Goal: Task Accomplishment & Management: Manage account settings

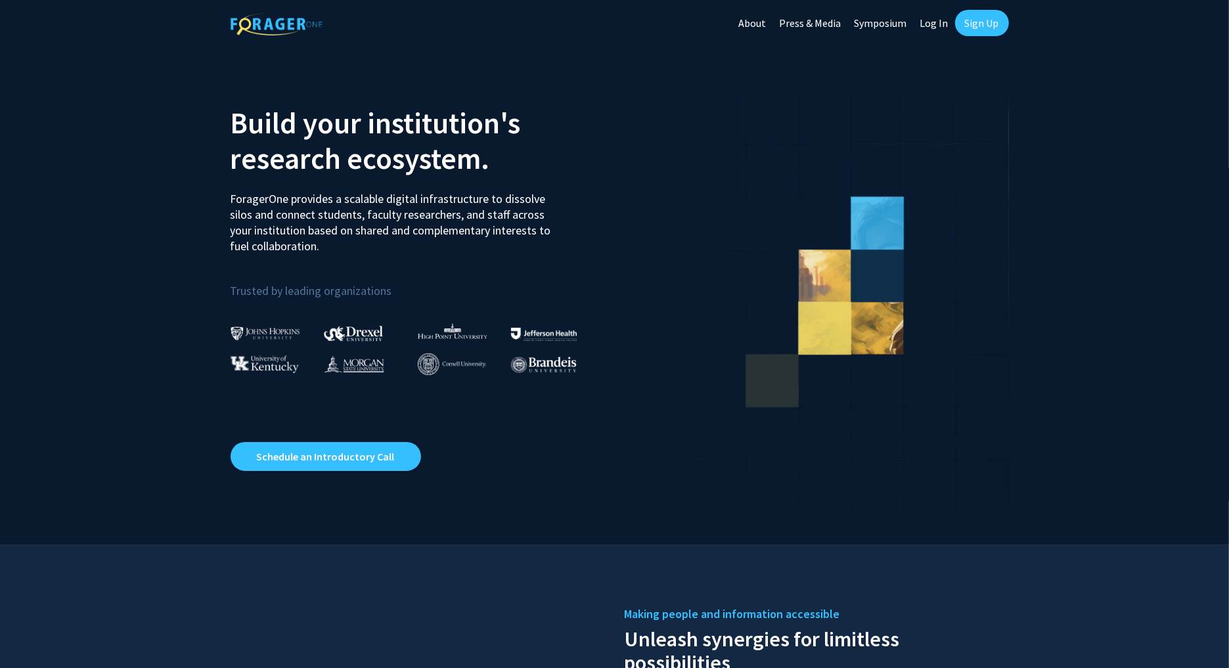
click at [933, 24] on link "Log In" at bounding box center [934, 23] width 41 height 46
select select
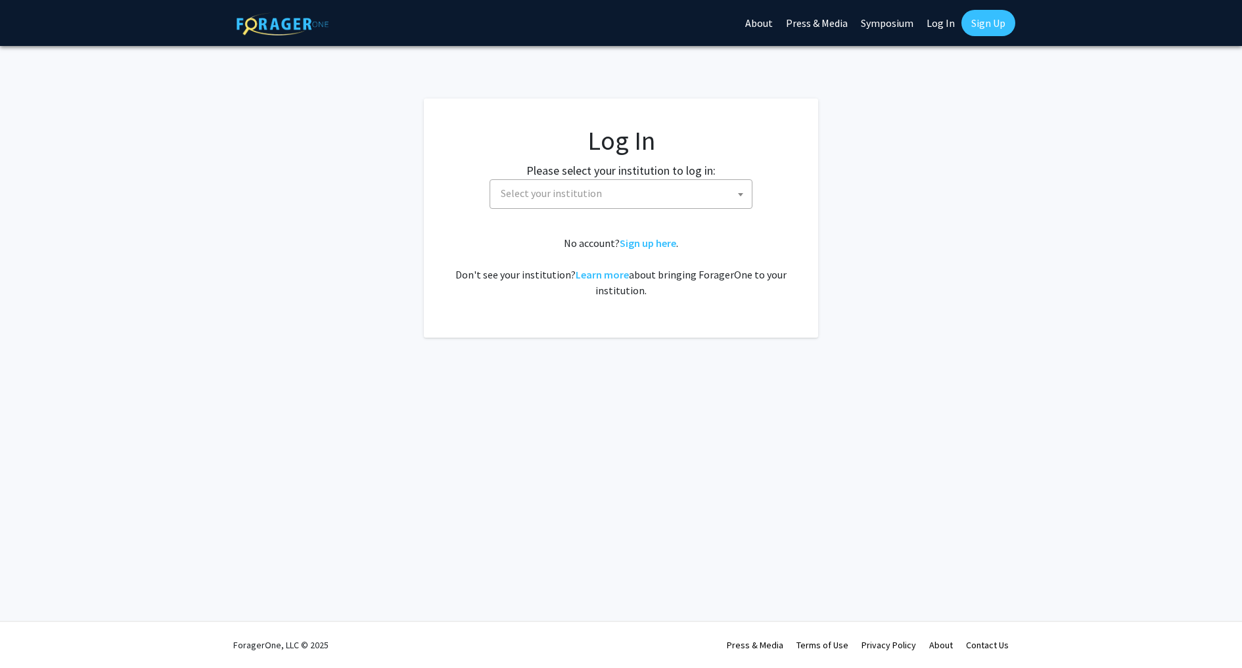
click at [616, 192] on span "Select your institution" at bounding box center [623, 193] width 256 height 27
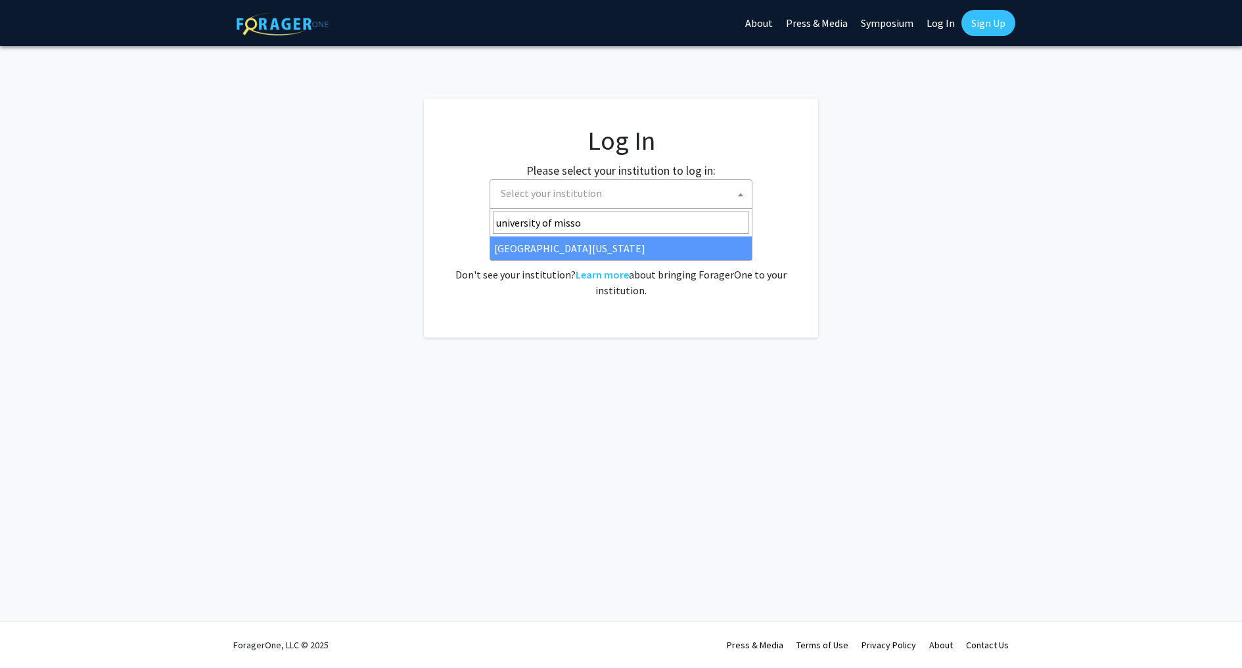
type input "university of misso"
select select "33"
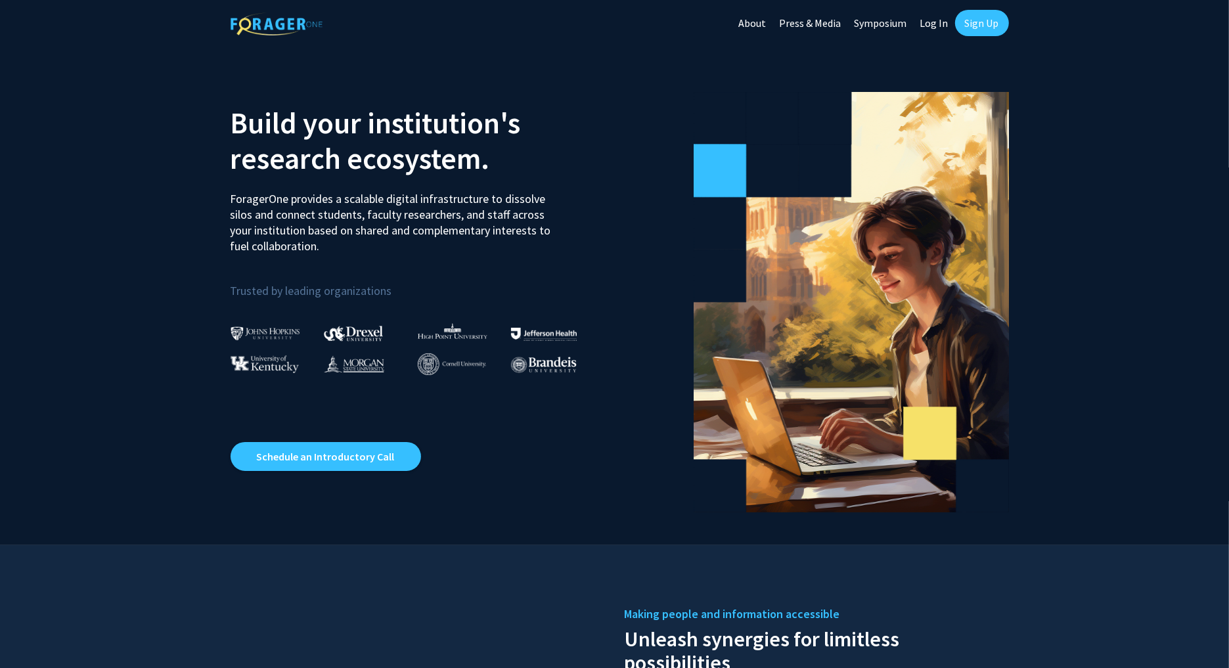
click at [982, 30] on link "Sign Up" at bounding box center [982, 23] width 54 height 26
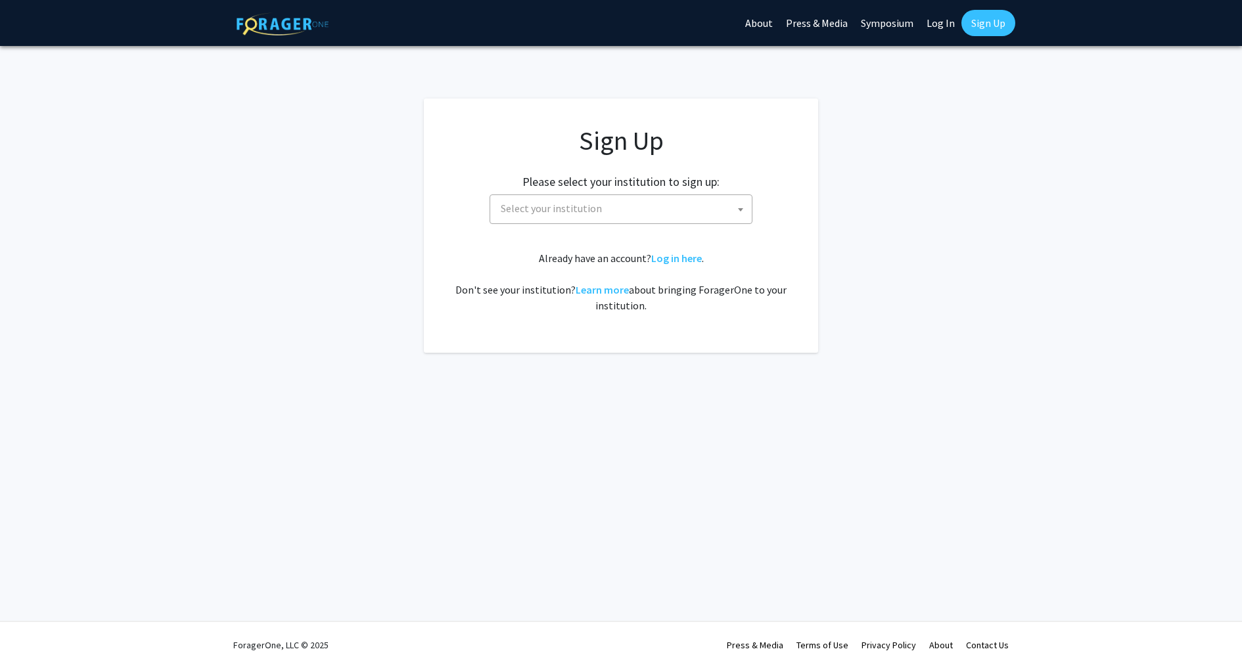
click at [686, 213] on span "Select your institution" at bounding box center [623, 208] width 256 height 27
type input "missou"
select select "33"
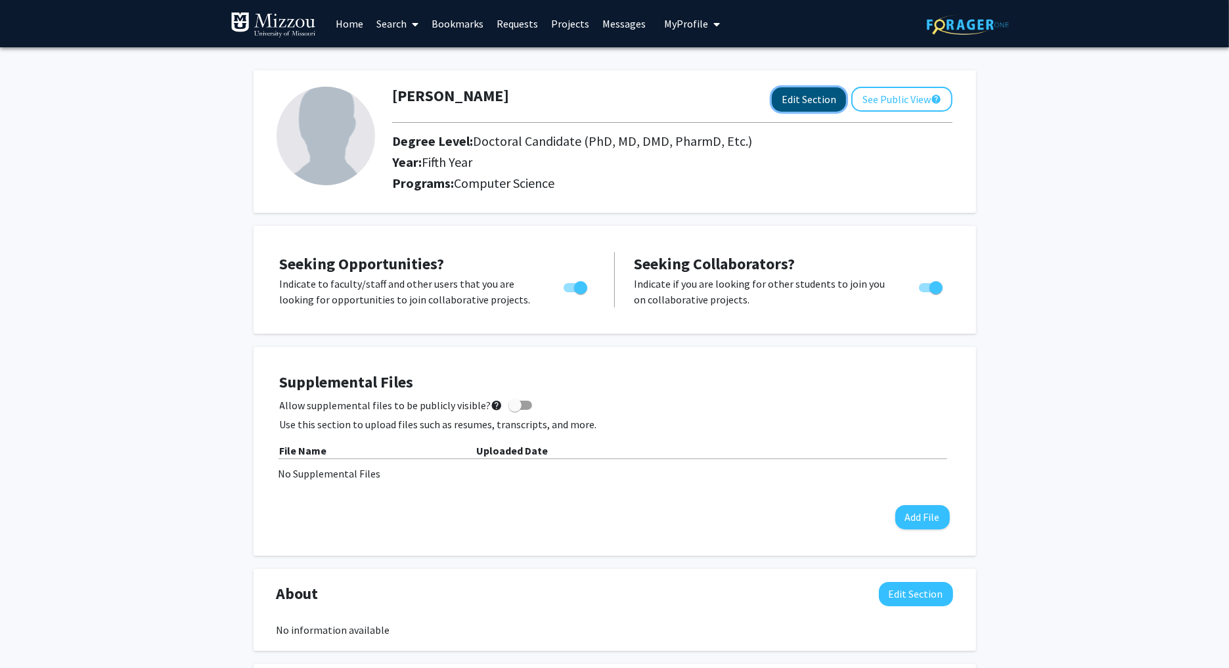
click at [807, 108] on button "Edit Section" at bounding box center [809, 99] width 74 height 24
select select "fifth_year"
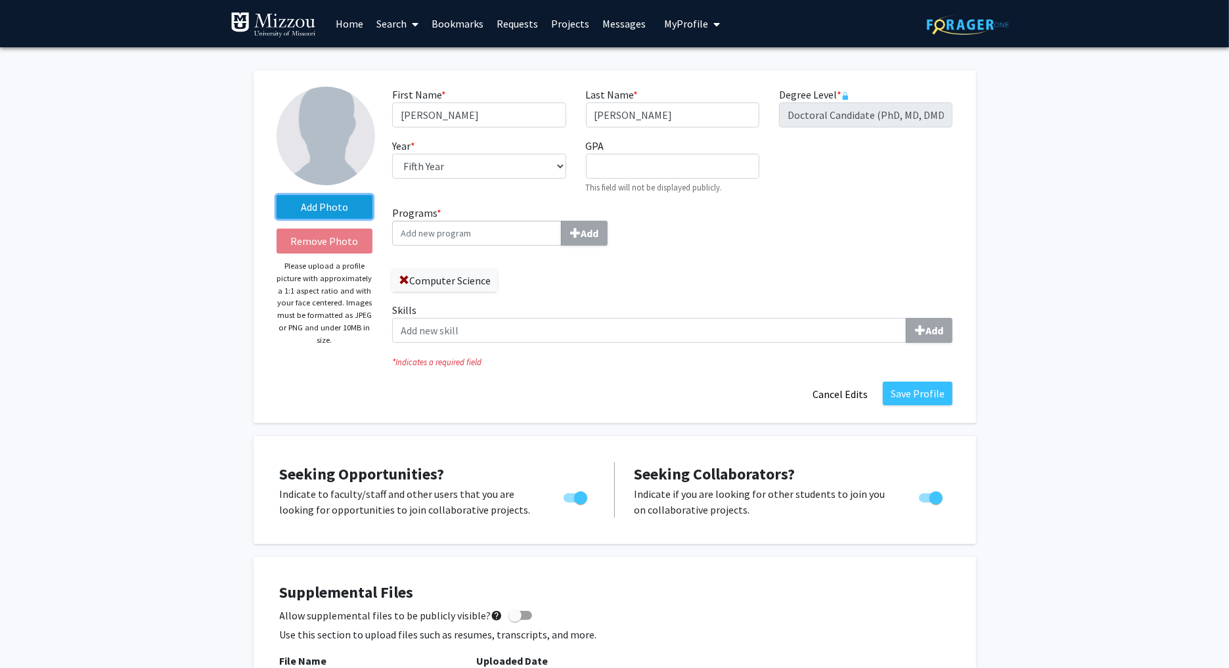
click at [341, 210] on label "Add Photo" at bounding box center [325, 207] width 97 height 24
click at [0, 0] on input "Add Photo" at bounding box center [0, 0] width 0 height 0
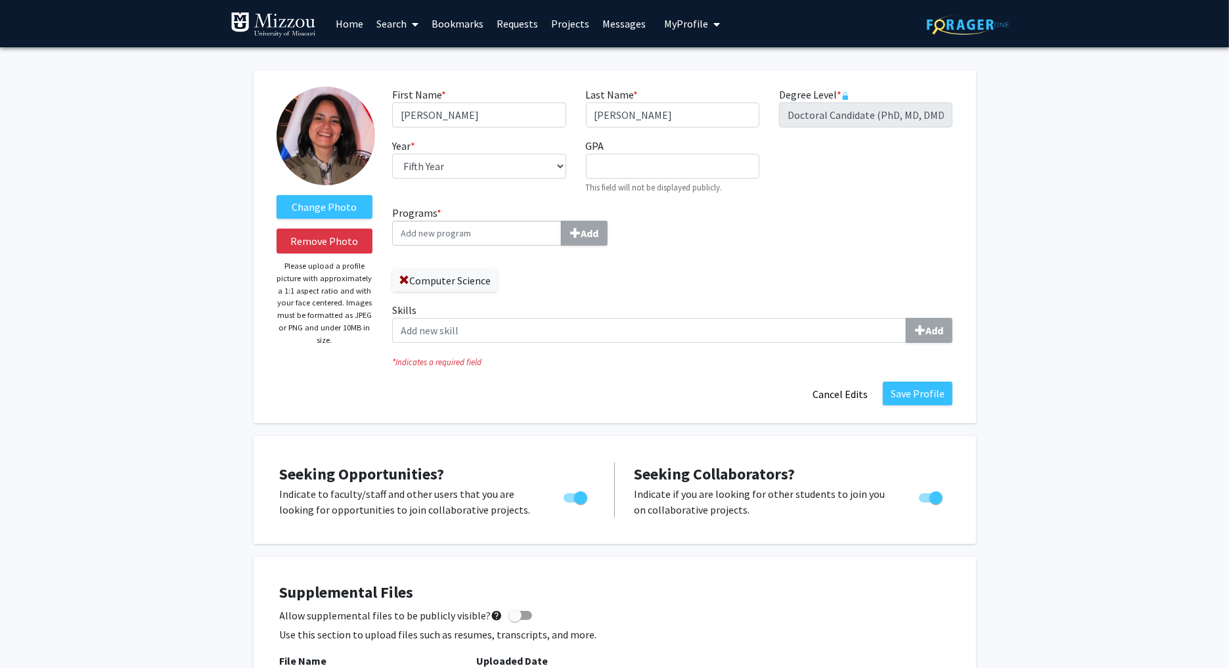
click at [478, 235] on input "Programs * Add" at bounding box center [476, 233] width 169 height 25
click at [629, 312] on label "Skills Add" at bounding box center [672, 322] width 560 height 41
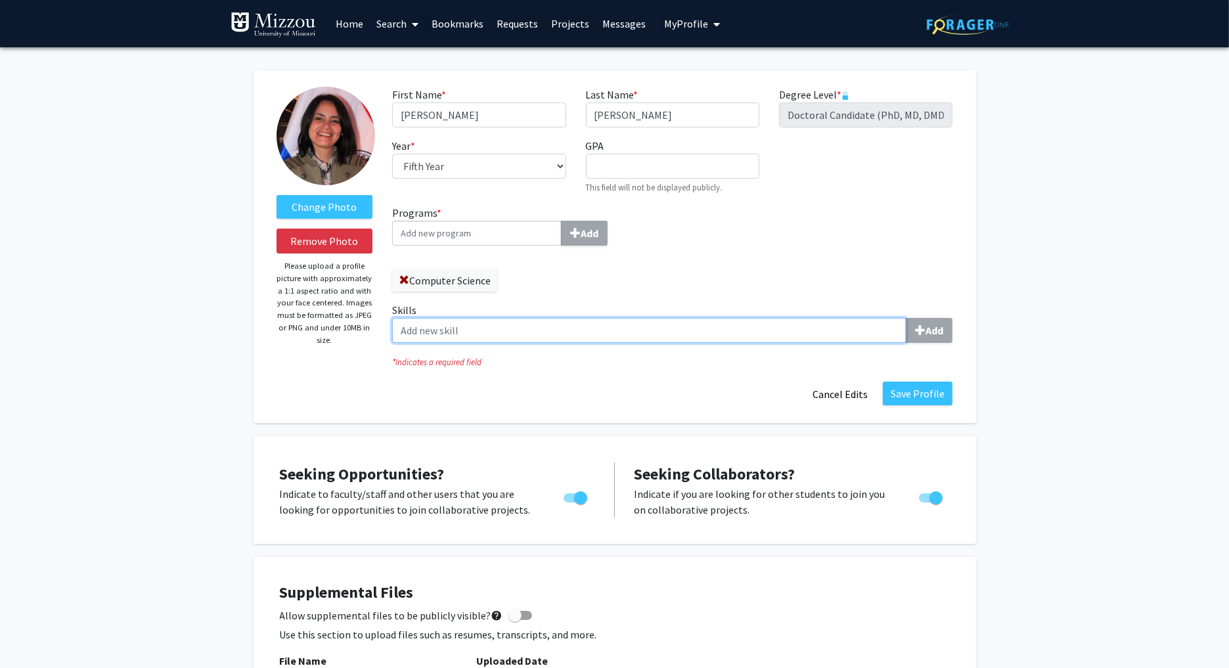
click at [629, 318] on input "Skills Add" at bounding box center [649, 330] width 514 height 25
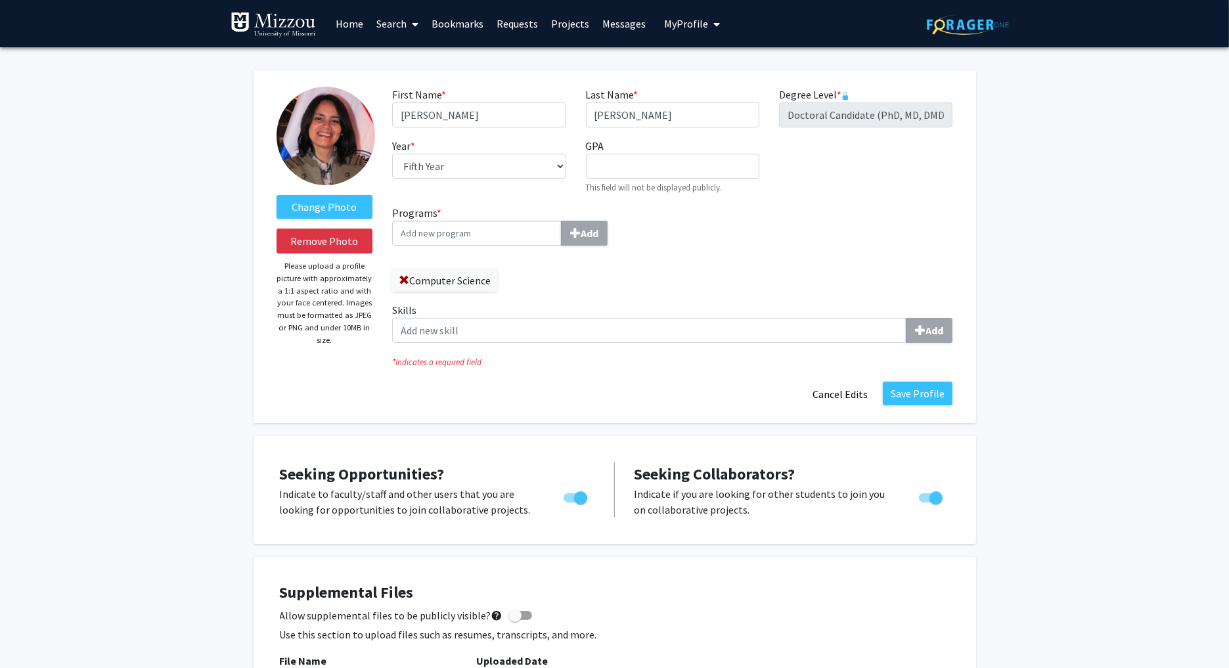
click at [474, 236] on input "Programs * Add" at bounding box center [476, 233] width 169 height 25
type input "Information"
click at [481, 251] on span "Science and Learning Technologies" at bounding box center [475, 265] width 150 height 29
click at [481, 246] on input "Information" at bounding box center [476, 233] width 169 height 25
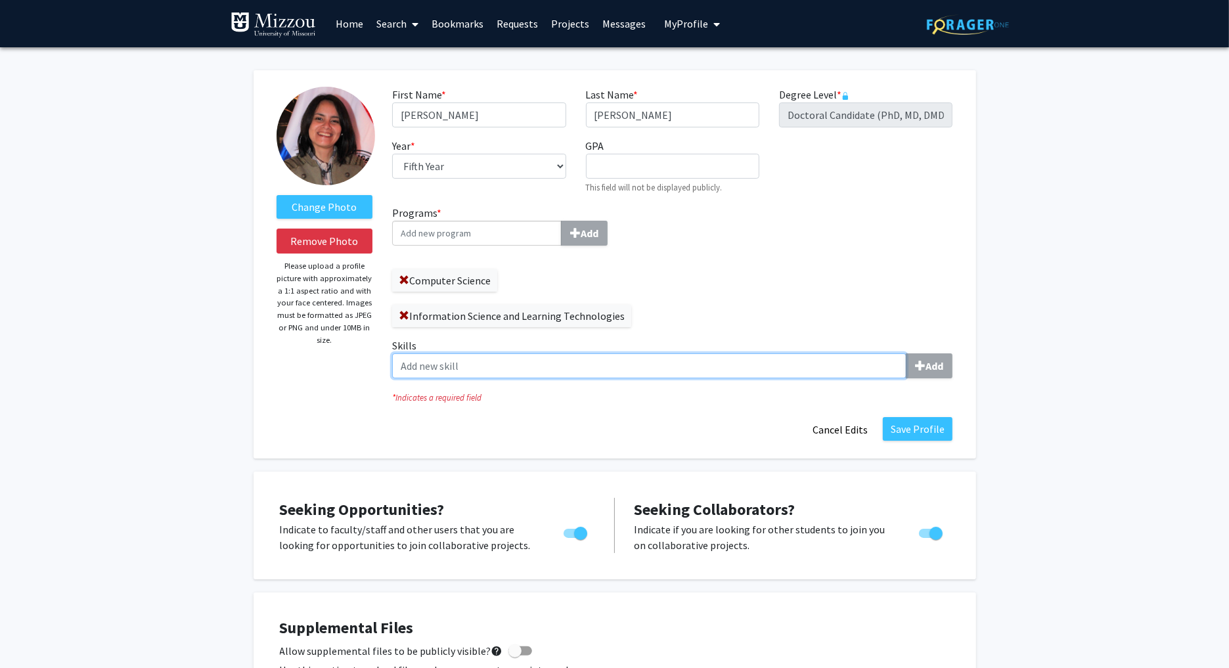
click at [702, 353] on input "Skills Add" at bounding box center [649, 365] width 514 height 25
type input "C"
type input "c"
type input "Cloud Computing"
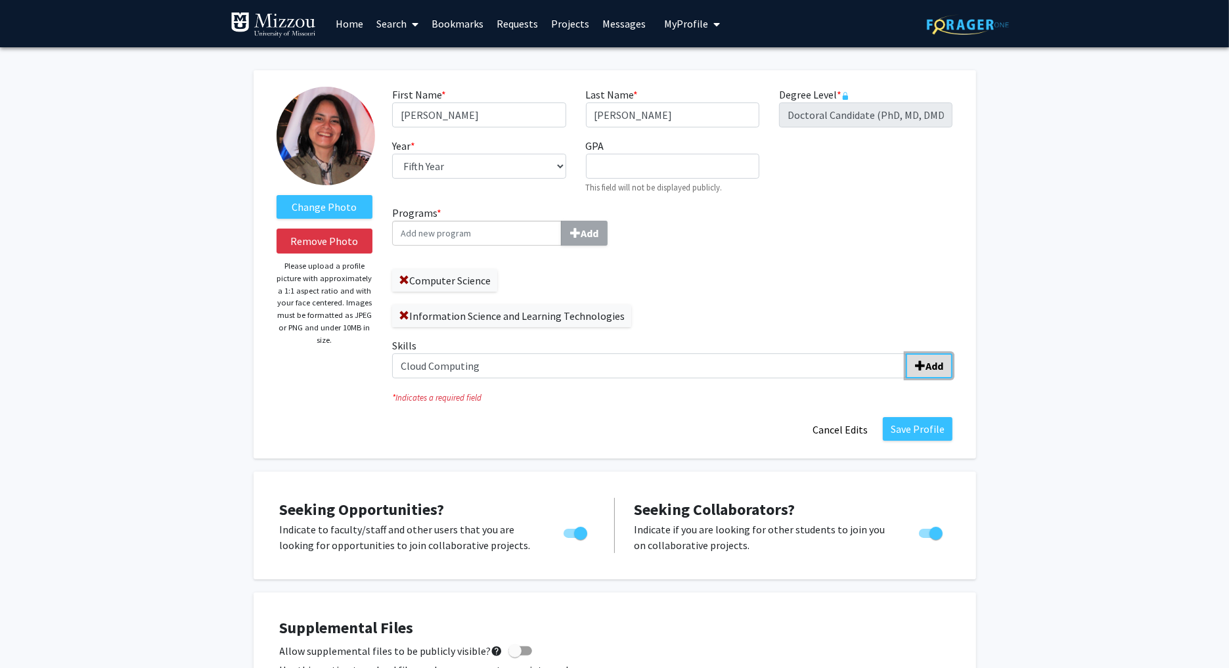
click at [921, 364] on span "submit" at bounding box center [920, 366] width 11 height 11
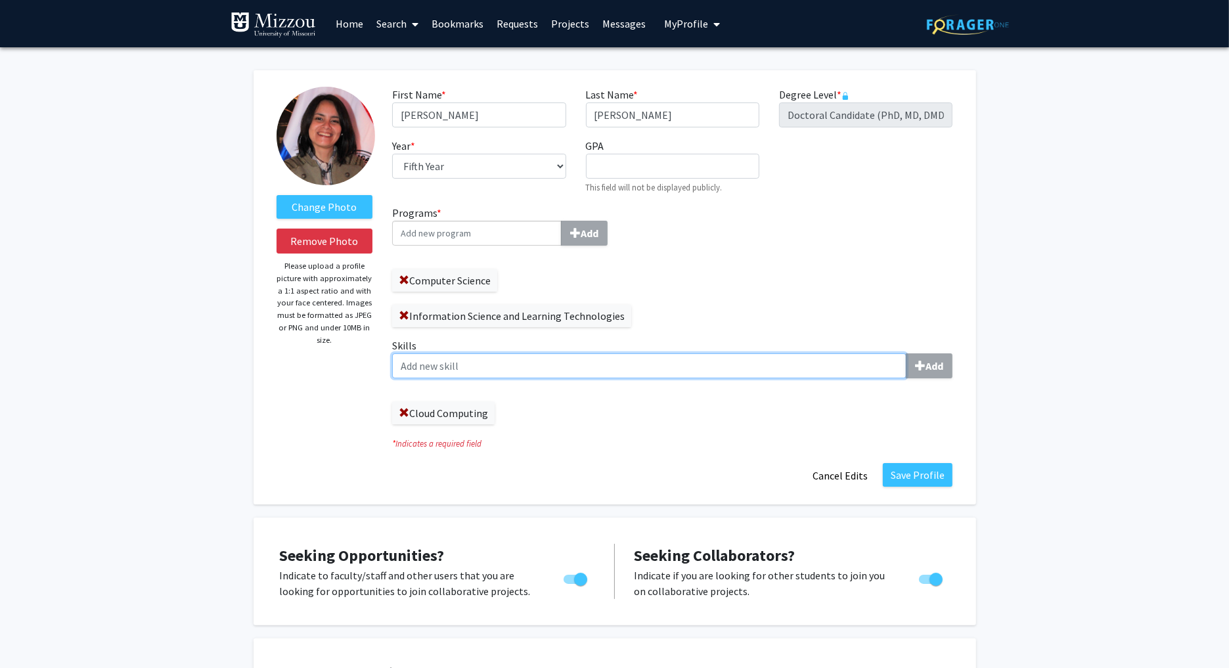
click at [505, 370] on input "Skills Add" at bounding box center [649, 365] width 514 height 25
paste input "Cloud ComputingNetworkingTestbed DeploymentUAV systemsCybersecurity"
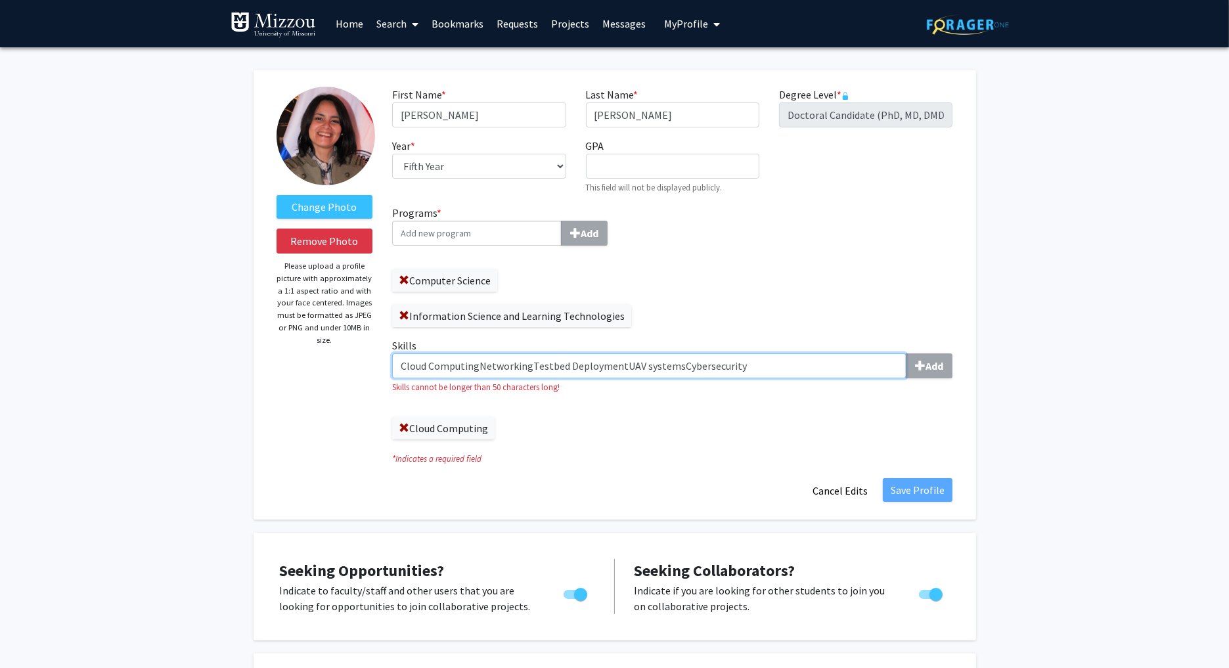
drag, startPoint x: 478, startPoint y: 364, endPoint x: 314, endPoint y: 365, distance: 164.2
click at [317, 366] on form "Change Photo Remove Photo Please upload a profile picture with approximately a …" at bounding box center [615, 295] width 696 height 416
drag, startPoint x: 453, startPoint y: 366, endPoint x: 746, endPoint y: 366, distance: 293.6
click at [746, 366] on input "NetworkingTestbed DeploymentUAV systemsCybersecurity" at bounding box center [649, 365] width 514 height 25
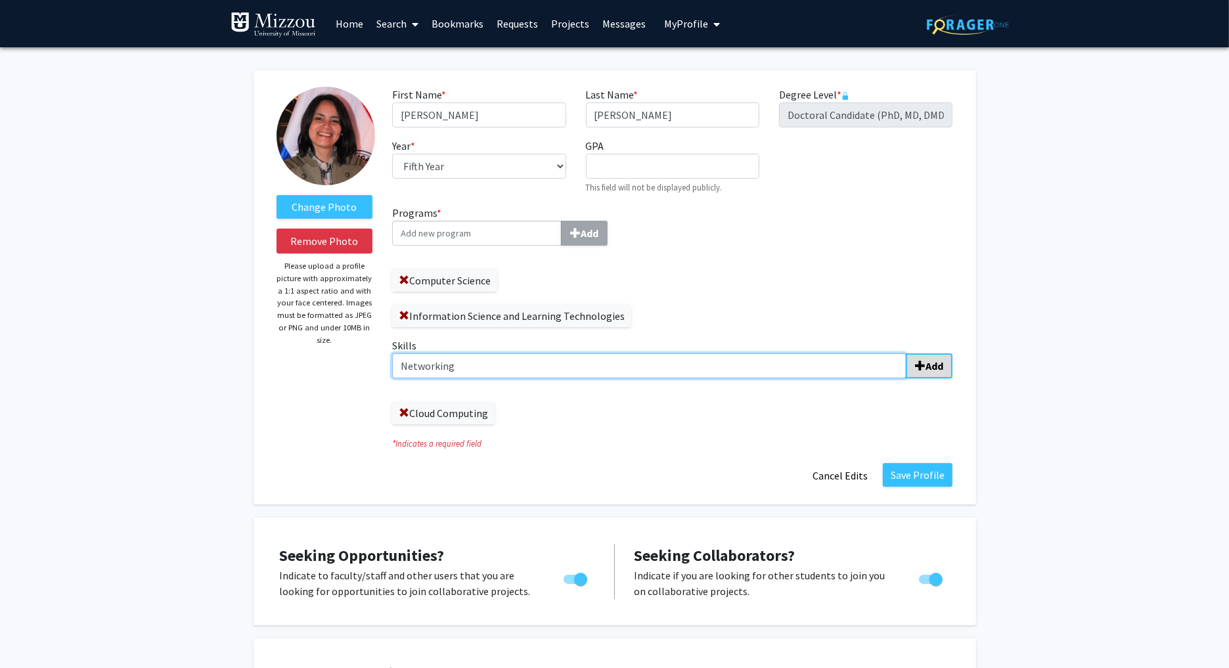
type input "Networking"
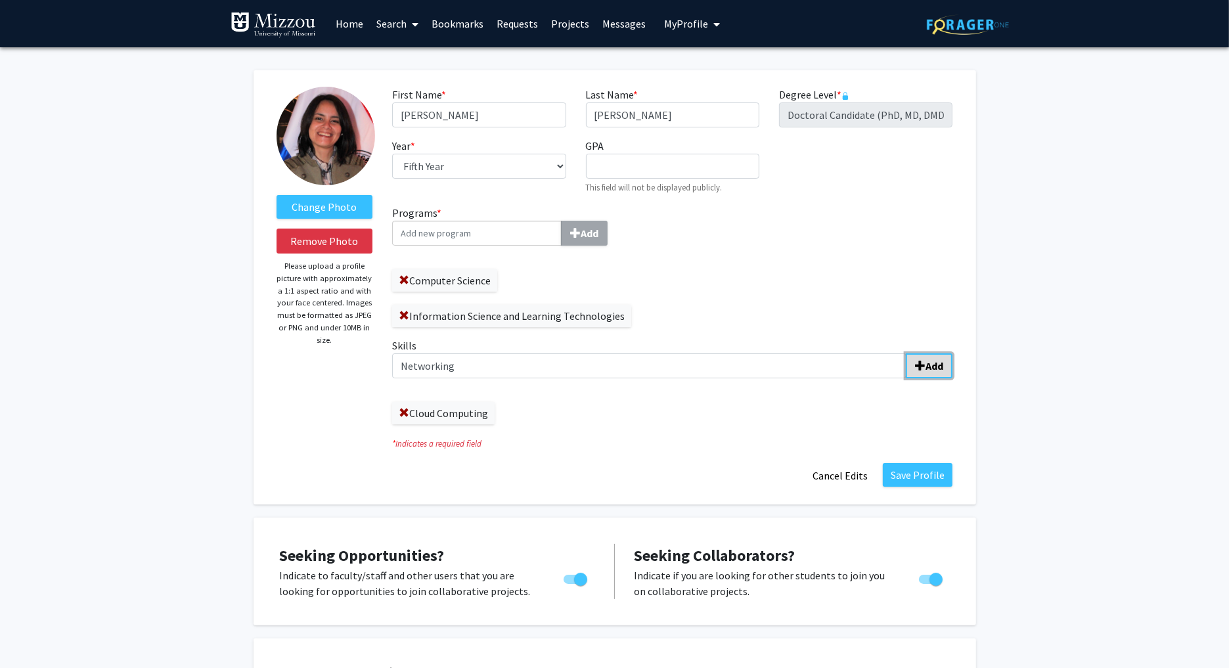
click at [924, 363] on span "submit" at bounding box center [920, 366] width 11 height 11
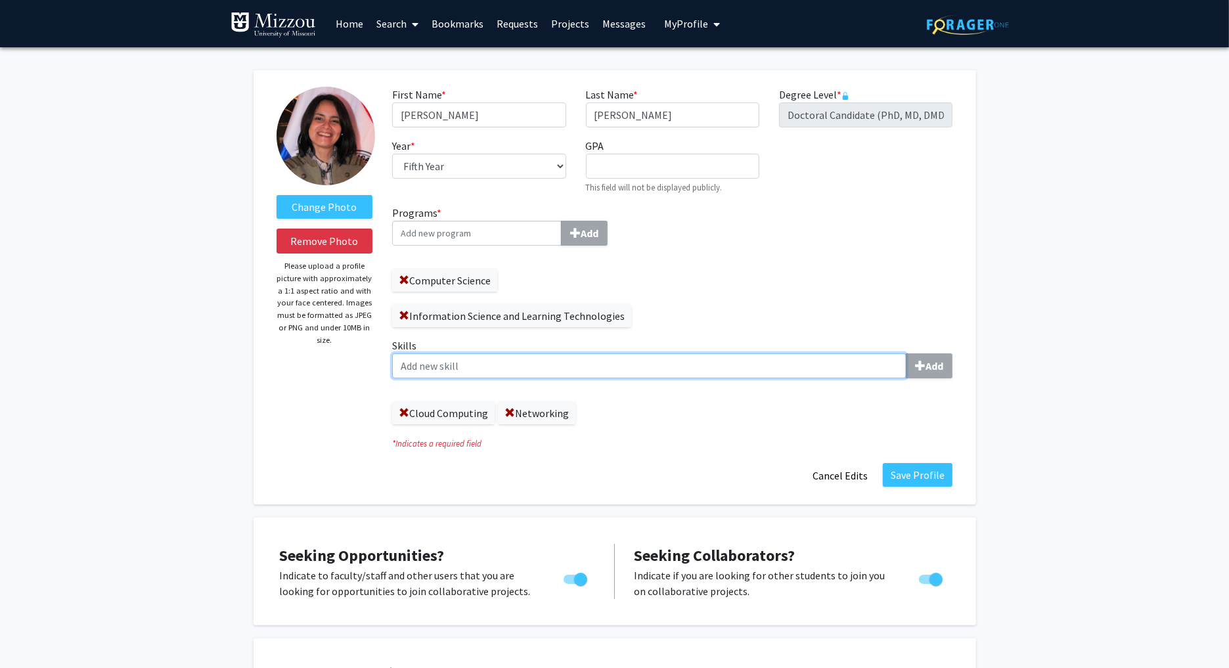
click at [539, 374] on input "Skills Add" at bounding box center [649, 365] width 514 height 25
paste input "Testbed DeploymentUAV systemsCybersecurity"
drag, startPoint x: 492, startPoint y: 365, endPoint x: 314, endPoint y: 365, distance: 178.0
click at [315, 365] on form "Change Photo Remove Photo Please upload a profile picture with approximately a …" at bounding box center [615, 287] width 696 height 401
drag, startPoint x: 456, startPoint y: 366, endPoint x: 552, endPoint y: 366, distance: 96.6
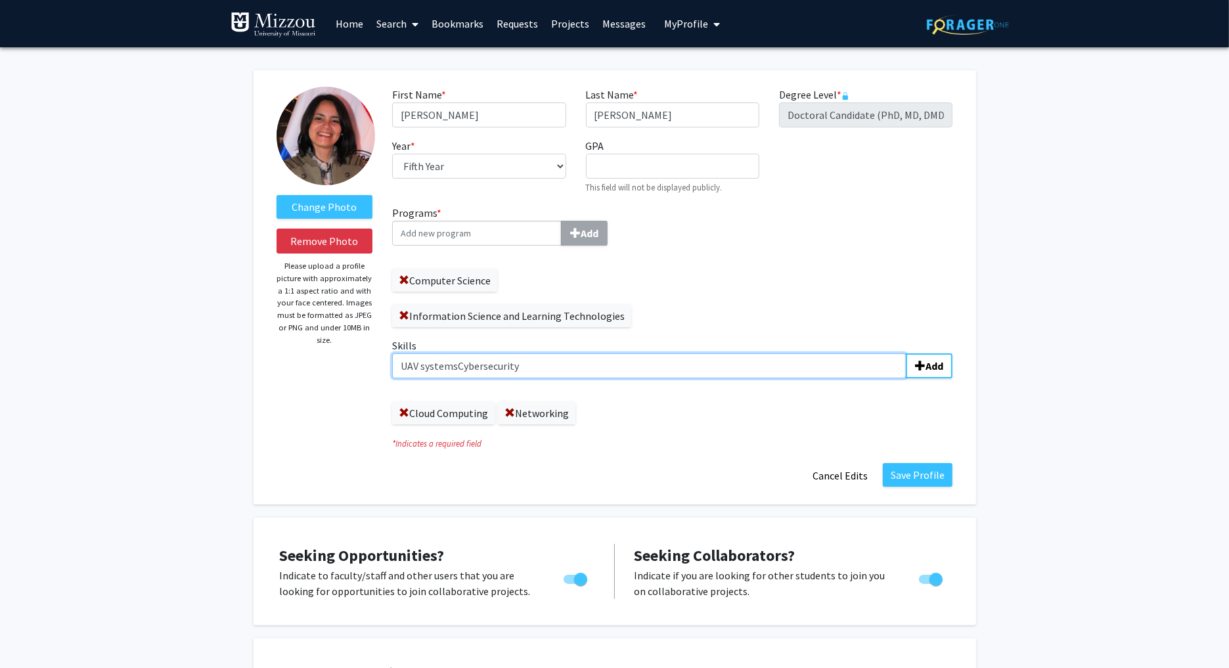
click at [552, 366] on input "UAV systemsCybersecurity" at bounding box center [649, 365] width 514 height 25
click at [425, 364] on input "UAV systems" at bounding box center [649, 365] width 514 height 25
type input "UAV Systems"
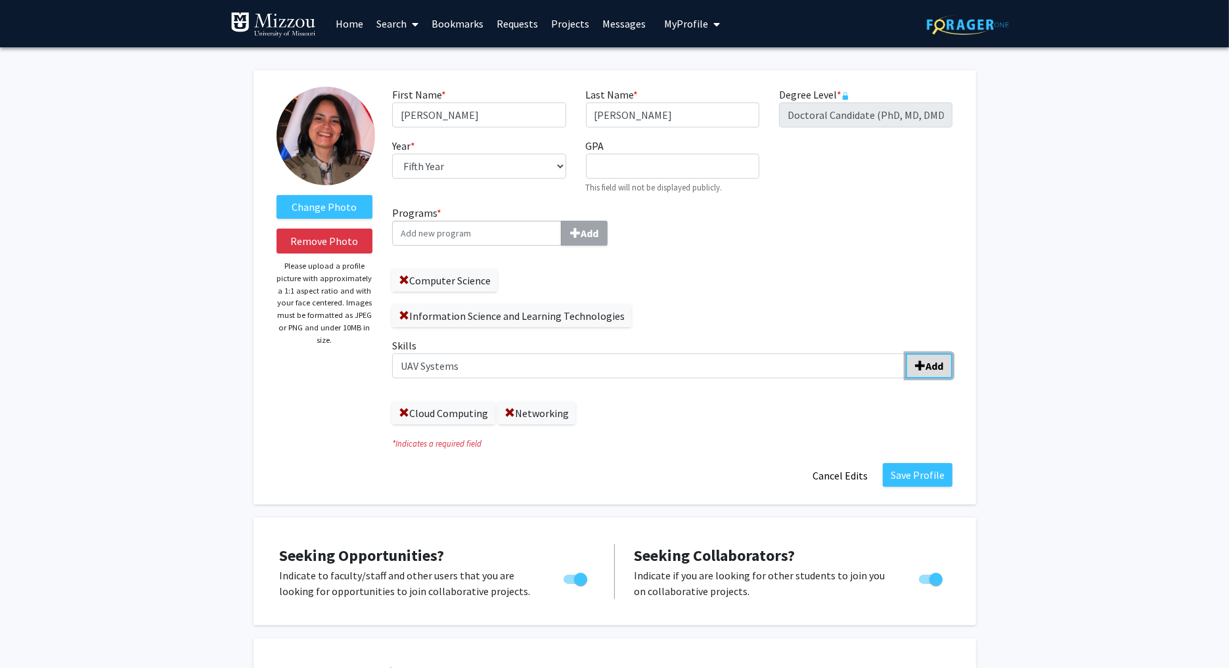
click at [930, 359] on b "Add" at bounding box center [935, 365] width 18 height 13
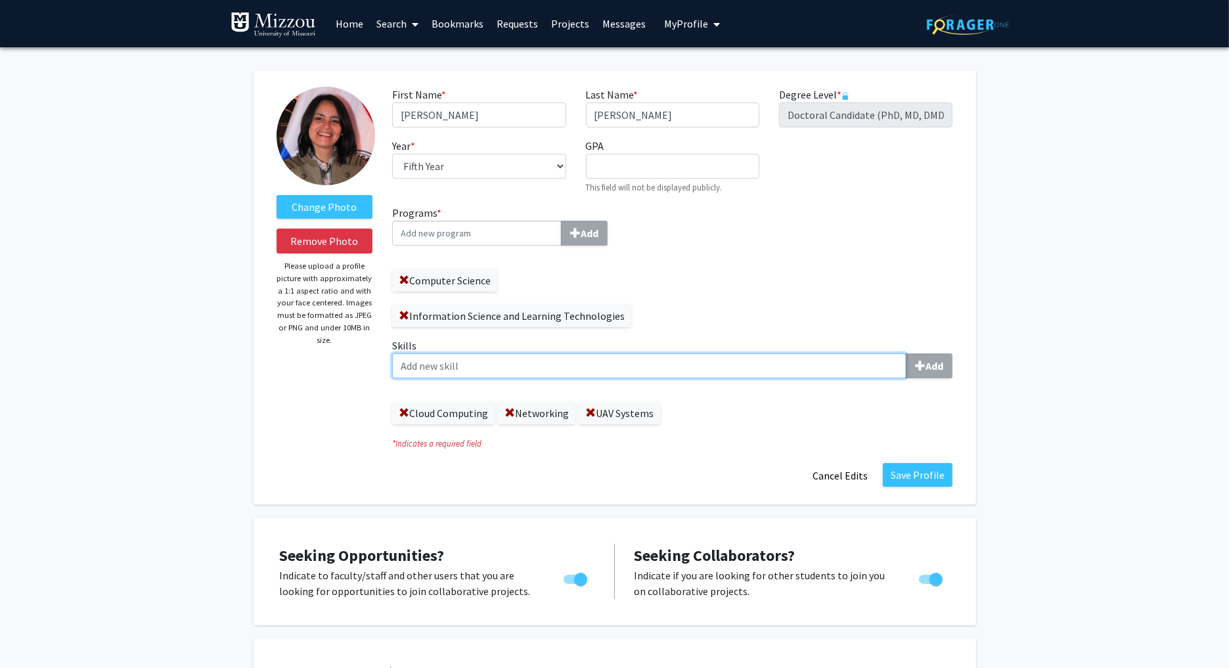
click at [563, 363] on input "Skills Add" at bounding box center [649, 365] width 514 height 25
paste input "Cybersecurity"
type input "Cybersecurity"
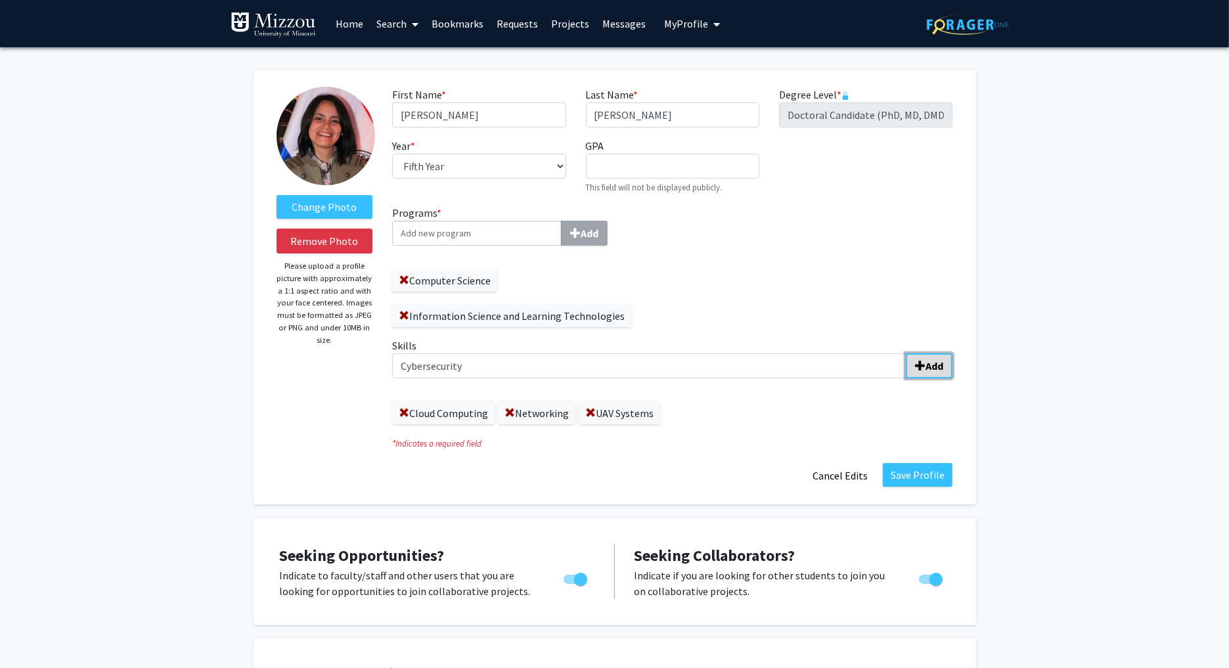
click at [921, 366] on span "submit" at bounding box center [920, 366] width 11 height 11
click at [922, 471] on button "Save Profile" at bounding box center [918, 475] width 70 height 24
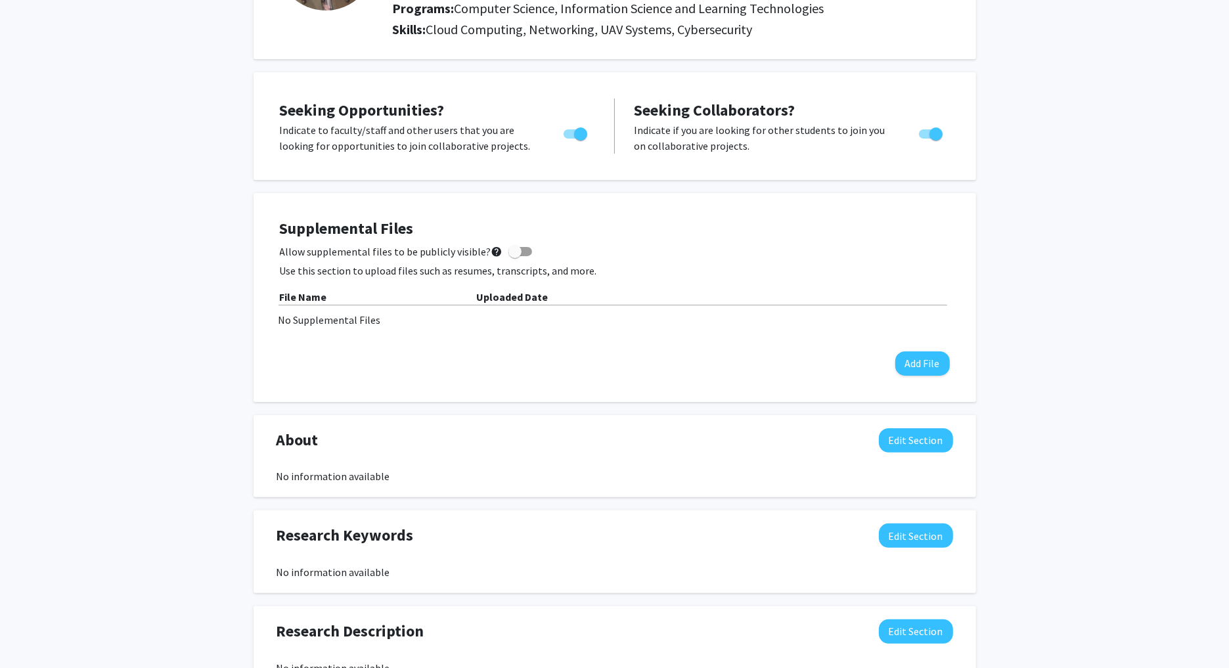
scroll to position [247, 0]
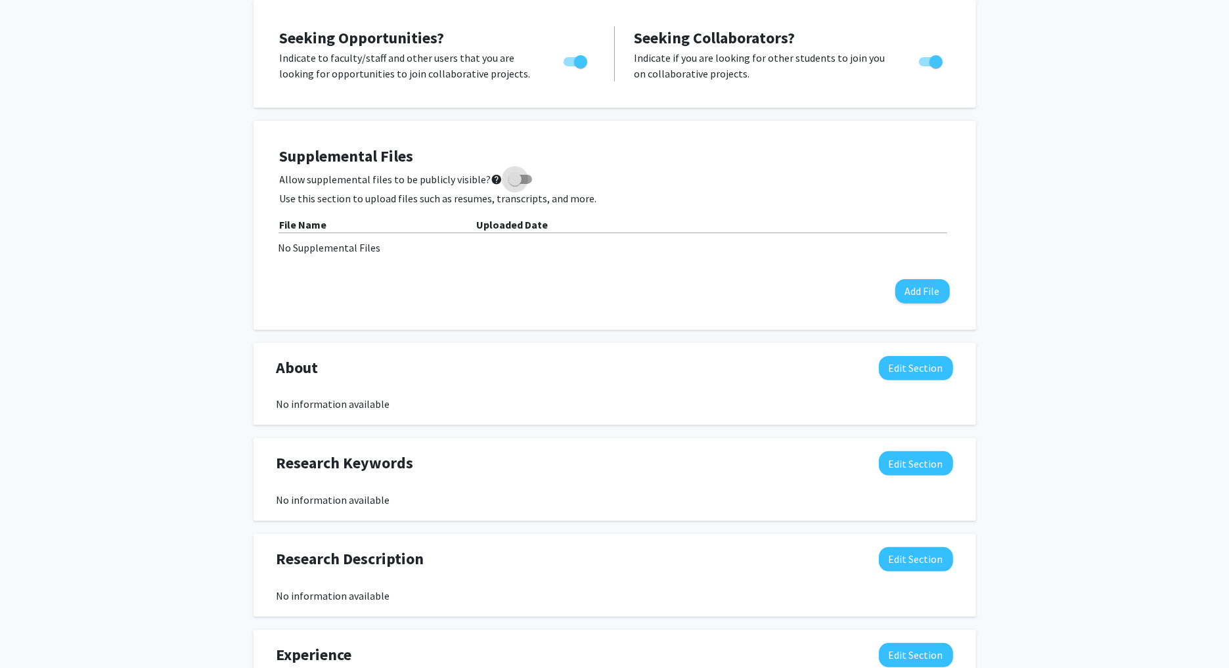
click at [516, 181] on span at bounding box center [520, 179] width 24 height 9
click at [515, 184] on input "Allow supplemental files to be publicly visible? help" at bounding box center [514, 184] width 1 height 1
checkbox input "true"
click at [923, 285] on button "Add File" at bounding box center [922, 291] width 55 height 24
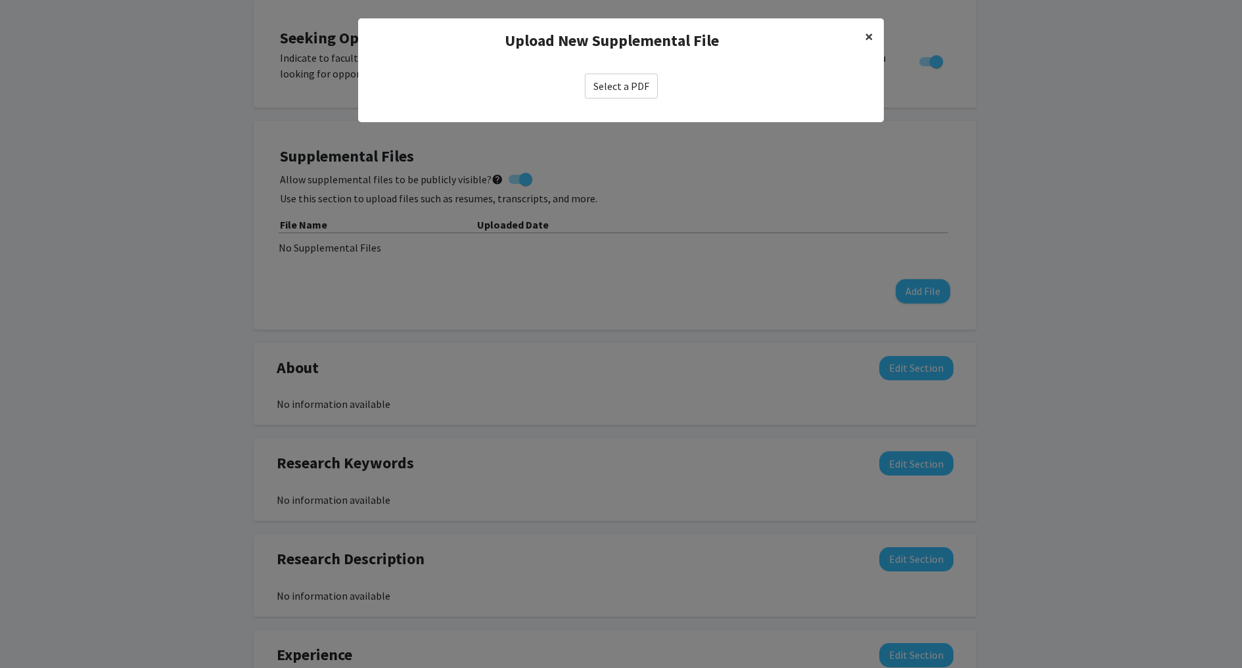
click at [865, 39] on span "×" at bounding box center [868, 36] width 9 height 20
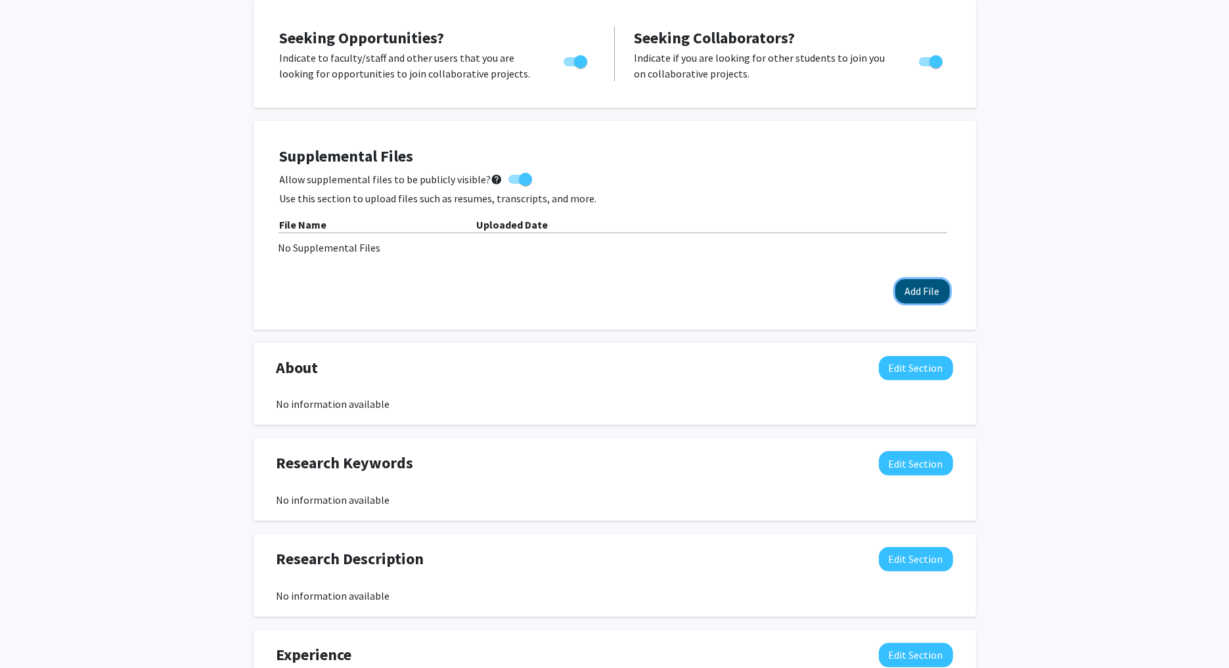
click at [916, 288] on button "Add File" at bounding box center [922, 291] width 55 height 24
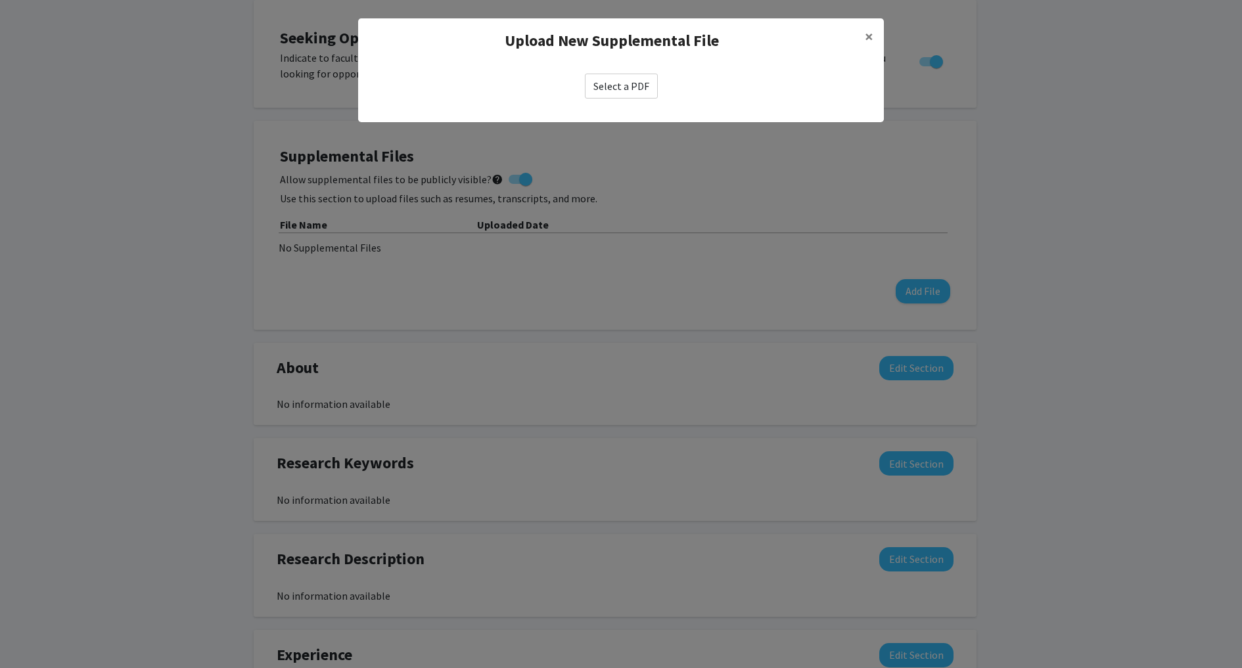
click at [640, 83] on label "Select a PDF" at bounding box center [621, 86] width 73 height 25
click at [0, 0] on input "Select a PDF" at bounding box center [0, 0] width 0 height 0
click at [872, 36] on span "×" at bounding box center [868, 36] width 9 height 20
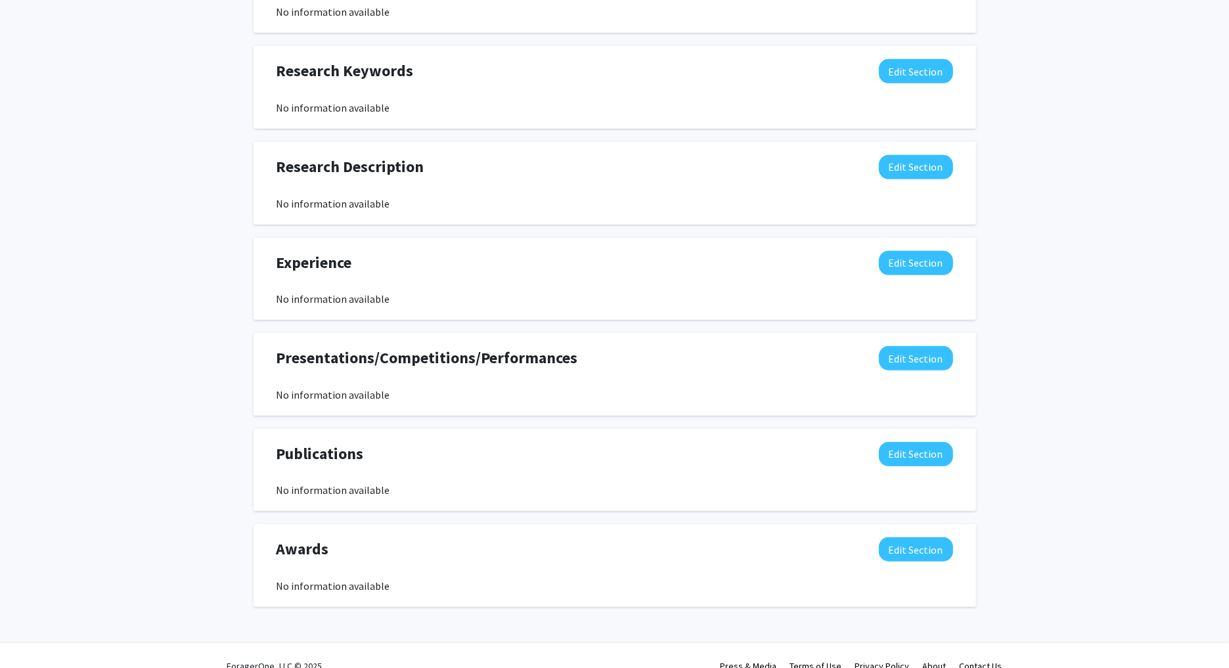
scroll to position [659, 0]
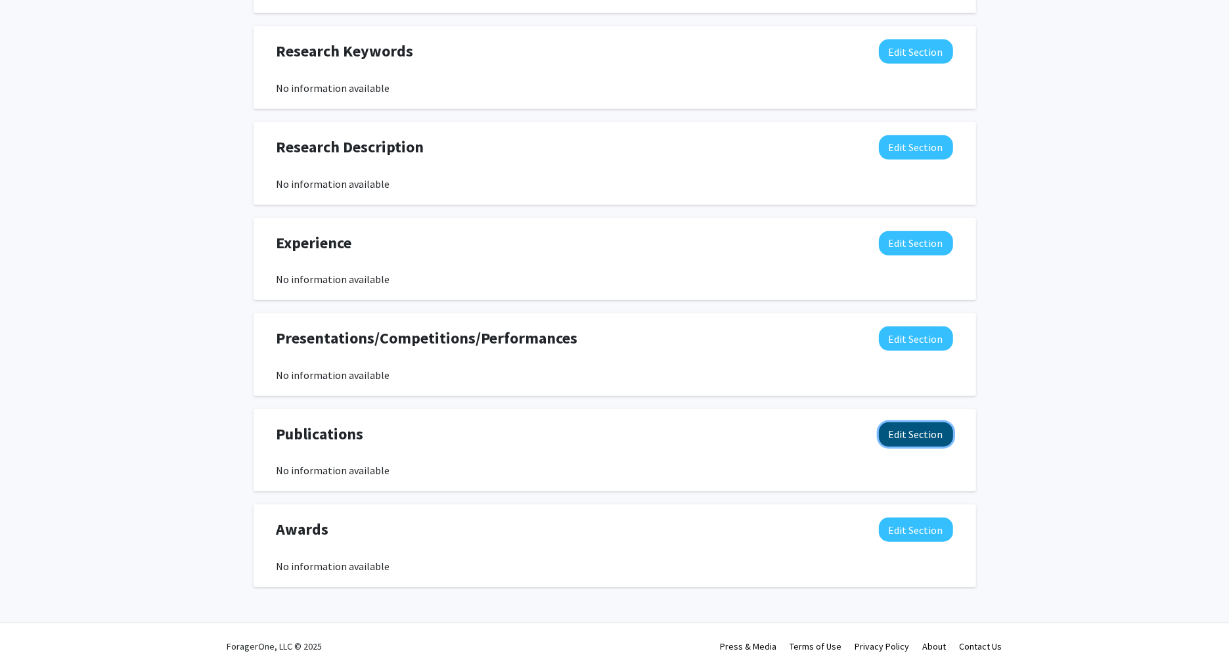
click at [897, 436] on button "Edit Section" at bounding box center [916, 434] width 74 height 24
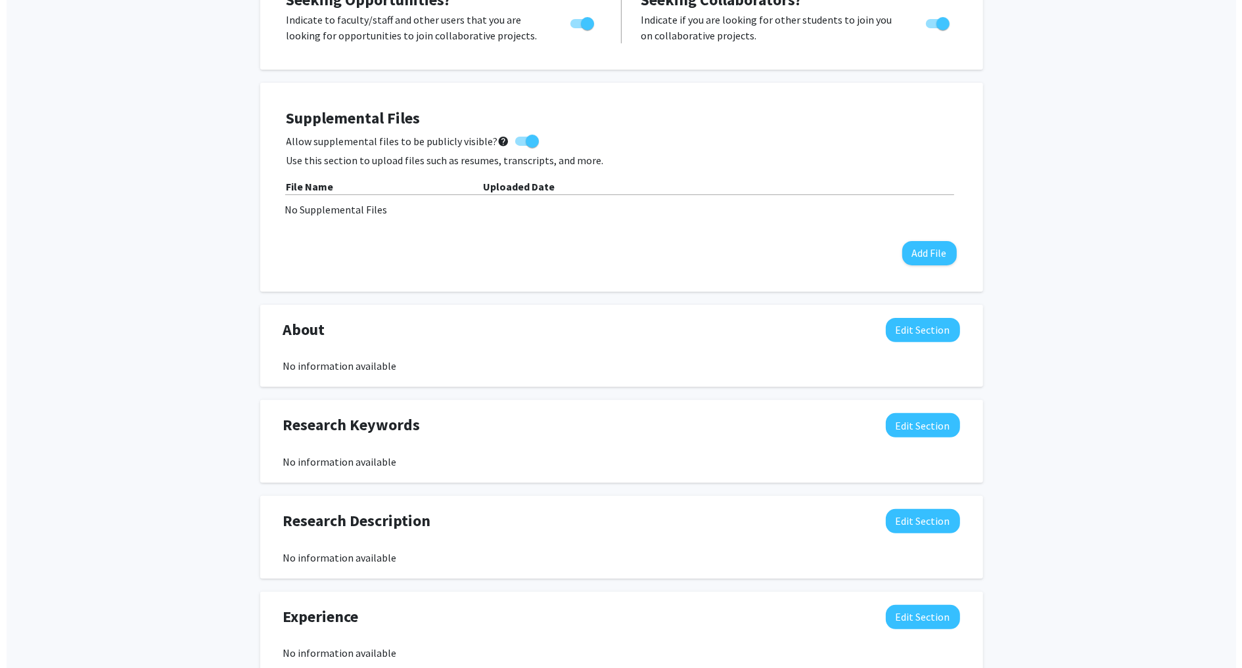
scroll to position [287, 0]
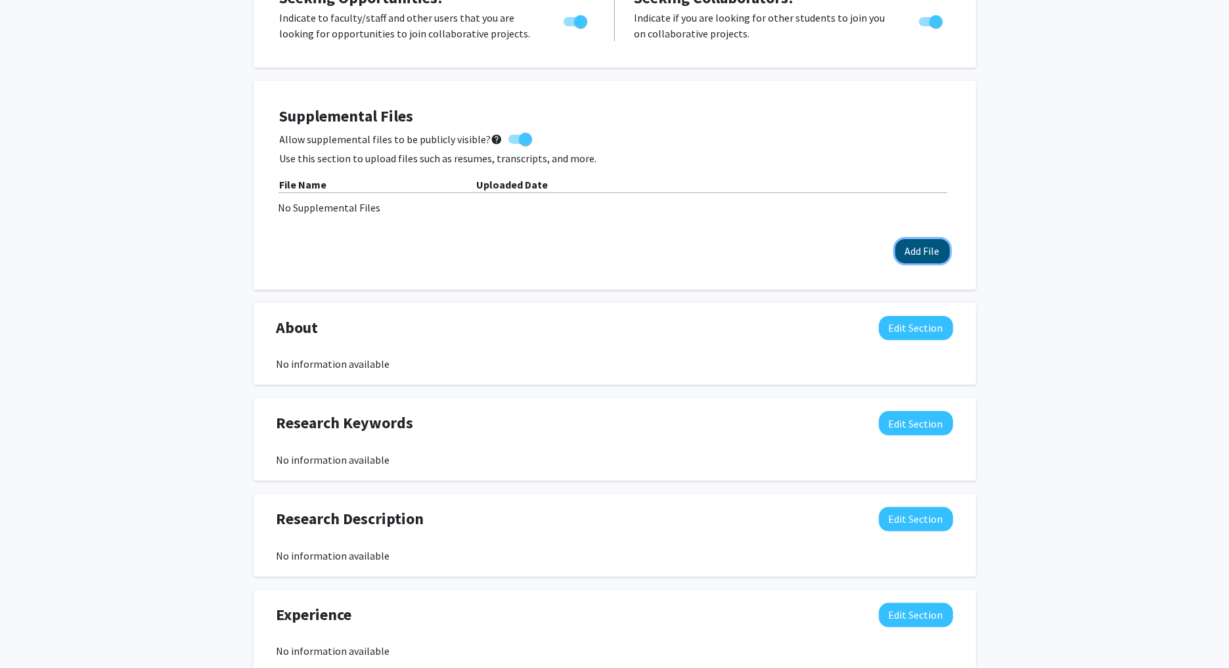
click at [919, 251] on button "Add File" at bounding box center [922, 251] width 55 height 24
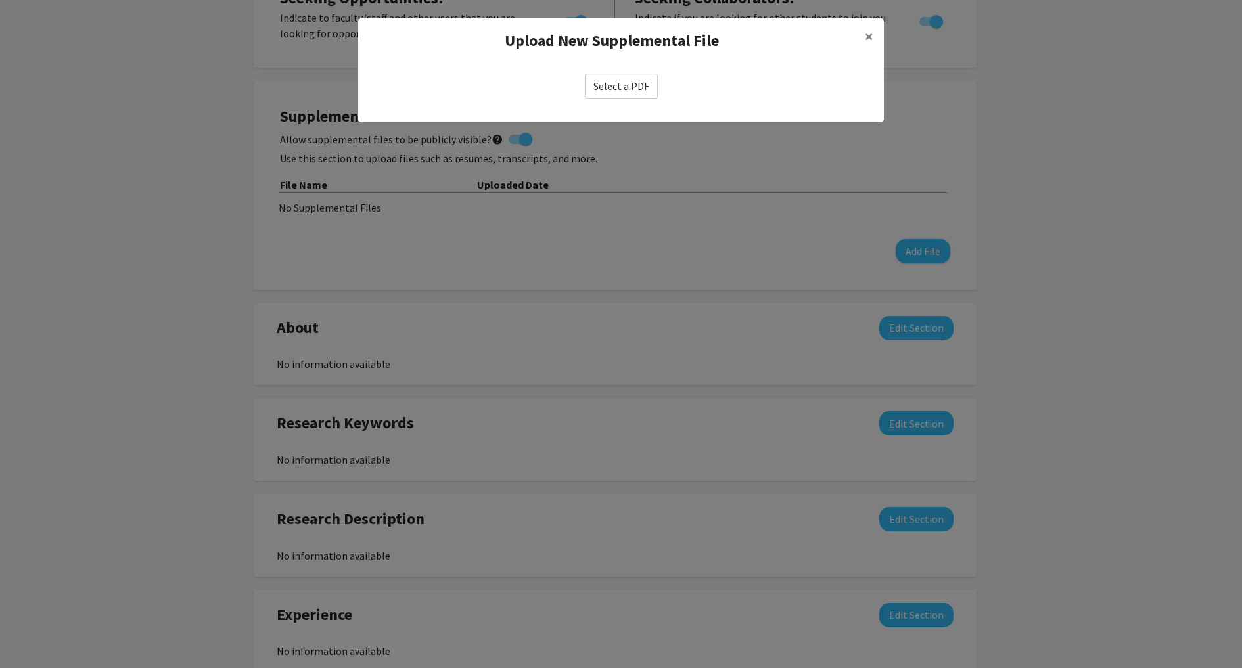
click at [637, 93] on label "Select a PDF" at bounding box center [621, 86] width 73 height 25
click at [0, 0] on input "Select a PDF" at bounding box center [0, 0] width 0 height 0
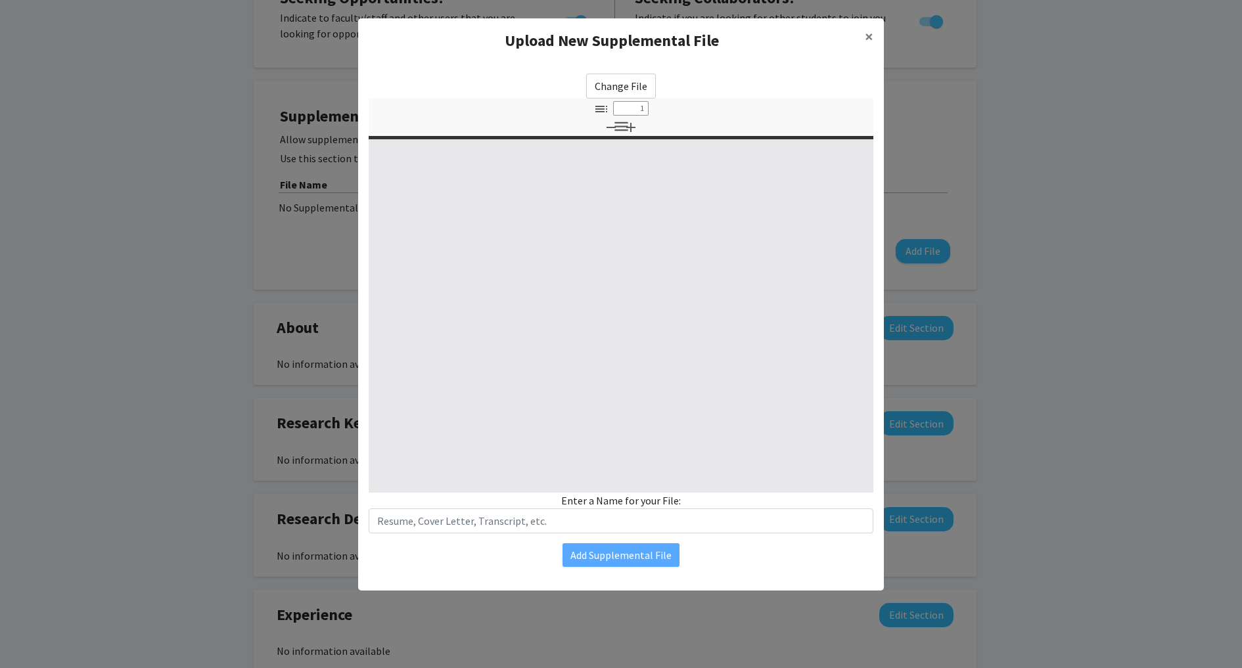
select select "custom"
type input "0"
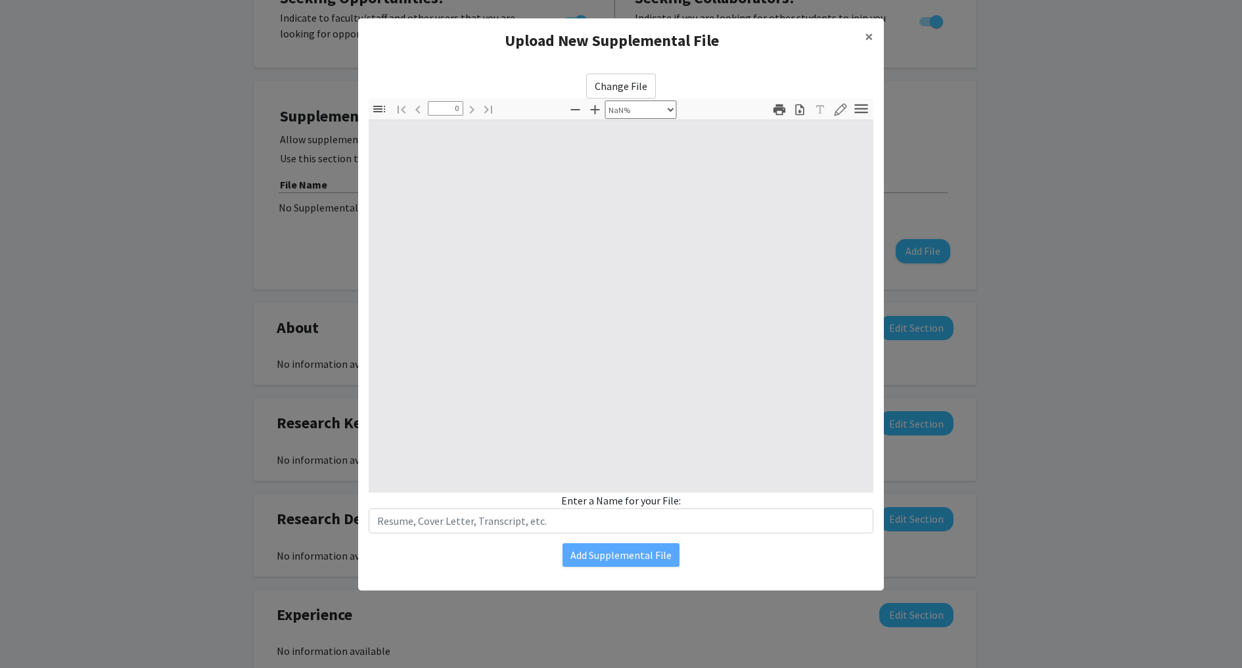
select select "auto"
type input "1"
select select "auto"
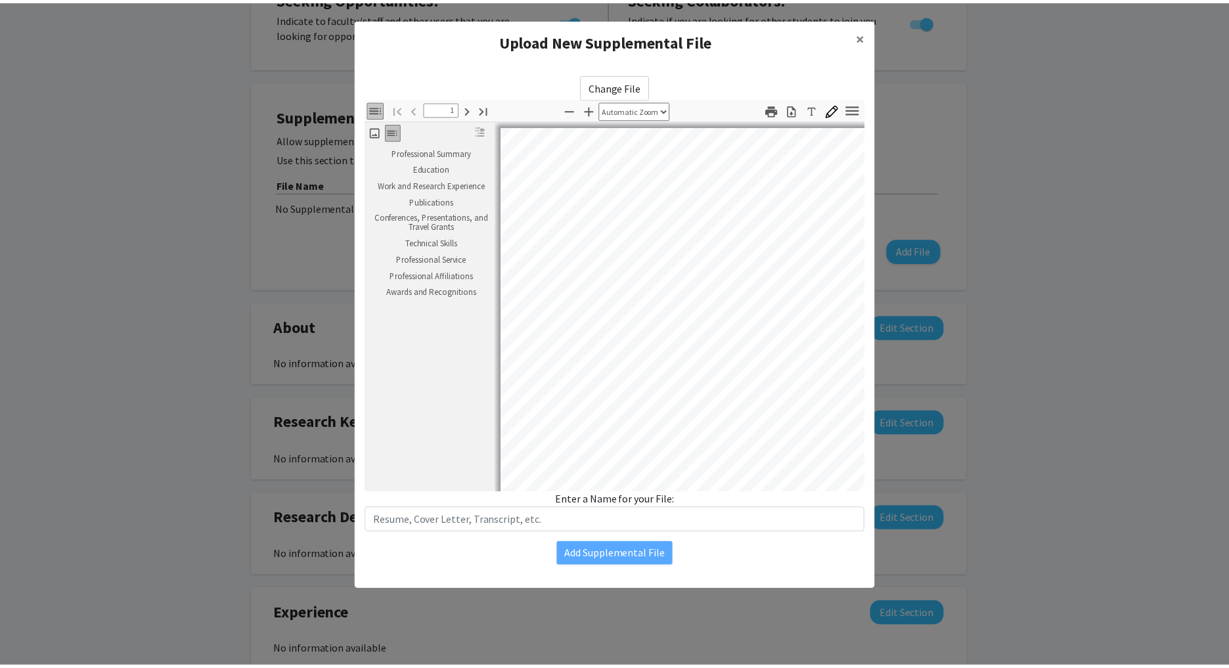
scroll to position [2, 0]
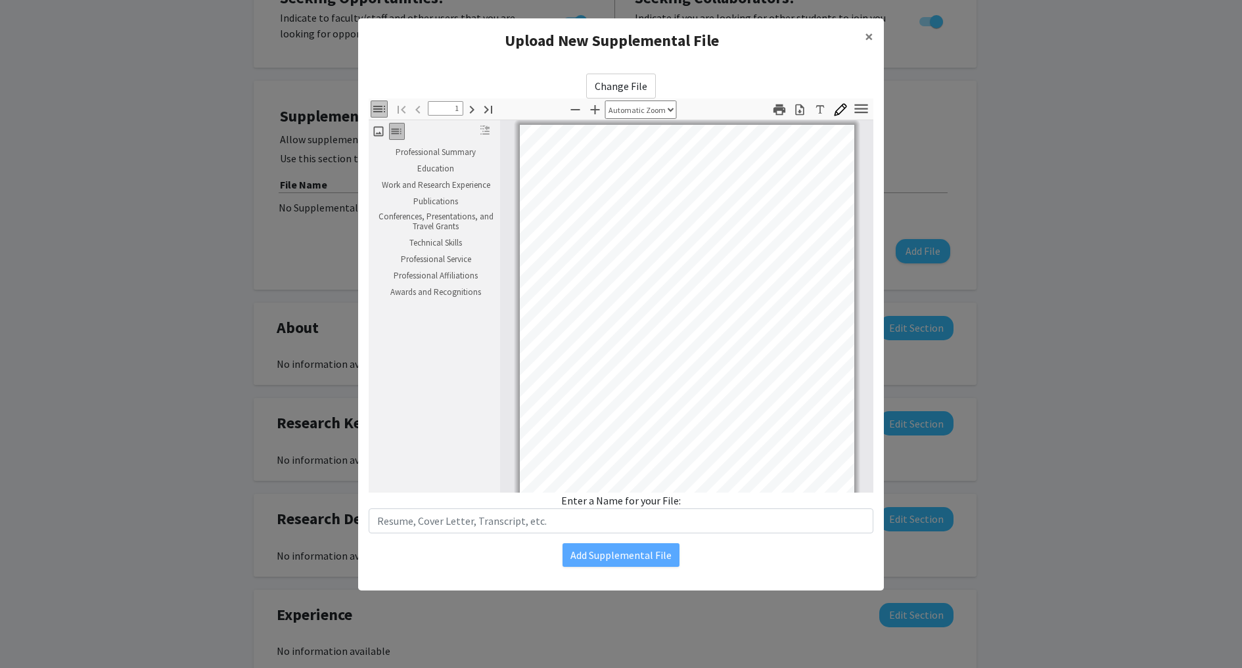
click at [669, 502] on div "Enter a Name for your File:" at bounding box center [621, 513] width 504 height 41
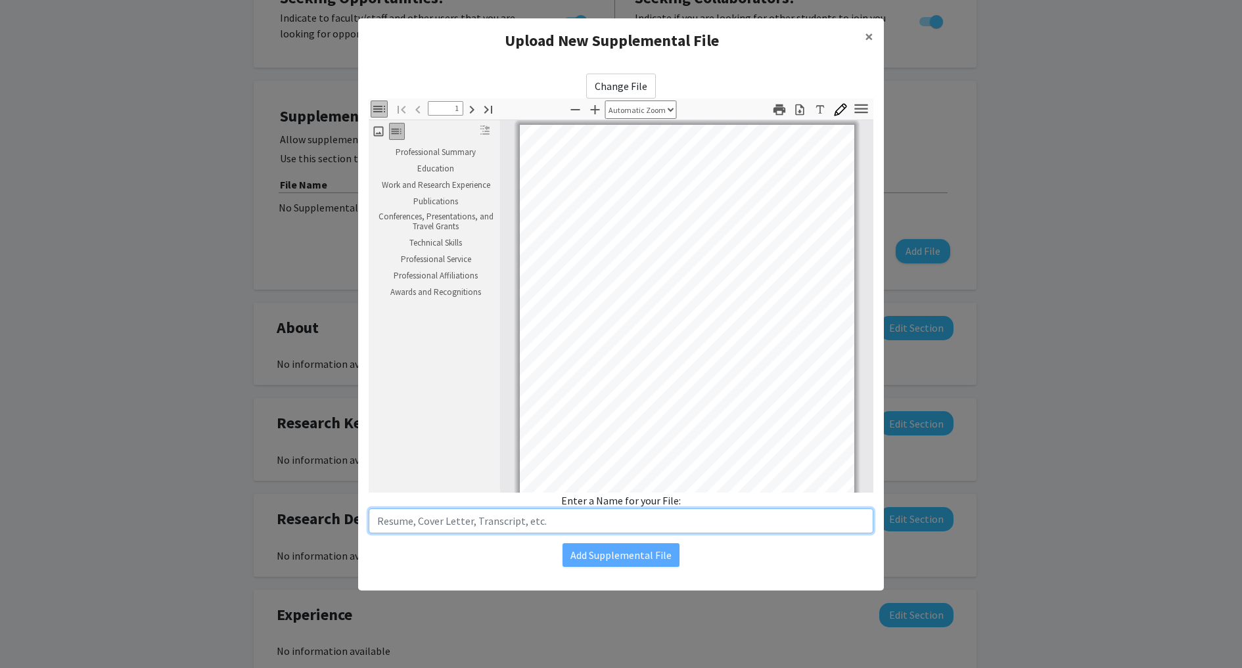
click at [558, 524] on input "text" at bounding box center [621, 520] width 504 height 25
type input "r"
type input "c"
drag, startPoint x: 453, startPoint y: 515, endPoint x: 361, endPoint y: 515, distance: 91.3
click at [361, 515] on div "Change File Thumbnails Document Outline Attachments Layers Current Outline Item…" at bounding box center [621, 320] width 526 height 514
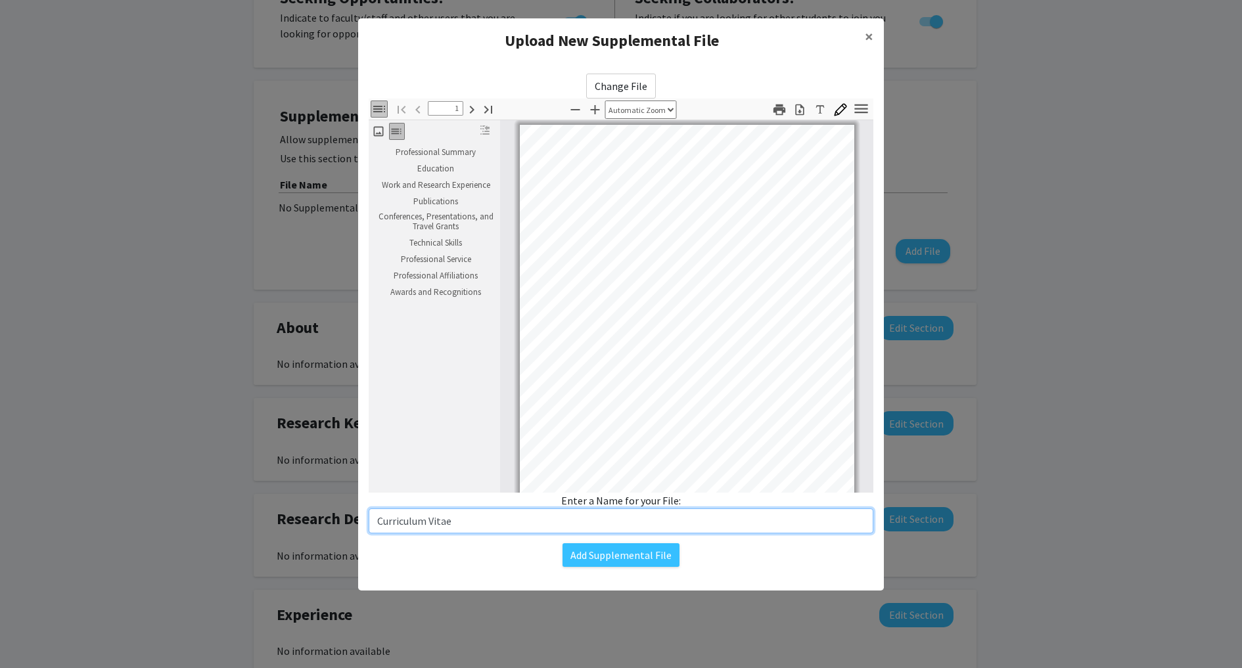
type input "Curriculum Vitae"
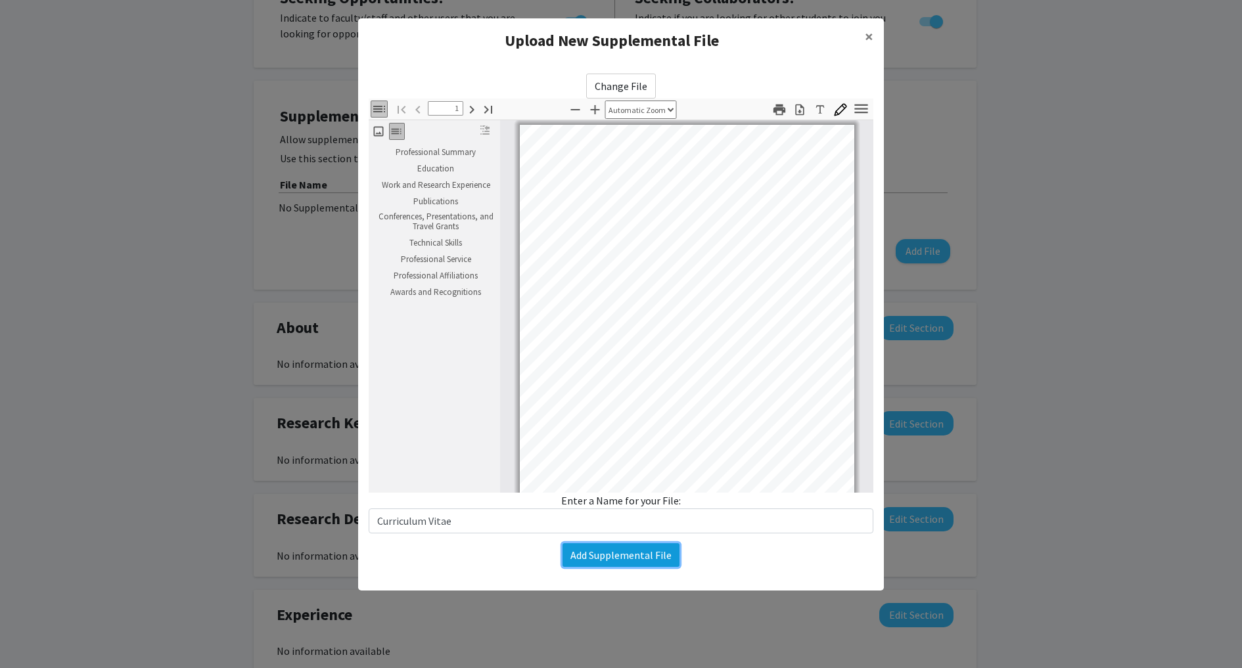
click at [649, 558] on button "Add Supplemental File" at bounding box center [620, 555] width 117 height 24
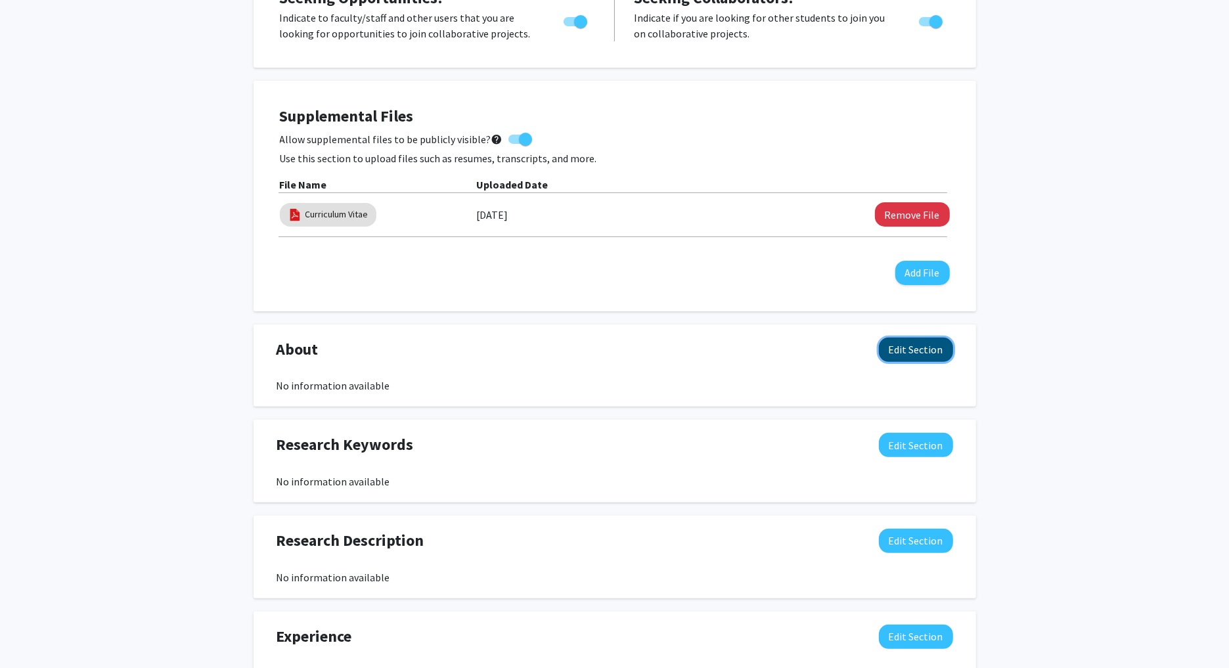
click at [901, 344] on button "Edit Section" at bounding box center [916, 350] width 74 height 24
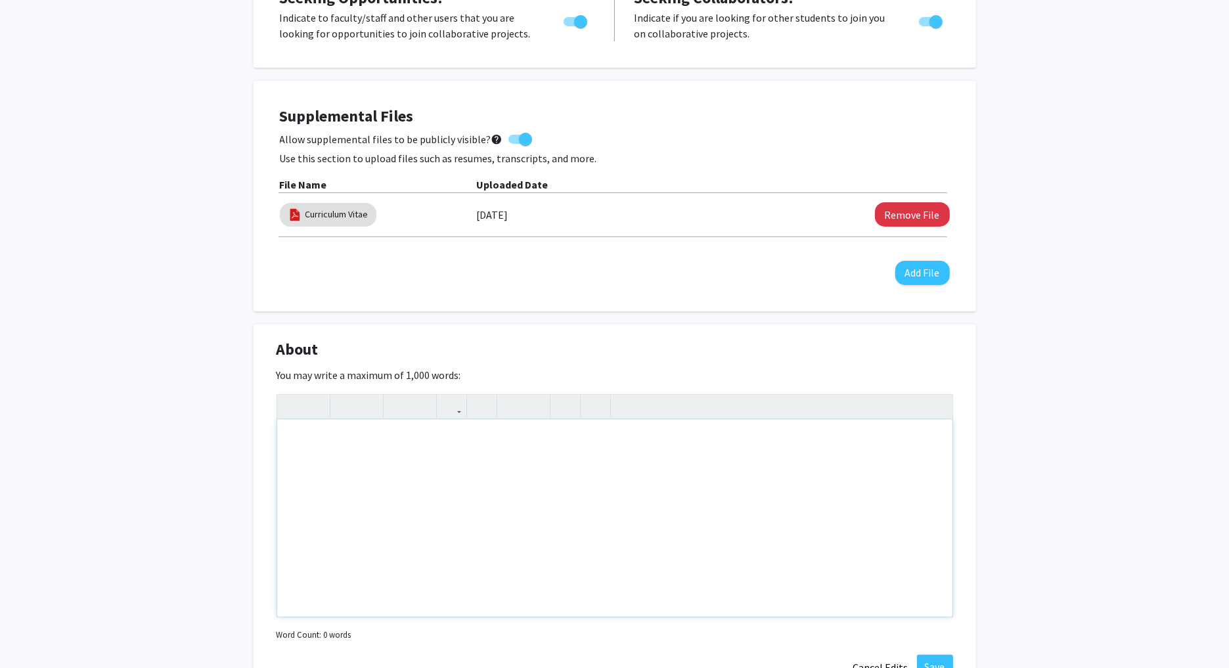
click at [426, 465] on div "Note to users with screen readers: Please deactivate our accessibility plugin f…" at bounding box center [614, 518] width 675 height 197
paste div "Note to users with screen readers: Please deactivate our accessibility plugin f…"
type textarea "<p>My current work includes, cloud computing, distributed networking, drone vid…"
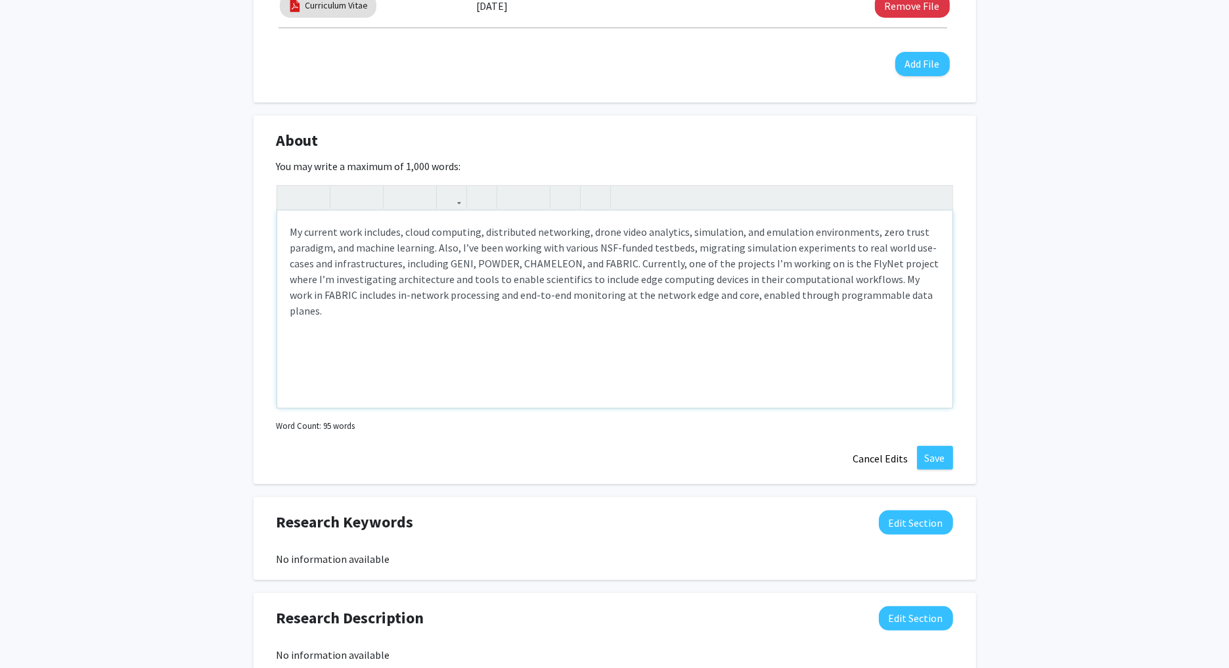
scroll to position [570, 0]
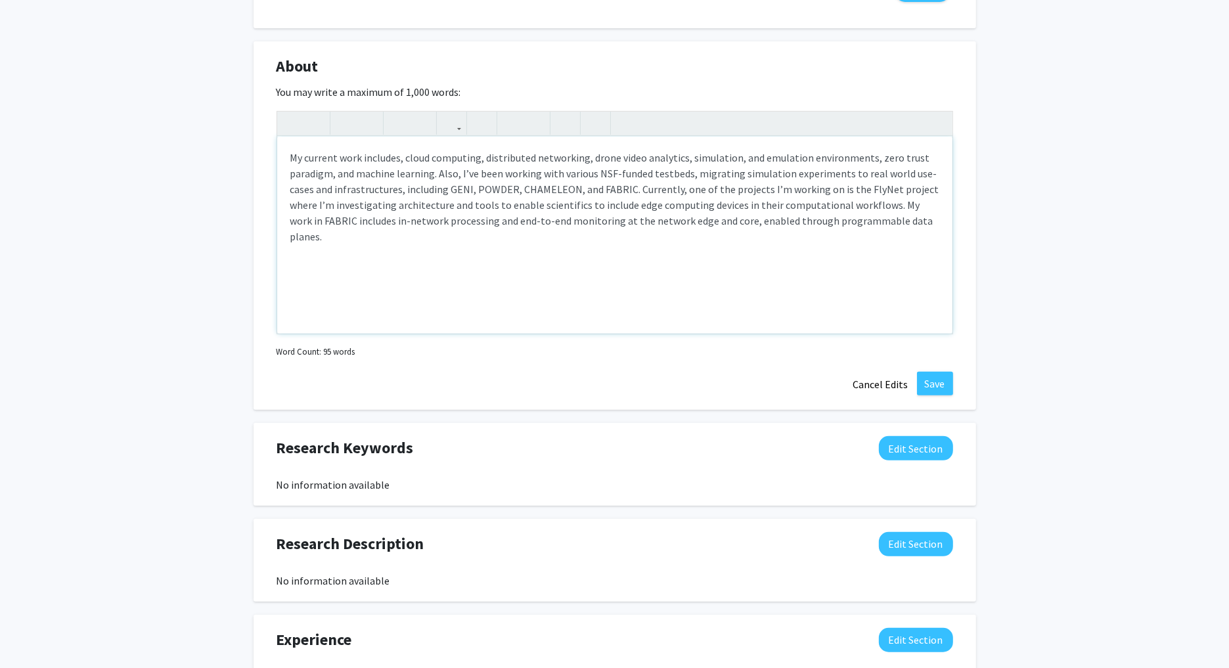
drag, startPoint x: 292, startPoint y: 155, endPoint x: 344, endPoint y: 155, distance: 51.2
click at [293, 155] on p "My current work includes, cloud computing, distributed networking, drone video …" at bounding box center [614, 197] width 649 height 95
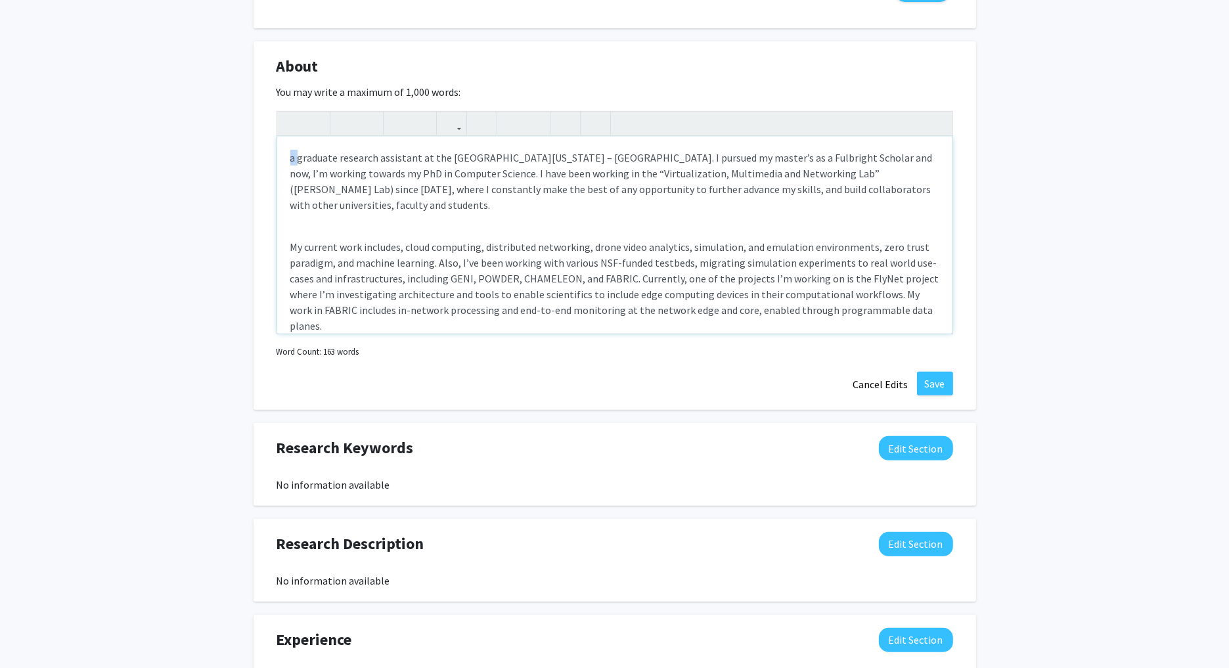
drag, startPoint x: 298, startPoint y: 155, endPoint x: 284, endPoint y: 158, distance: 14.0
click at [287, 157] on div "a graduate research assistant at the [GEOGRAPHIC_DATA][US_STATE] – [GEOGRAPHIC_…" at bounding box center [614, 235] width 675 height 197
drag, startPoint x: 356, startPoint y: 158, endPoint x: 444, endPoint y: 158, distance: 88.0
click at [444, 158] on p "I'm a Graduate research assistant at the [GEOGRAPHIC_DATA][US_STATE] – [GEOGRAP…" at bounding box center [614, 181] width 649 height 63
click at [526, 217] on div "I'm a Graduate Instructor the [GEOGRAPHIC_DATA][US_STATE] – [GEOGRAPHIC_DATA]. …" at bounding box center [614, 235] width 675 height 197
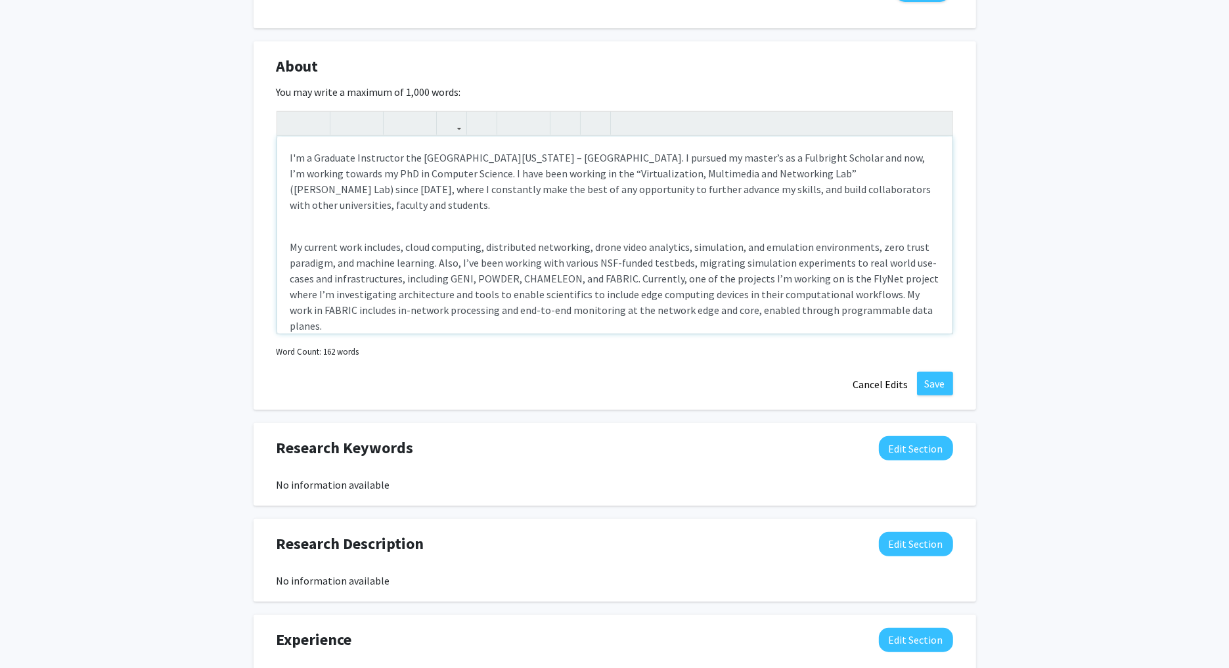
drag, startPoint x: 390, startPoint y: 172, endPoint x: 544, endPoint y: 173, distance: 153.7
click at [544, 173] on p "I'm a Graduate Instructor the [GEOGRAPHIC_DATA][US_STATE] – [GEOGRAPHIC_DATA]. …" at bounding box center [614, 181] width 649 height 63
click at [421, 171] on p "I'm a Graduate Instructor the [GEOGRAPHIC_DATA][US_STATE] – [GEOGRAPHIC_DATA]. …" at bounding box center [614, 181] width 649 height 63
drag, startPoint x: 386, startPoint y: 169, endPoint x: 650, endPoint y: 177, distance: 264.2
click at [553, 172] on p "I'm a Graduate Instructor the [GEOGRAPHIC_DATA][US_STATE] – [GEOGRAPHIC_DATA]. …" at bounding box center [614, 181] width 649 height 63
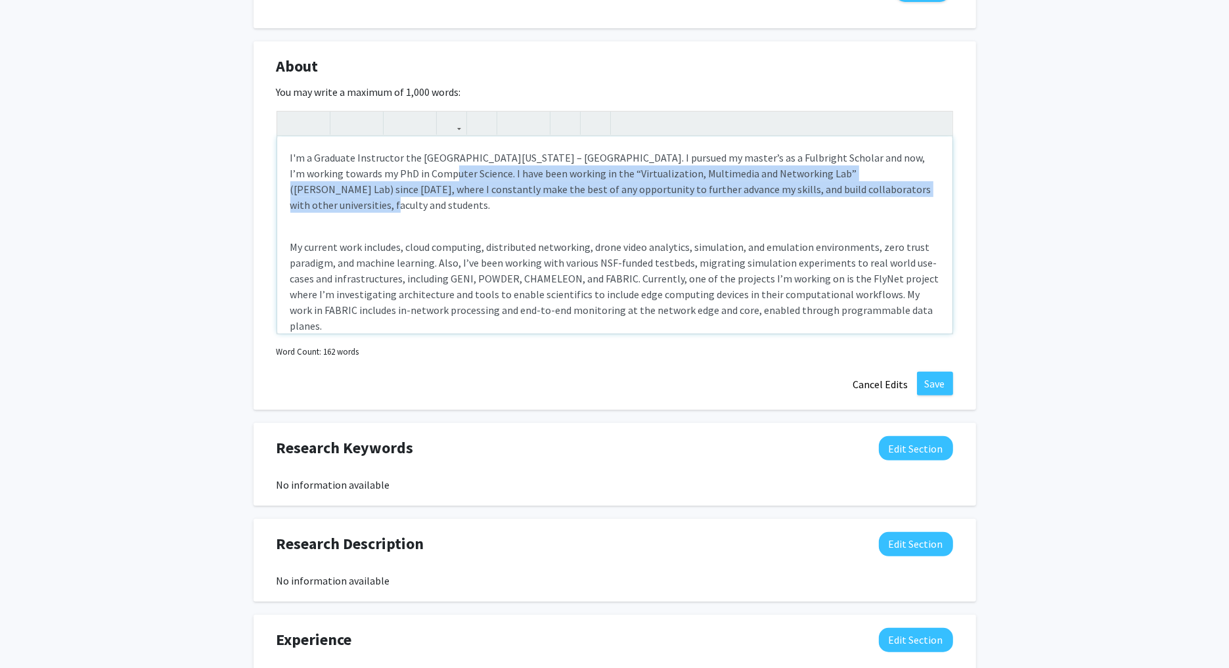
drag, startPoint x: 859, startPoint y: 190, endPoint x: 386, endPoint y: 174, distance: 473.9
click at [386, 174] on p "I'm a Graduate Instructor the [GEOGRAPHIC_DATA][US_STATE] – [GEOGRAPHIC_DATA]. …" at bounding box center [614, 181] width 649 height 63
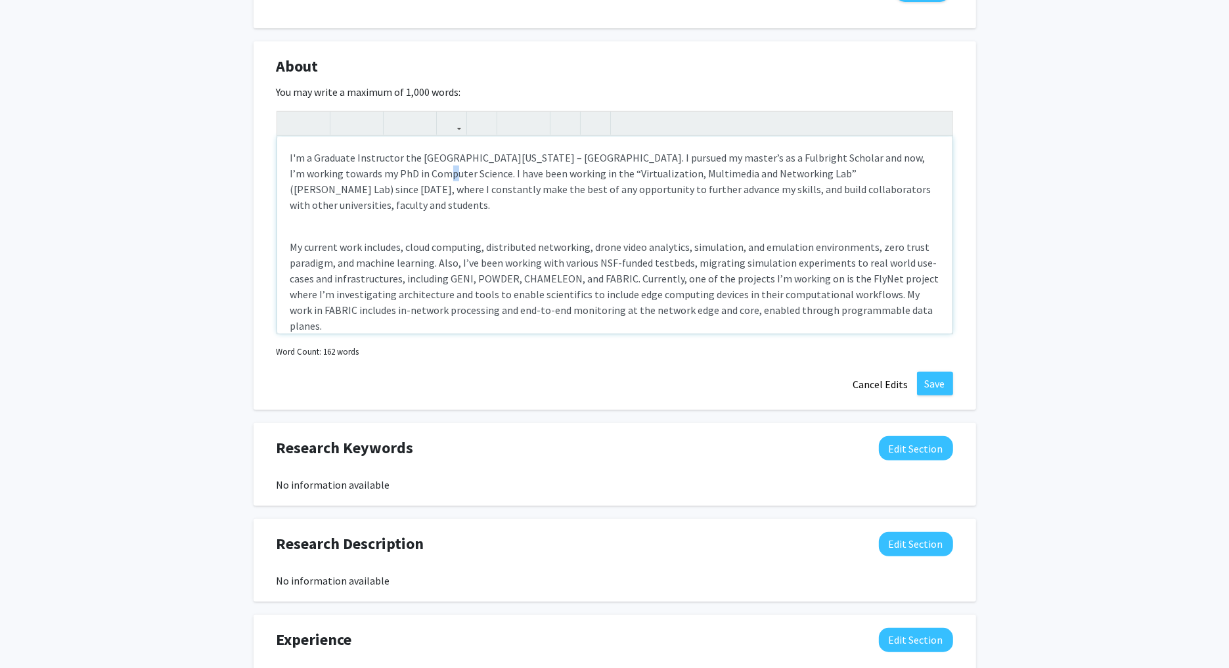
click at [384, 173] on p "I'm a Graduate Instructor the [GEOGRAPHIC_DATA][US_STATE] – [GEOGRAPHIC_DATA]. …" at bounding box center [614, 181] width 649 height 63
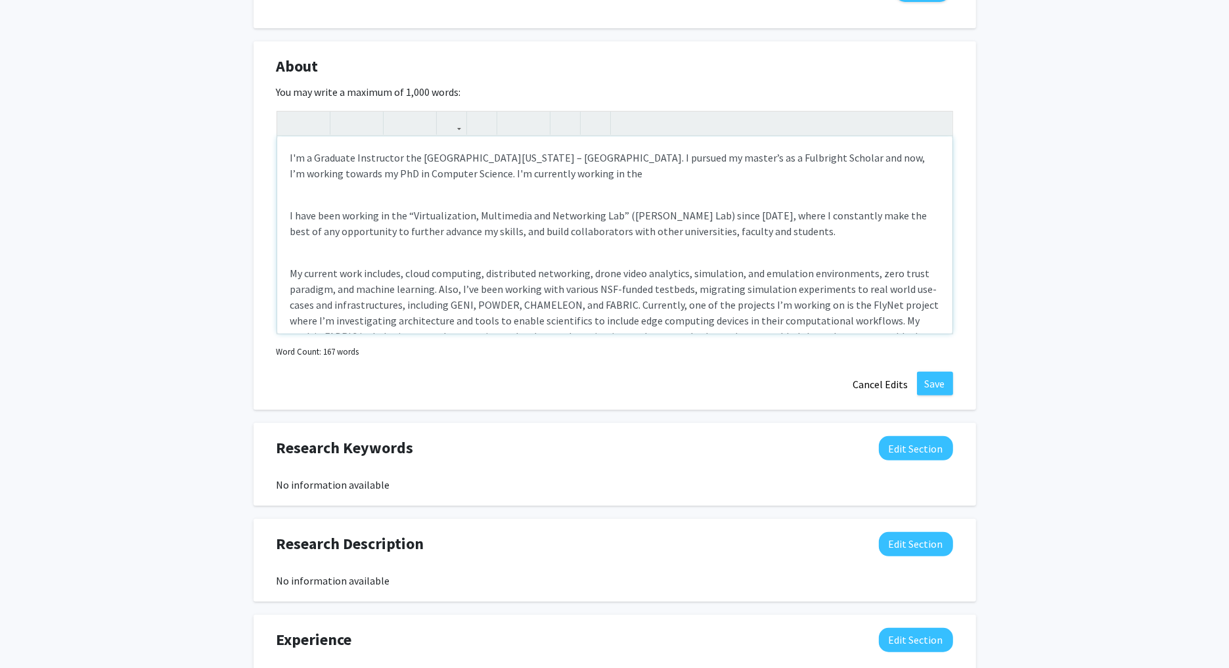
click at [533, 173] on p "I'm a Graduate Instructor the [GEOGRAPHIC_DATA][US_STATE] – [GEOGRAPHIC_DATA]. …" at bounding box center [614, 166] width 649 height 32
drag, startPoint x: 501, startPoint y: 170, endPoint x: 550, endPoint y: 171, distance: 49.3
click at [550, 171] on p "I'm a Graduate Instructor the [GEOGRAPHIC_DATA][US_STATE] – [GEOGRAPHIC_DATA]. …" at bounding box center [614, 166] width 649 height 32
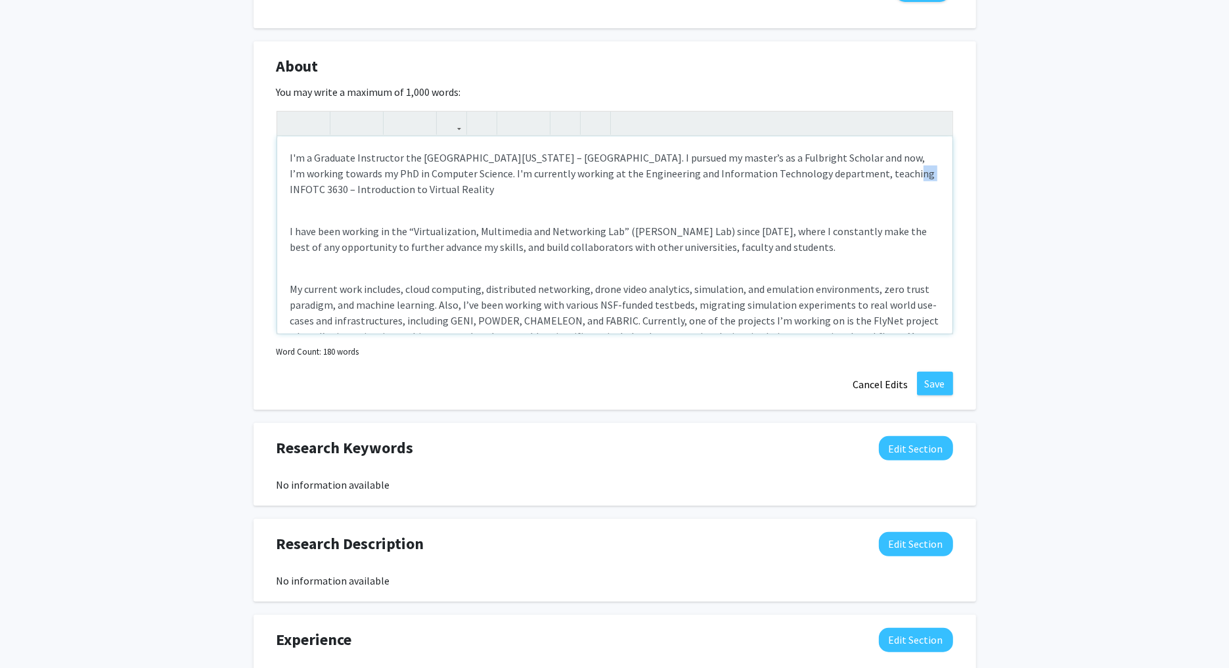
drag, startPoint x: 871, startPoint y: 170, endPoint x: 897, endPoint y: 171, distance: 25.7
click at [864, 169] on p "I'm a Graduate Instructor the [GEOGRAPHIC_DATA][US_STATE] – [GEOGRAPHIC_DATA]. …" at bounding box center [614, 173] width 649 height 47
click at [360, 187] on p "I'm a Graduate Instructor the [GEOGRAPHIC_DATA][US_STATE] – [GEOGRAPHIC_DATA]. …" at bounding box center [614, 173] width 649 height 47
drag, startPoint x: 392, startPoint y: 230, endPoint x: 281, endPoint y: 222, distance: 110.6
click at [281, 227] on div "I'm a Graduate Instructor the [GEOGRAPHIC_DATA][US_STATE] – [GEOGRAPHIC_DATA]. …" at bounding box center [614, 235] width 675 height 197
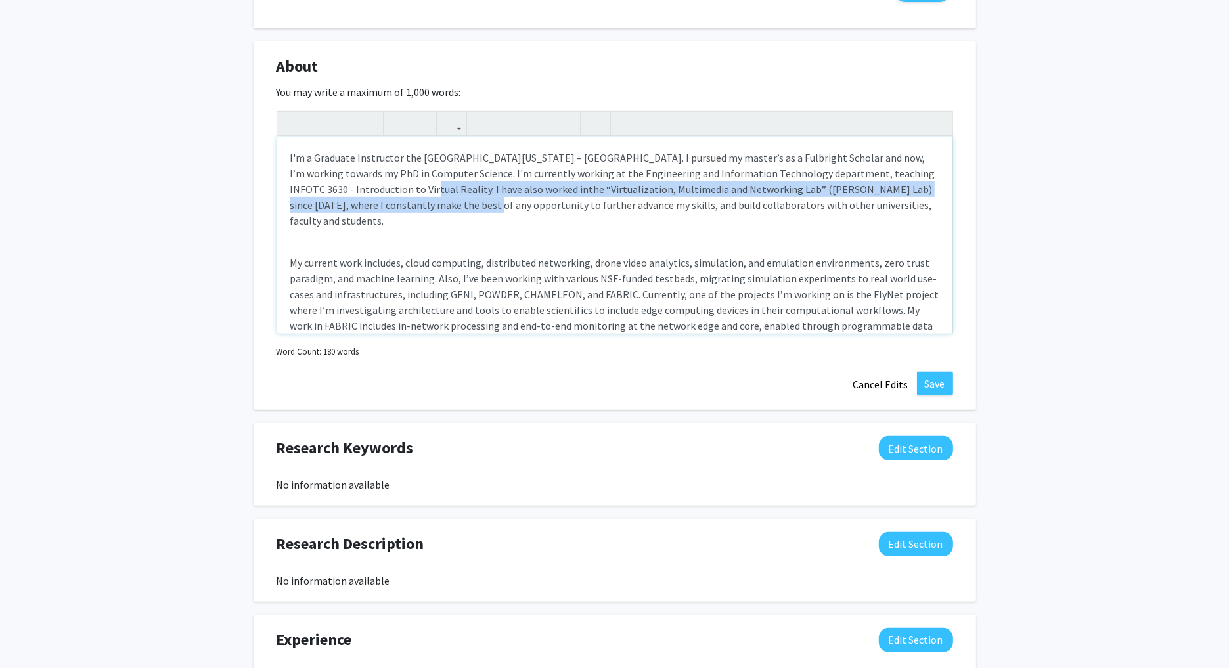
drag, startPoint x: 365, startPoint y: 189, endPoint x: 355, endPoint y: 206, distance: 19.5
click at [355, 206] on p "I'm a Graduate Instructor the [GEOGRAPHIC_DATA][US_STATE] – [GEOGRAPHIC_DATA]. …" at bounding box center [614, 189] width 649 height 79
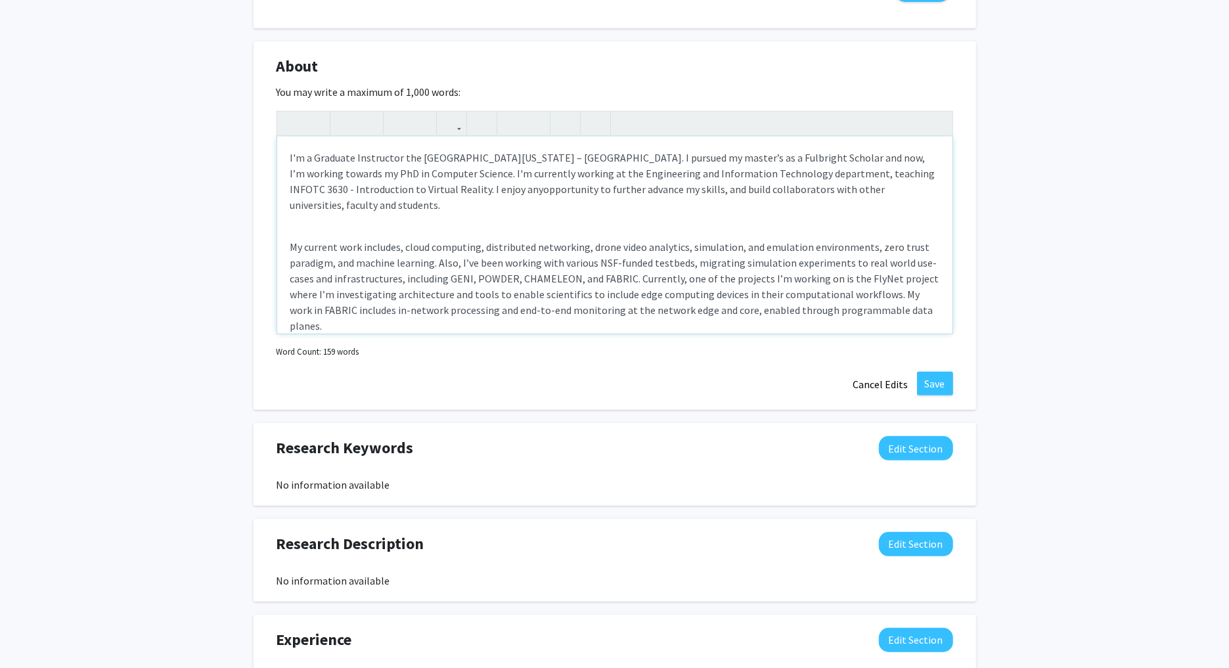
click at [594, 191] on span "opportunity to further advance my skills, and build collaborators with other un…" at bounding box center [587, 197] width 595 height 29
drag, startPoint x: 888, startPoint y: 189, endPoint x: 272, endPoint y: 154, distance: 617.1
click at [272, 154] on div "About Edit Section You may write a maximum of 1,000 words: I'm a Graduate Instr…" at bounding box center [615, 225] width 723 height 369
copy p "I'm a Graduate Instructor the [GEOGRAPHIC_DATA][US_STATE] – [GEOGRAPHIC_DATA]. …"
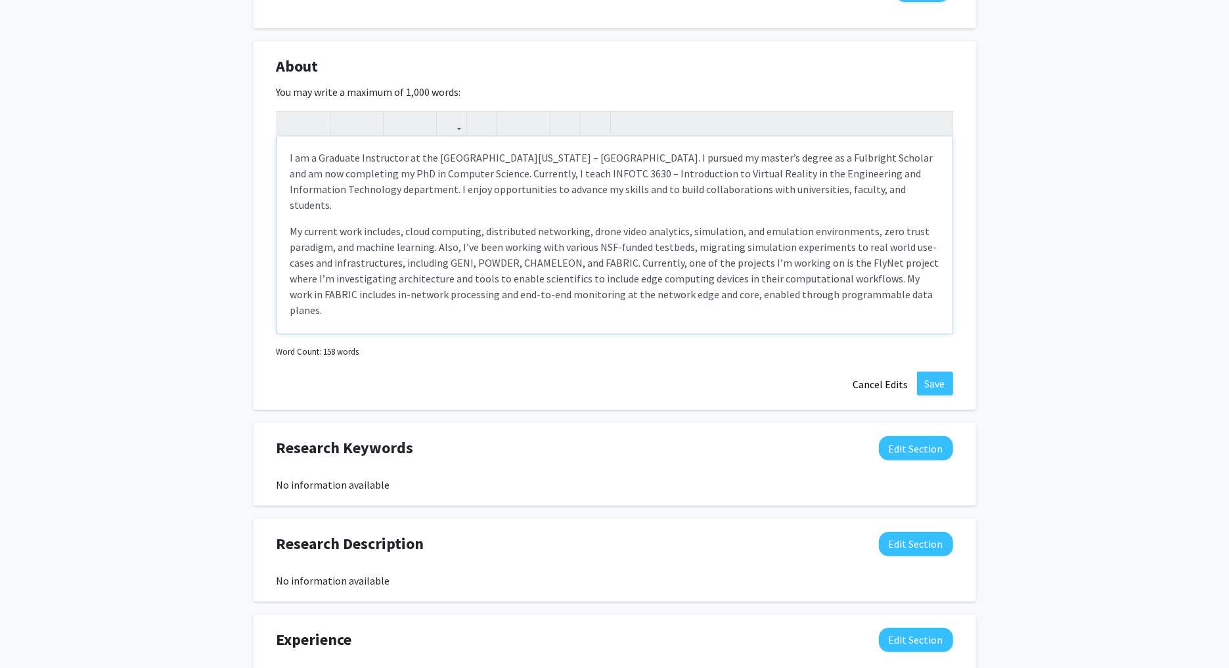
click at [376, 223] on p "I am a Graduate Instructor at the [GEOGRAPHIC_DATA][US_STATE] – [GEOGRAPHIC_DAT…" at bounding box center [614, 270] width 649 height 95
click at [456, 223] on p "I am a Graduate Instructor at the [GEOGRAPHIC_DATA][US_STATE] – [GEOGRAPHIC_DAT…" at bounding box center [614, 270] width 649 height 95
click at [392, 223] on p "I am a Graduate Instructor at the [GEOGRAPHIC_DATA][US_STATE] – [GEOGRAPHIC_DAT…" at bounding box center [614, 270] width 649 height 95
click at [388, 223] on p "I am a Graduate Instructor at the [GEOGRAPHIC_DATA][US_STATE] – [GEOGRAPHIC_DAT…" at bounding box center [614, 270] width 649 height 95
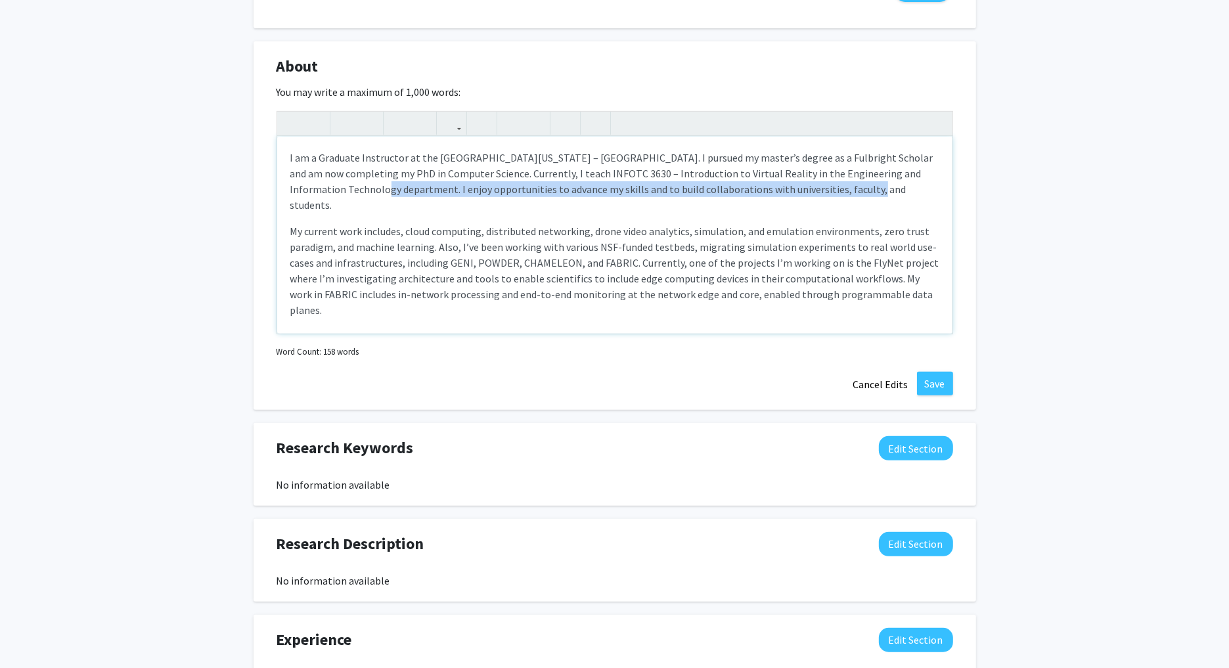
drag, startPoint x: 346, startPoint y: 189, endPoint x: 876, endPoint y: 190, distance: 530.1
click at [876, 223] on p "I am a Graduate Instructor at the [GEOGRAPHIC_DATA][US_STATE] – [GEOGRAPHIC_DAT…" at bounding box center [614, 270] width 649 height 95
copy p "I enjoy opportunities to advance my skills and to build collaborations with uni…"
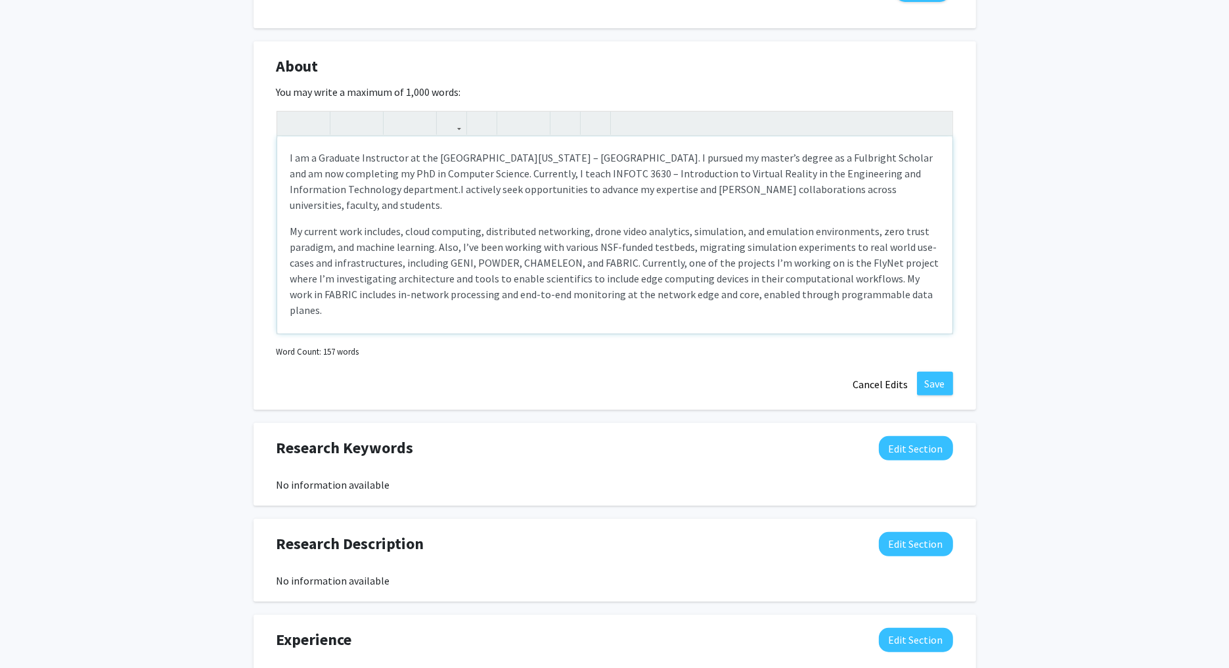
click at [347, 223] on p "I am a Graduate Instructor at the [GEOGRAPHIC_DATA][US_STATE] – [GEOGRAPHIC_DAT…" at bounding box center [614, 270] width 649 height 95
click at [506, 223] on p "I am a Graduate Instructor at the [GEOGRAPHIC_DATA][US_STATE] – [GEOGRAPHIC_DAT…" at bounding box center [614, 270] width 649 height 95
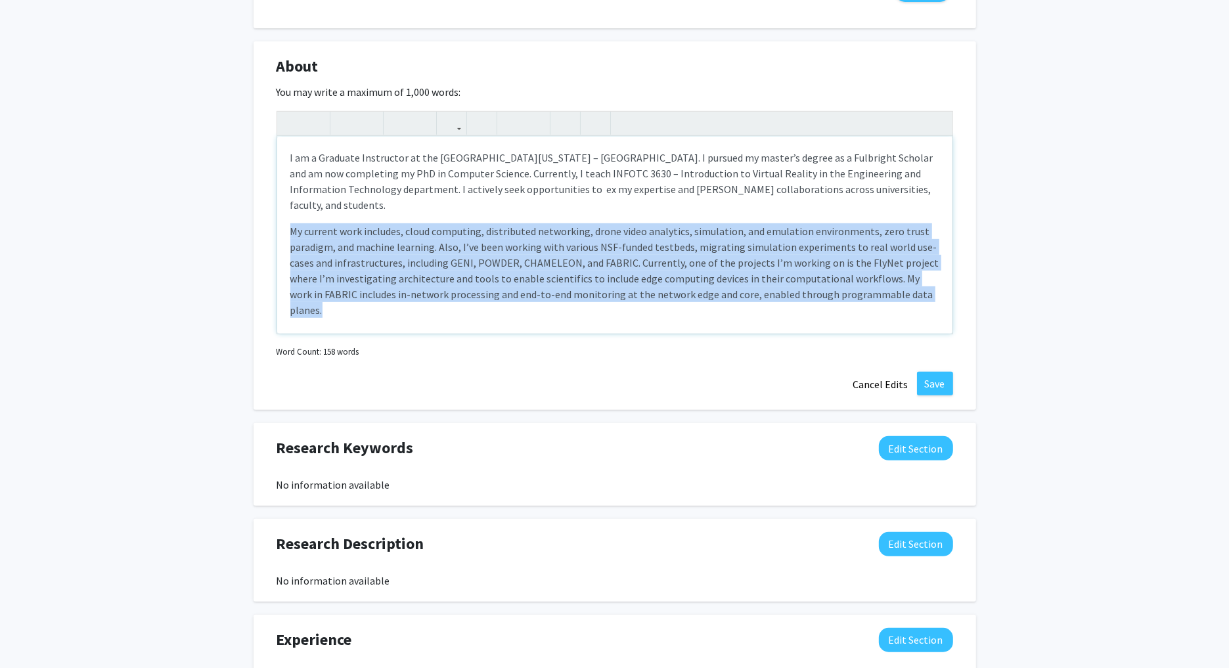
drag, startPoint x: 286, startPoint y: 208, endPoint x: 933, endPoint y: 311, distance: 654.7
click at [933, 312] on div "I am a Graduate Instructor at the [GEOGRAPHIC_DATA][US_STATE] – [GEOGRAPHIC_DAT…" at bounding box center [614, 235] width 675 height 197
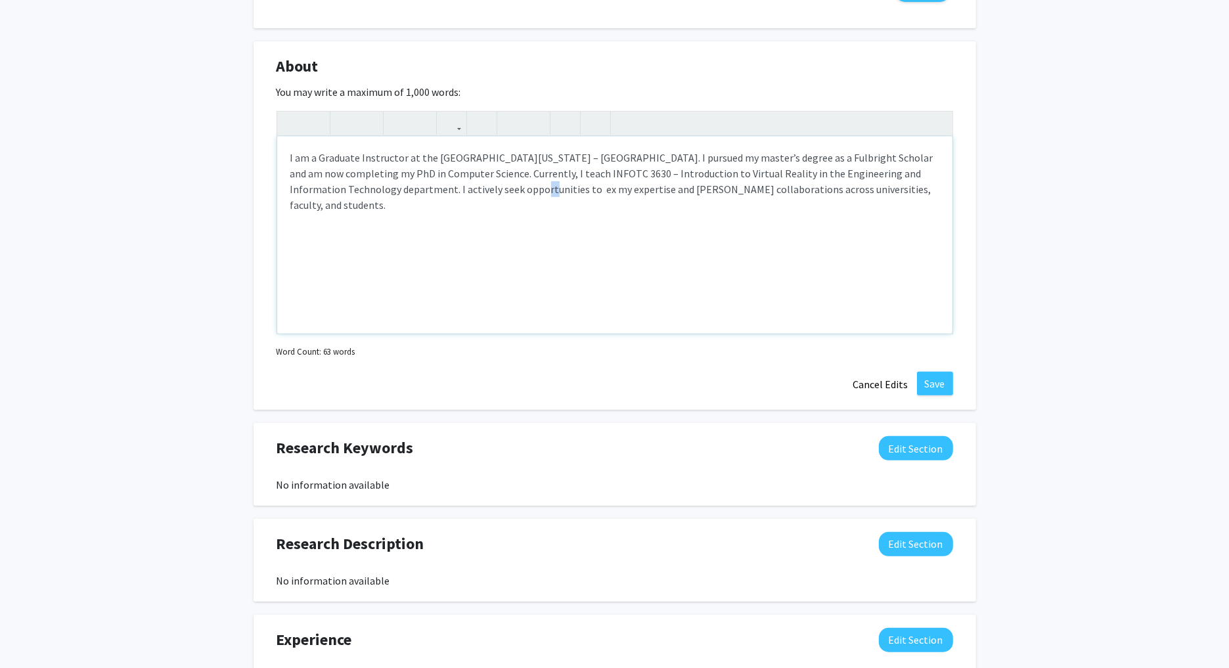
drag, startPoint x: 485, startPoint y: 192, endPoint x: 495, endPoint y: 192, distance: 10.5
click at [495, 192] on p "I am a Graduate Instructor at the [GEOGRAPHIC_DATA][US_STATE] – [GEOGRAPHIC_DAT…" at bounding box center [614, 181] width 649 height 63
click at [609, 190] on p "I am a Graduate Instructor at the [GEOGRAPHIC_DATA][US_STATE] – [GEOGRAPHIC_DAT…" at bounding box center [614, 181] width 649 height 63
click at [738, 190] on p "I am a Graduate Instructor at the [GEOGRAPHIC_DATA][US_STATE] – [GEOGRAPHIC_DAT…" at bounding box center [614, 181] width 649 height 63
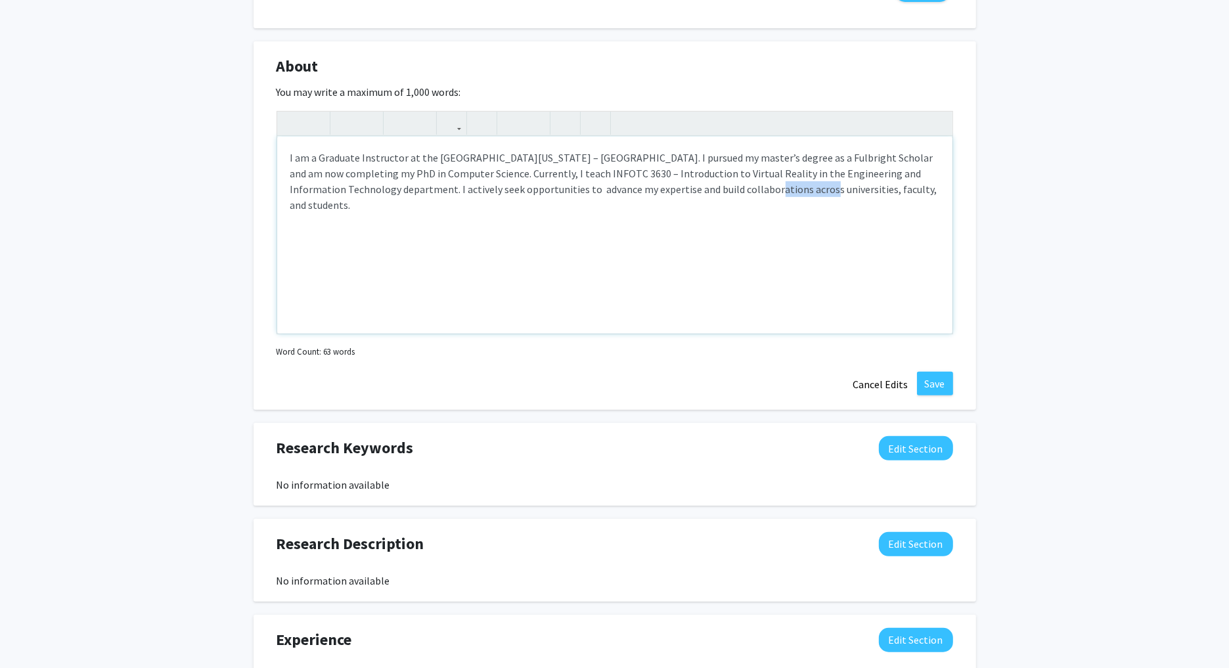
click at [738, 190] on p "I am a Graduate Instructor at the [GEOGRAPHIC_DATA][US_STATE] – [GEOGRAPHIC_DAT…" at bounding box center [614, 181] width 649 height 63
click at [666, 253] on div "I am a Graduate Instructor at the [GEOGRAPHIC_DATA][US_STATE] – [GEOGRAPHIC_DAT…" at bounding box center [614, 235] width 675 height 197
click at [832, 156] on p "I am a Graduate Instructor at the [GEOGRAPHIC_DATA][US_STATE] – [GEOGRAPHIC_DAT…" at bounding box center [614, 181] width 649 height 63
type textarea "<span style="font-size: 1rem;"></span><p>I am a Graduate Instructor at the [GEO…"
click at [932, 372] on button "Save" at bounding box center [935, 384] width 36 height 24
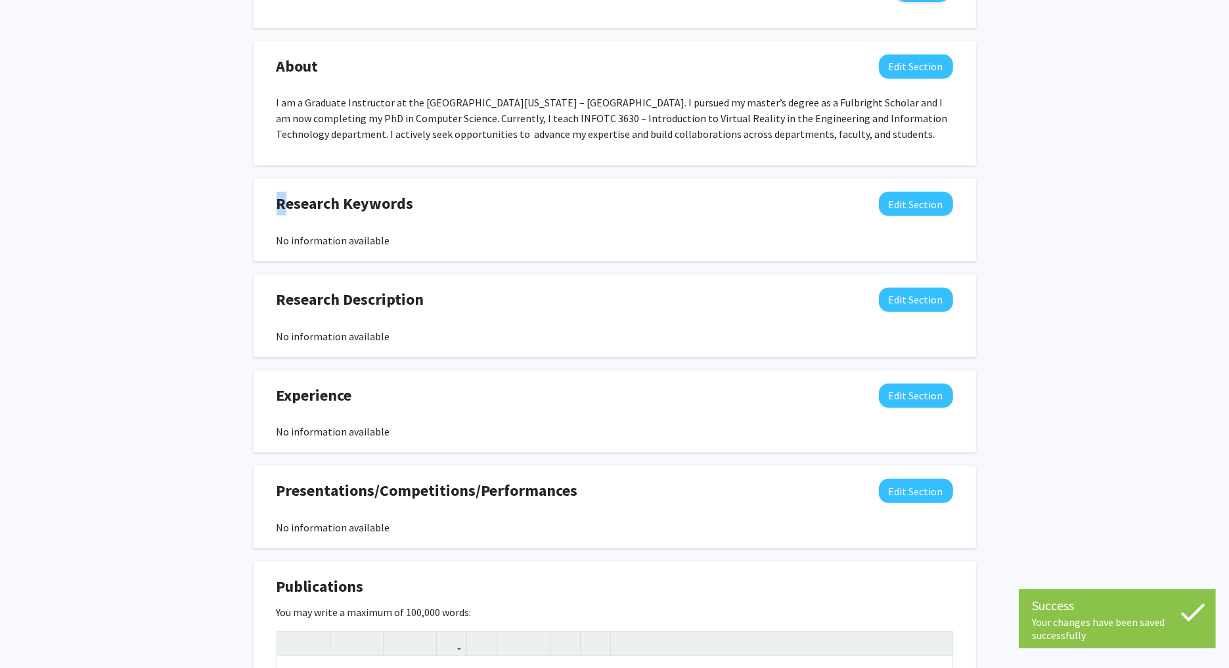
drag, startPoint x: 282, startPoint y: 202, endPoint x: 387, endPoint y: 207, distance: 105.2
click at [437, 204] on div "Research Keywords Edit Section" at bounding box center [615, 207] width 696 height 30
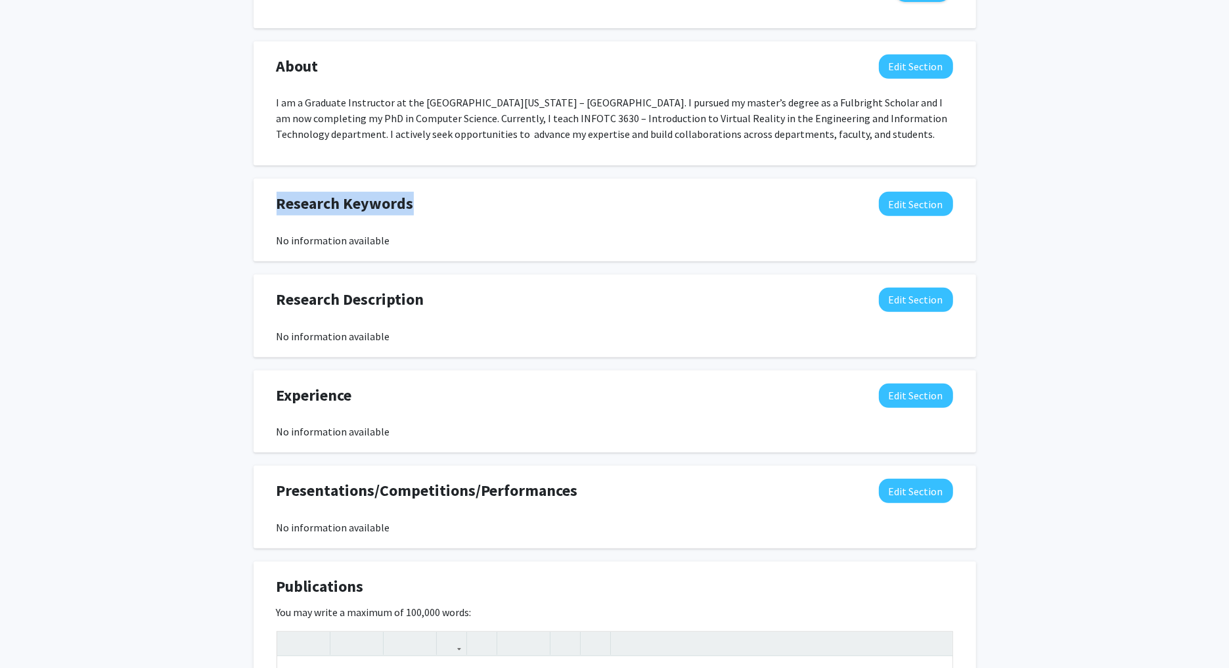
drag, startPoint x: 424, startPoint y: 200, endPoint x: 410, endPoint y: 202, distance: 14.0
click at [410, 202] on div "Research Keywords Edit Section" at bounding box center [615, 207] width 696 height 30
copy span "Research Keywords"
click at [908, 202] on button "Edit Section" at bounding box center [916, 204] width 74 height 24
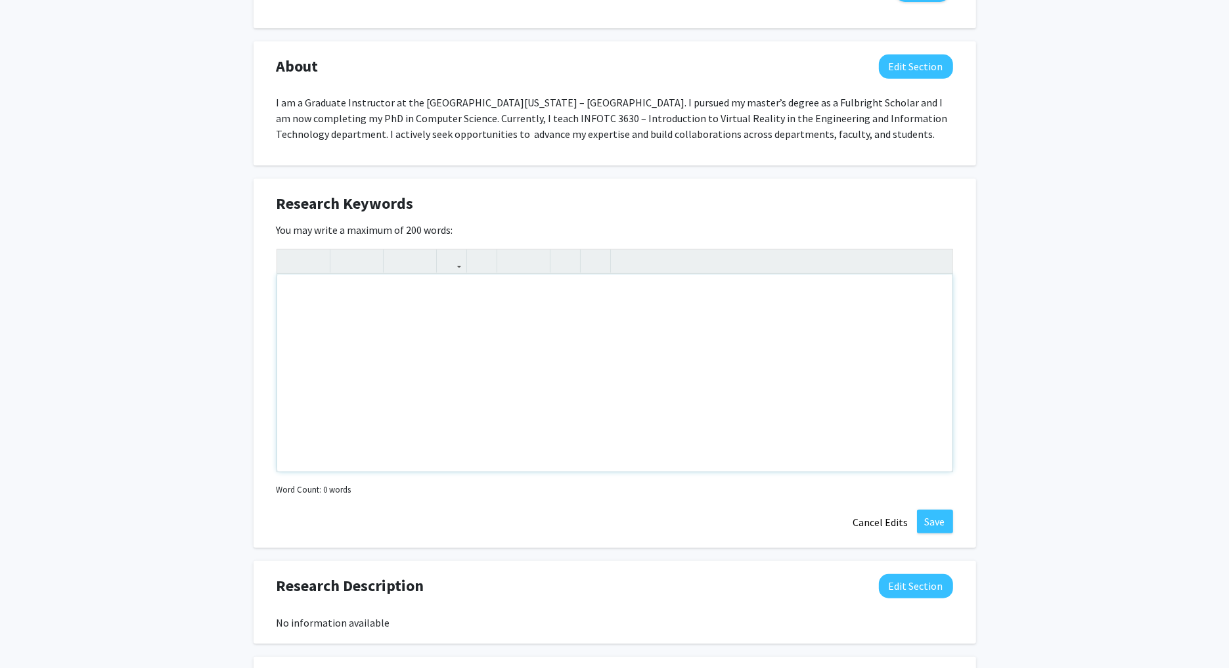
click at [443, 316] on div "Note to users with screen readers: Please deactivate our accessibility plugin f…" at bounding box center [614, 373] width 675 height 197
paste div "Note to users with screen readers: Please deactivate our accessibility plugin f…"
type textarea "<p>Cloud ComputingNetworkingTestbed DeploymentUAV systemsCybersecurity</p>"
drag, startPoint x: 369, startPoint y: 296, endPoint x: 420, endPoint y: 285, distance: 52.4
click at [369, 295] on p "Cloud ComputingNetworkingTestbed DeploymentUAV systemsCybersecurity" at bounding box center [614, 296] width 649 height 16
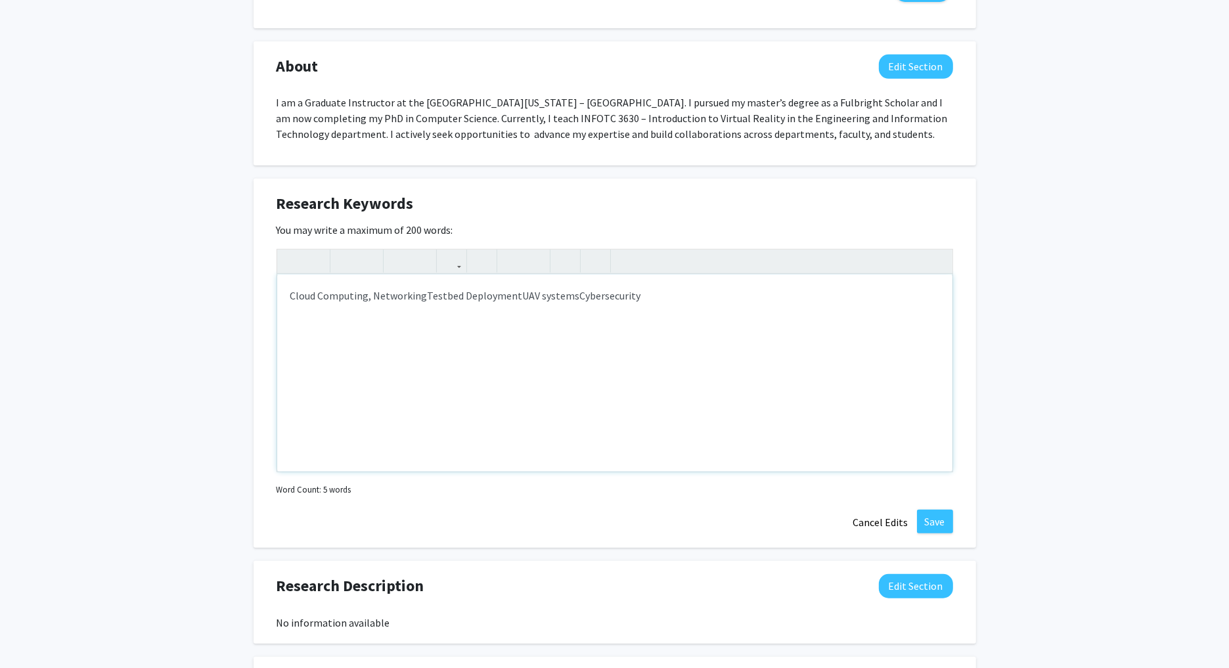
click at [425, 292] on p "Cloud Computing, NetworkingTestbed DeploymentUAV systemsCybersecurity" at bounding box center [614, 296] width 649 height 16
click at [519, 293] on p "Cloud Computing, Networking, Testbed DeploymentUAV systemsCybersecurity" at bounding box center [614, 296] width 649 height 16
click at [579, 294] on p "Cloud Computing, Networking, Testbed Deployment, UAV systemsCybersecurity" at bounding box center [614, 296] width 649 height 16
type textarea "<p>Cloud Computing, Networking, Testbed Deployment, UAV systems, Cybersecurity<…"
click at [940, 518] on button "Save" at bounding box center [935, 522] width 36 height 24
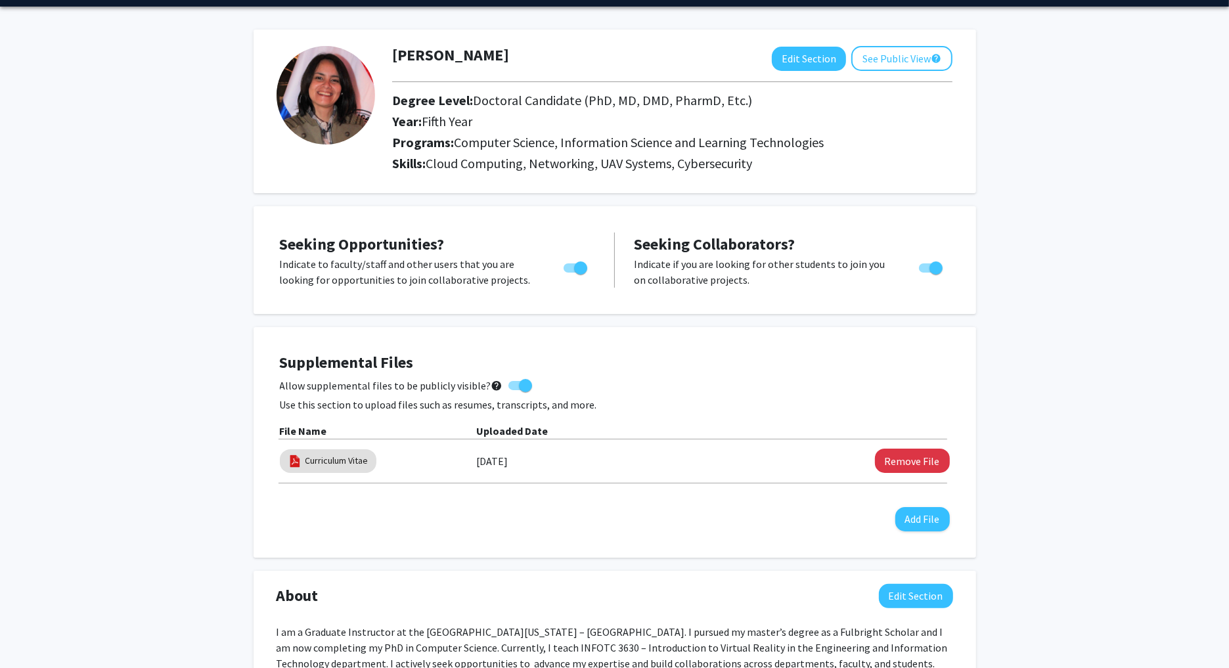
scroll to position [0, 0]
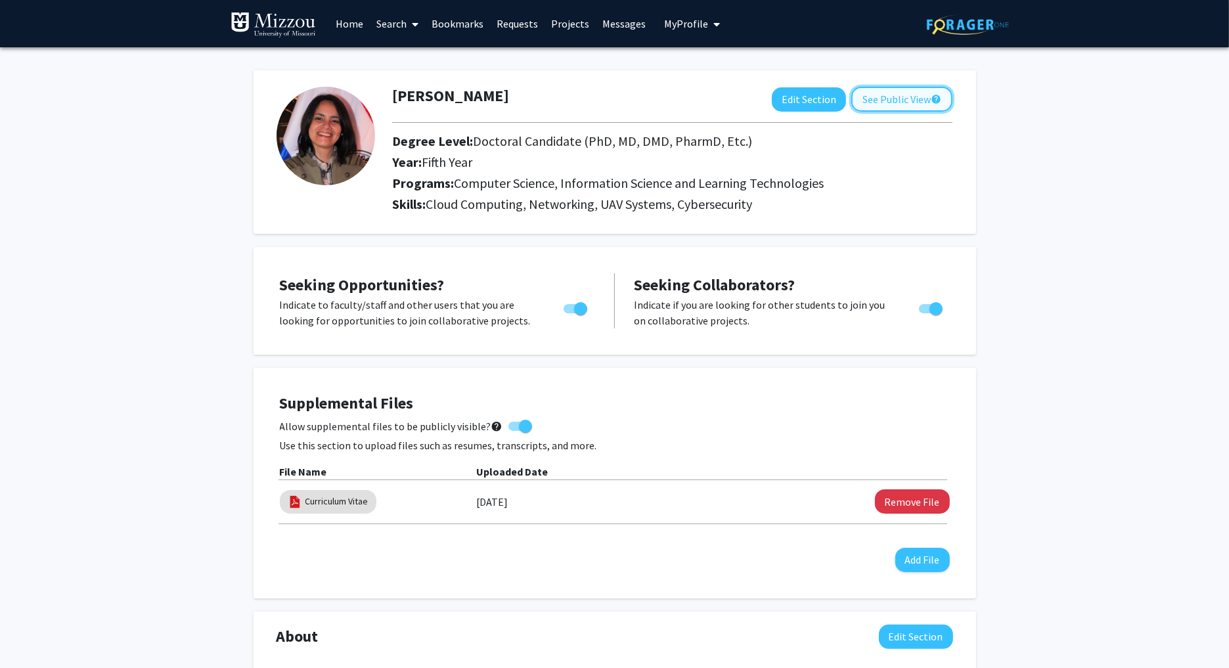
click at [880, 102] on button "See Public View help" at bounding box center [901, 99] width 101 height 25
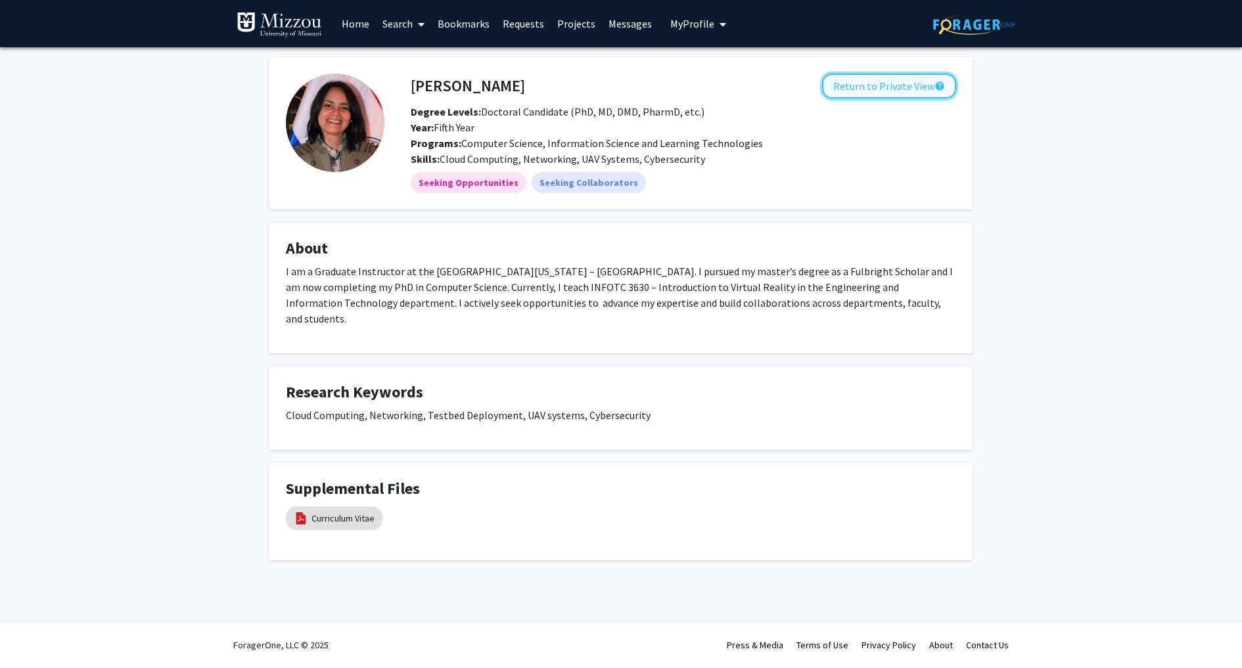
click at [901, 88] on button "Return to Private View help" at bounding box center [889, 86] width 134 height 25
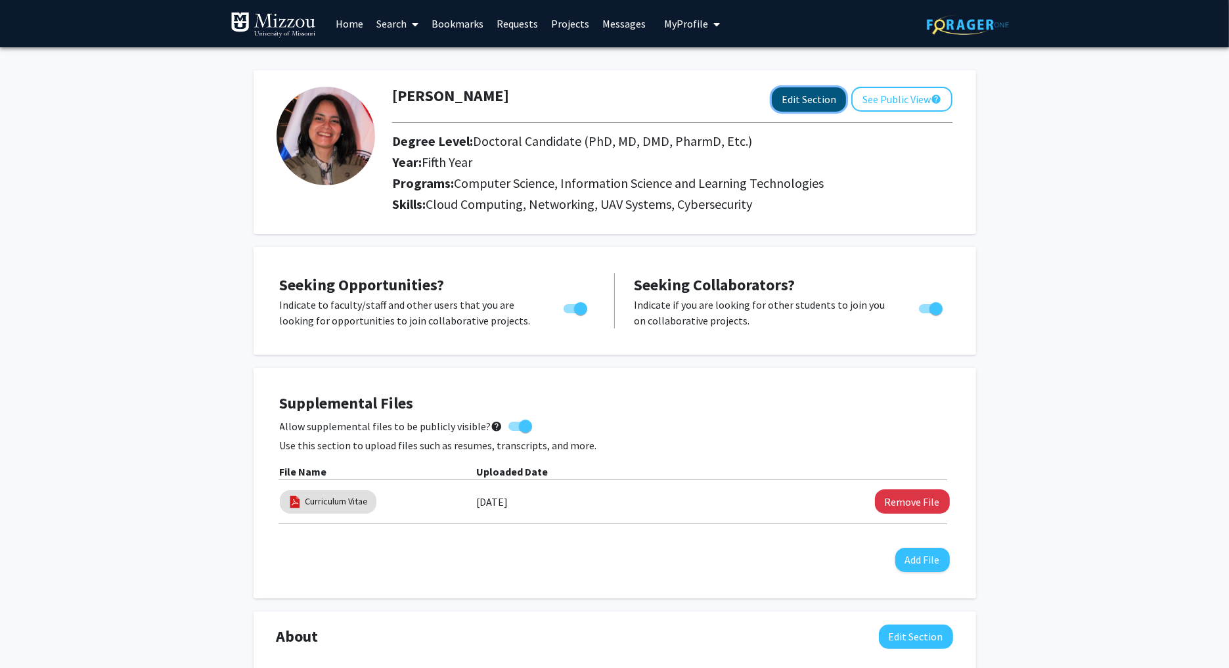
click at [811, 104] on button "Edit Section" at bounding box center [809, 99] width 74 height 24
select select "fifth_year"
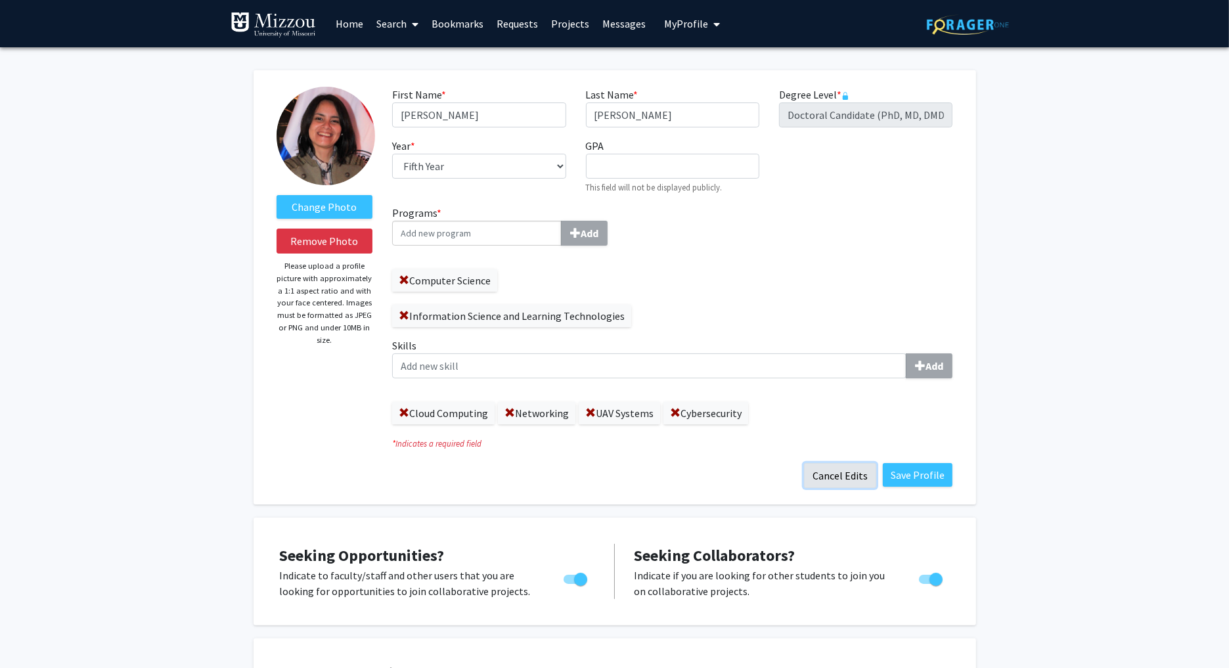
click at [843, 475] on button "Cancel Edits" at bounding box center [840, 475] width 72 height 25
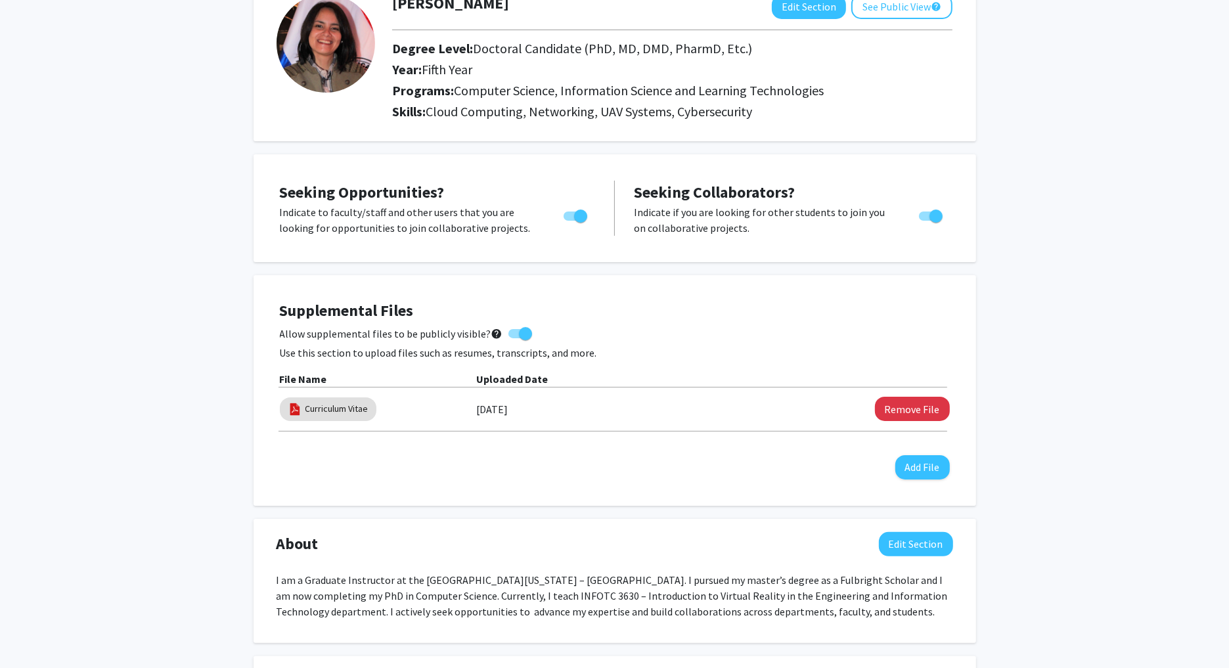
scroll to position [318, 0]
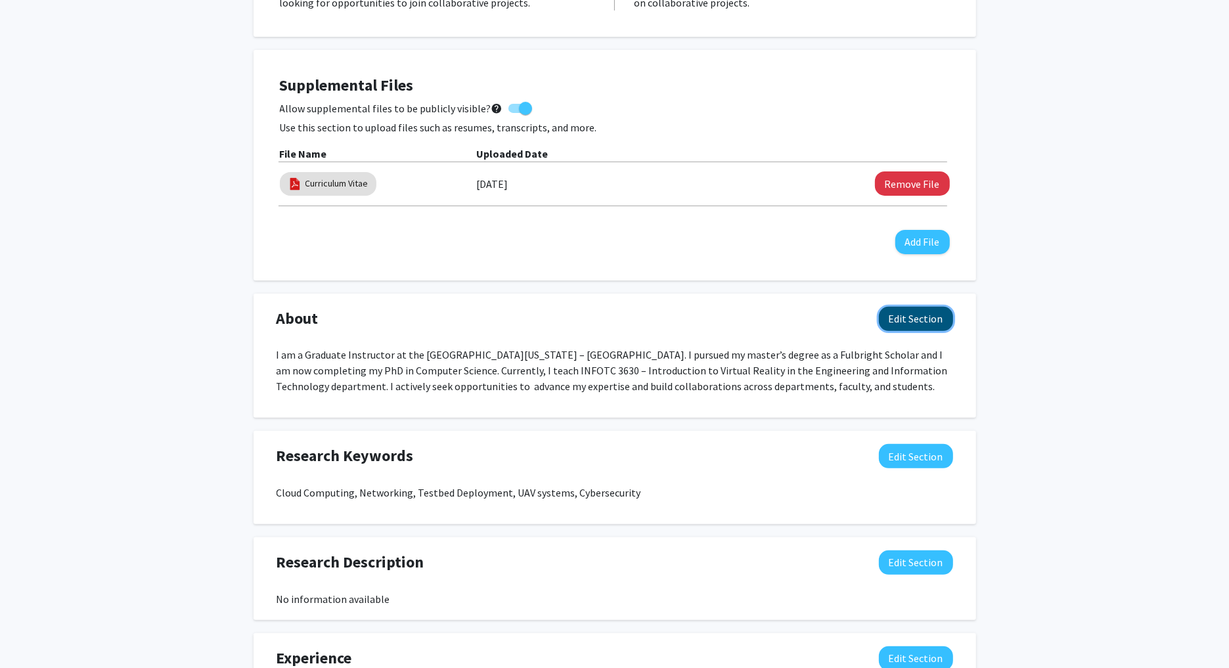
click at [914, 307] on button "Edit Section" at bounding box center [916, 319] width 74 height 24
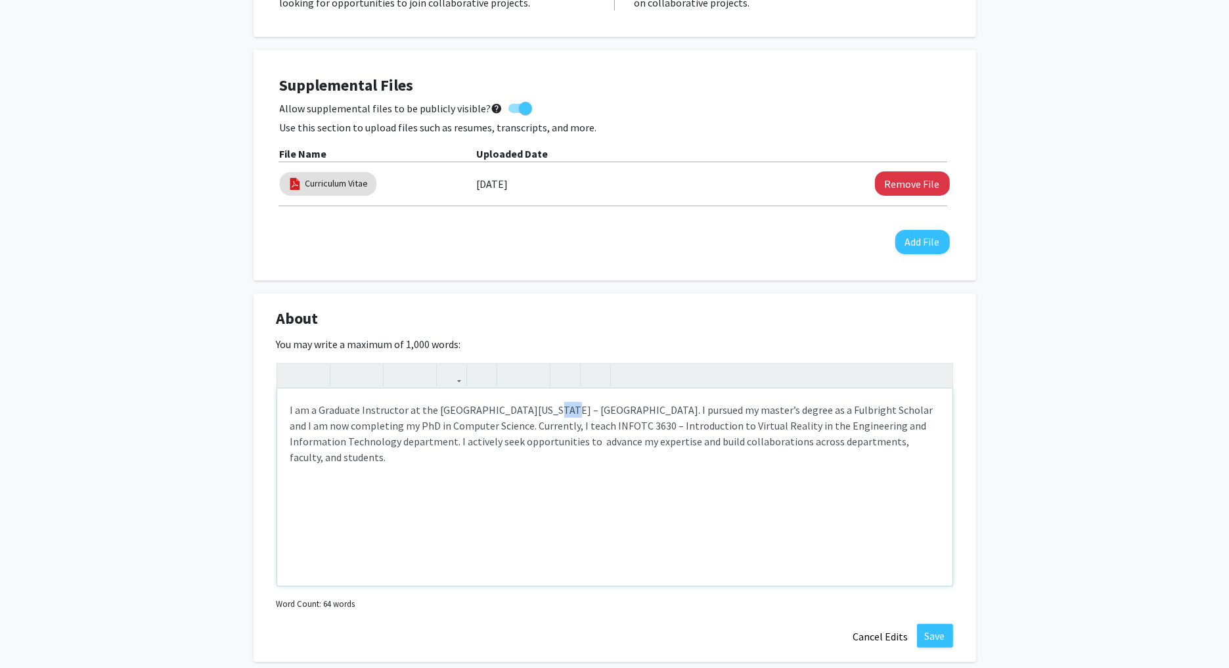
click at [529, 407] on p "I am a Graduate Instructor at the [GEOGRAPHIC_DATA][US_STATE] – [GEOGRAPHIC_DAT…" at bounding box center [614, 433] width 649 height 63
copy p "-"
click at [546, 426] on p "I am a Graduate Instructor at the [GEOGRAPHIC_DATA][US_STATE]. I pursued my mas…" at bounding box center [614, 433] width 649 height 63
type textarea "<span></span><p>I am a Graduate Instructor at the [GEOGRAPHIC_DATA][US_STATE]. …"
click at [929, 630] on button "Save" at bounding box center [935, 636] width 36 height 24
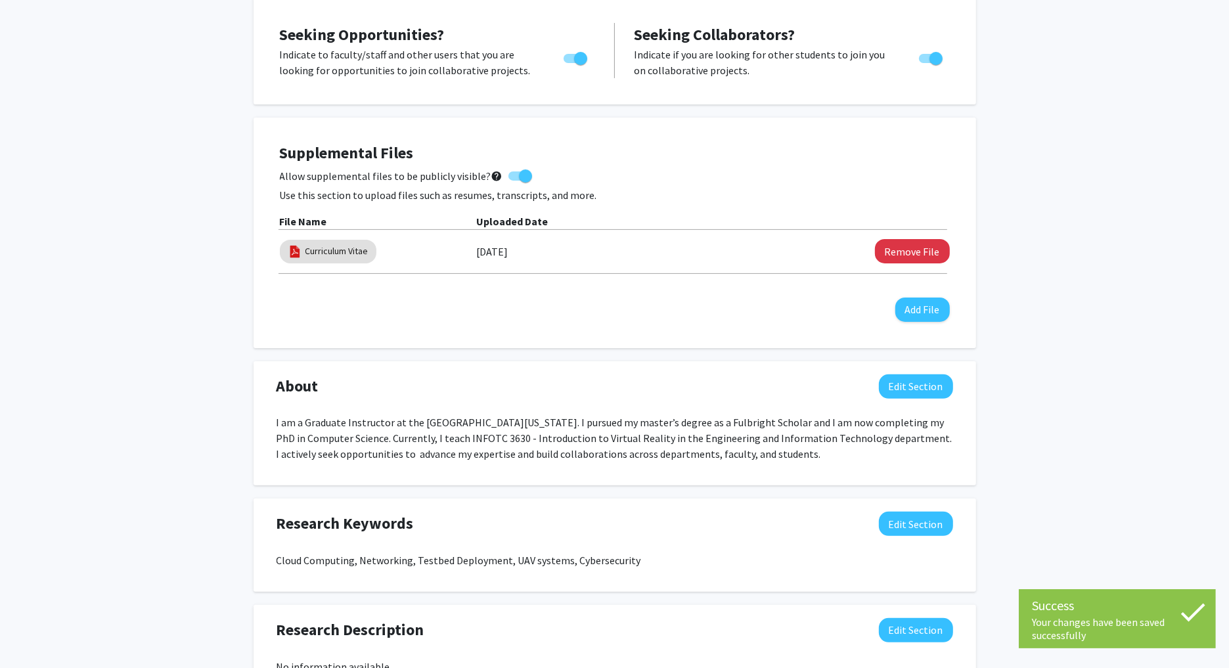
scroll to position [0, 0]
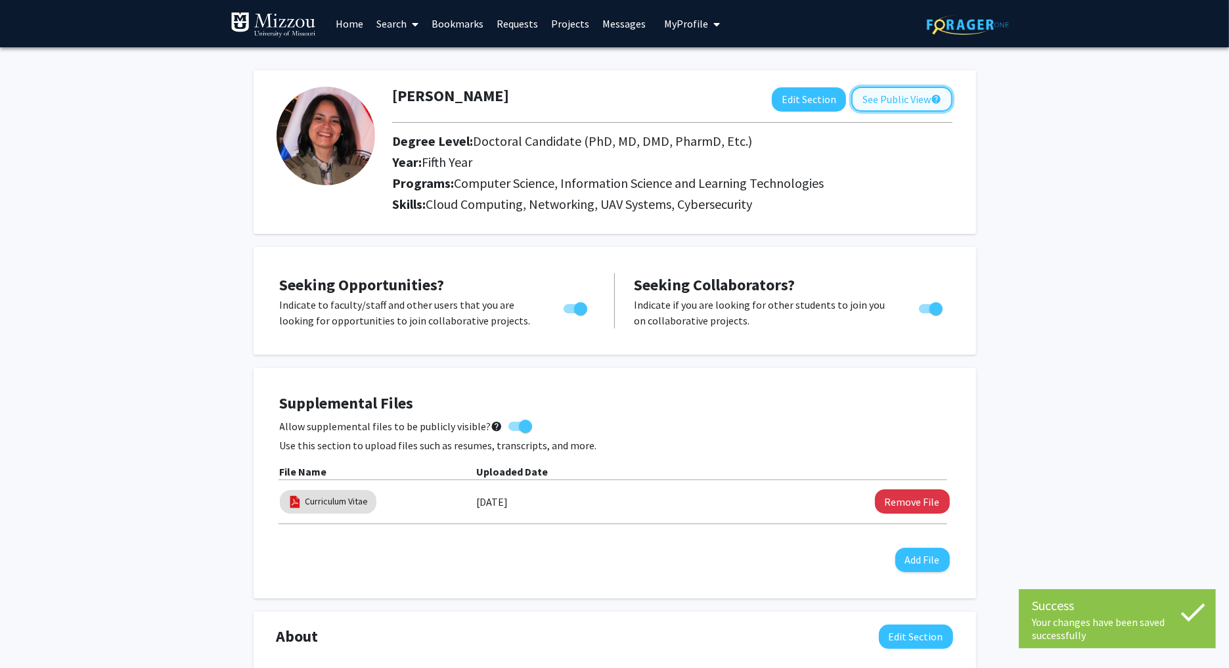
click at [876, 105] on button "See Public View help" at bounding box center [901, 99] width 101 height 25
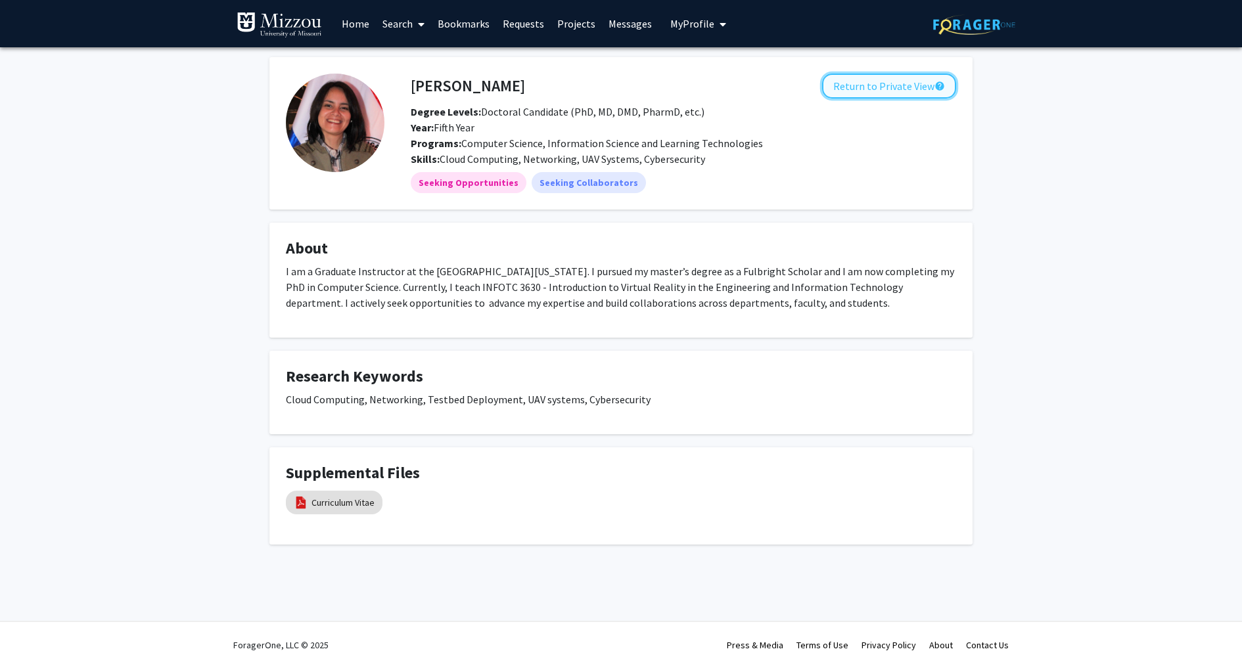
click at [860, 85] on button "Return to Private View help" at bounding box center [889, 86] width 134 height 25
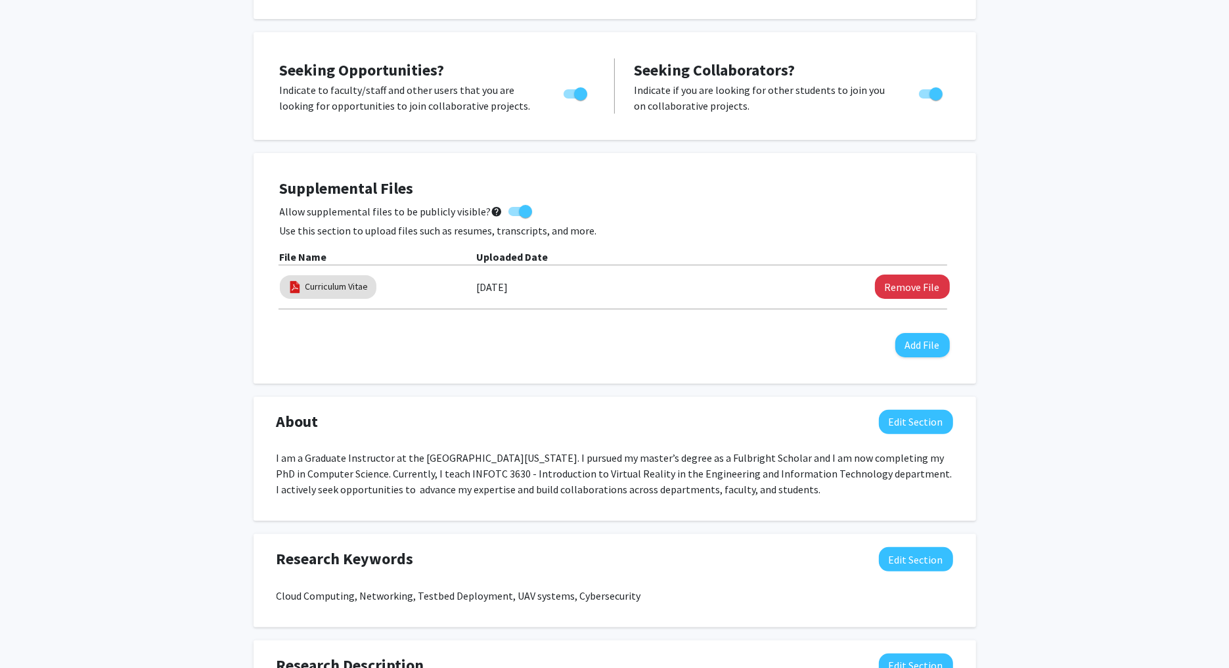
scroll to position [560, 0]
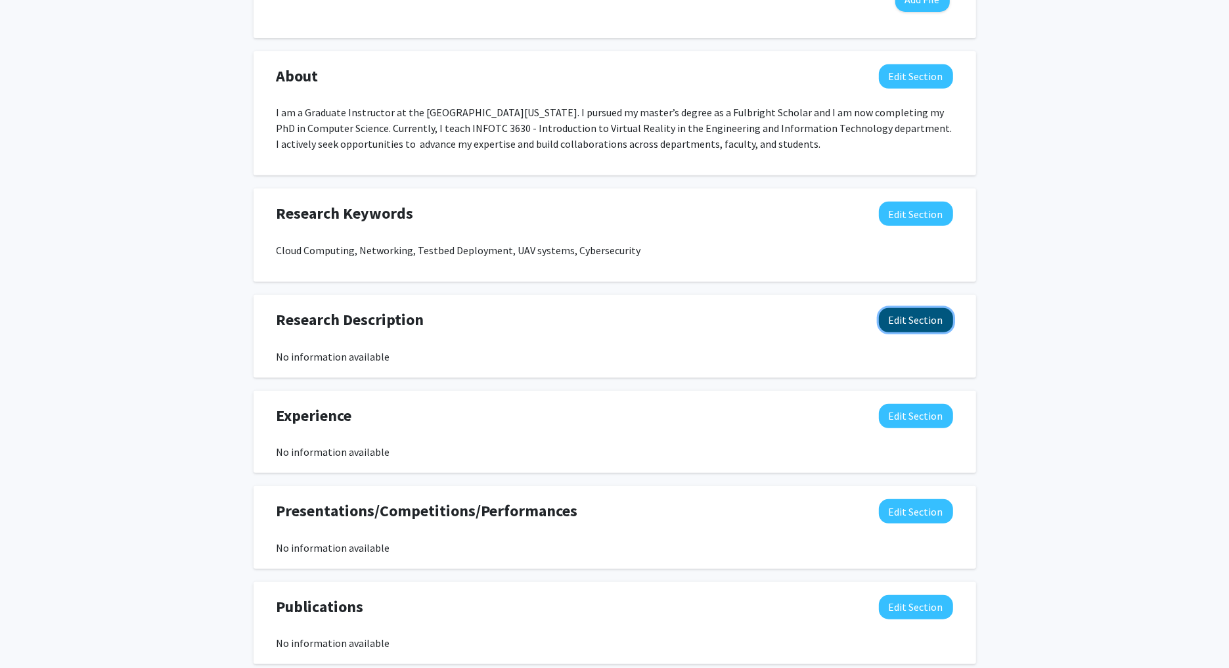
click at [907, 326] on button "Edit Section" at bounding box center [916, 320] width 74 height 24
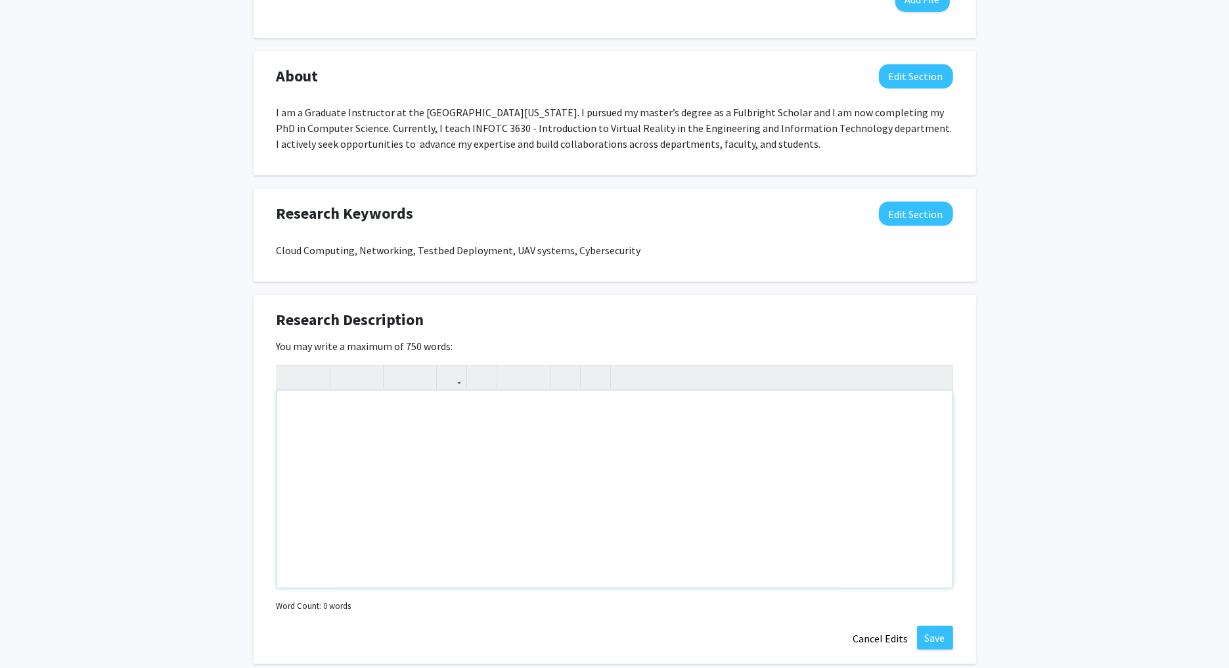
click at [369, 428] on div "Note to users with screen readers: Please deactivate our accessibility plugin f…" at bounding box center [614, 489] width 675 height 197
paste div "Note to users with screen readers: Please deactivate our accessibility plugin f…"
type textarea "<p>My current work includes, cloud computing, distributed networking, drone vid…"
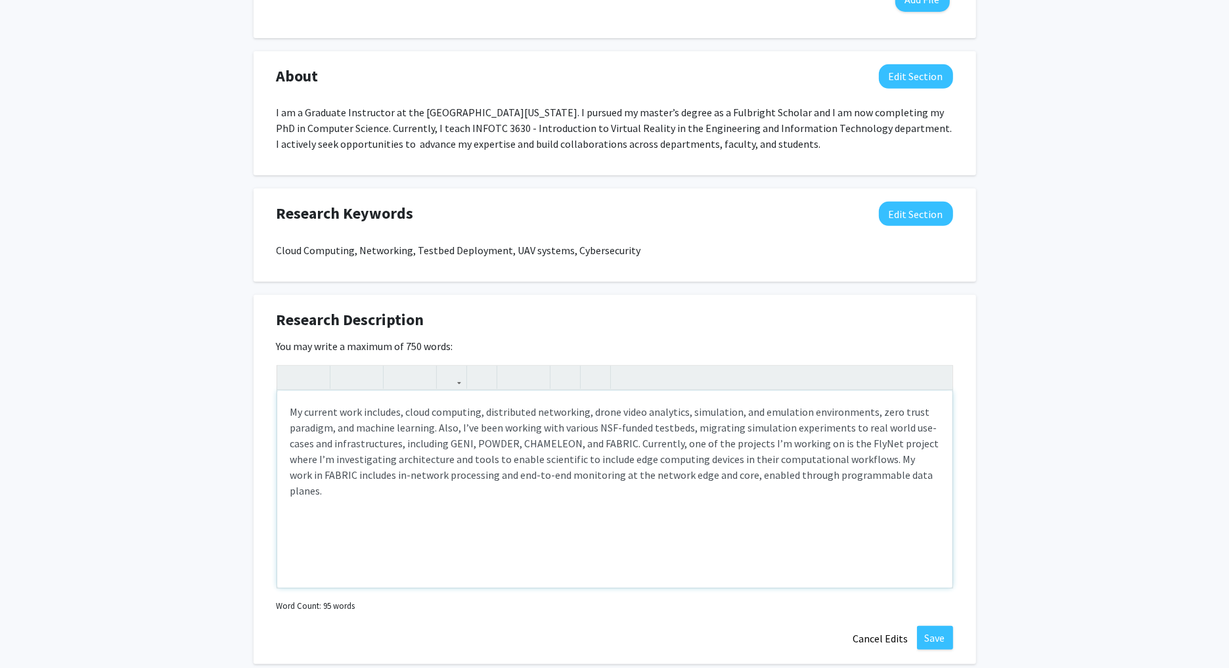
click at [546, 496] on div "My current work includes, cloud computing, distributed networking, drone video …" at bounding box center [614, 489] width 675 height 197
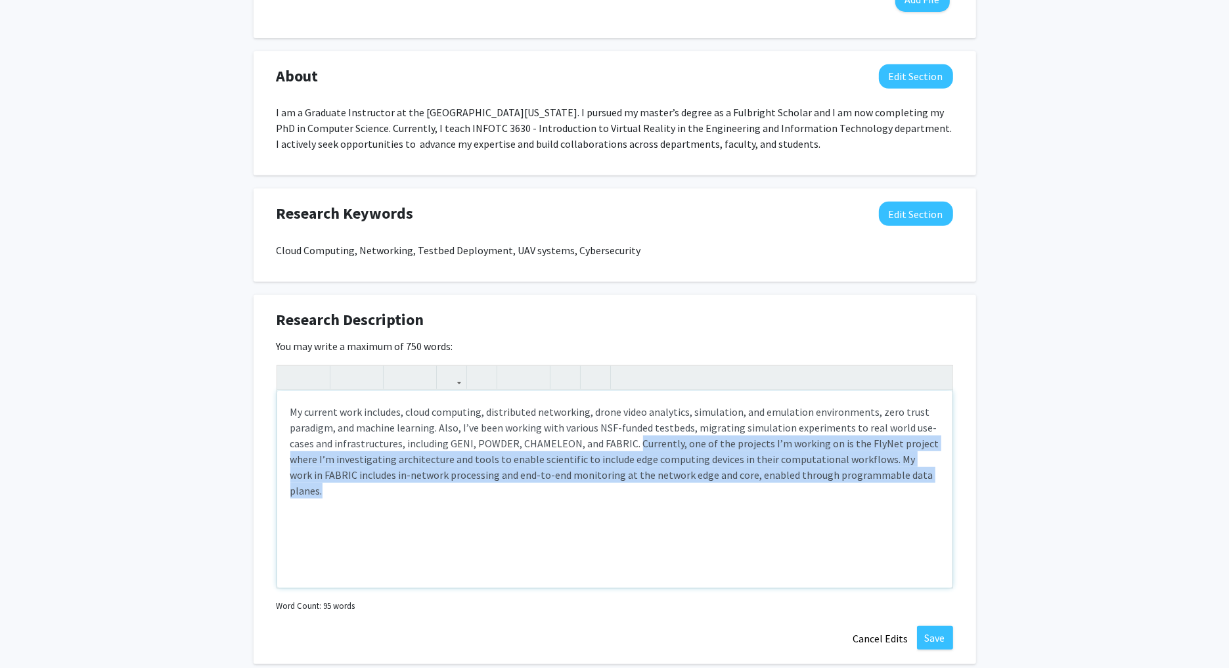
drag, startPoint x: 634, startPoint y: 439, endPoint x: 943, endPoint y: 468, distance: 310.8
click at [943, 468] on div "My current work includes, cloud computing, distributed networking, drone video …" at bounding box center [614, 489] width 675 height 197
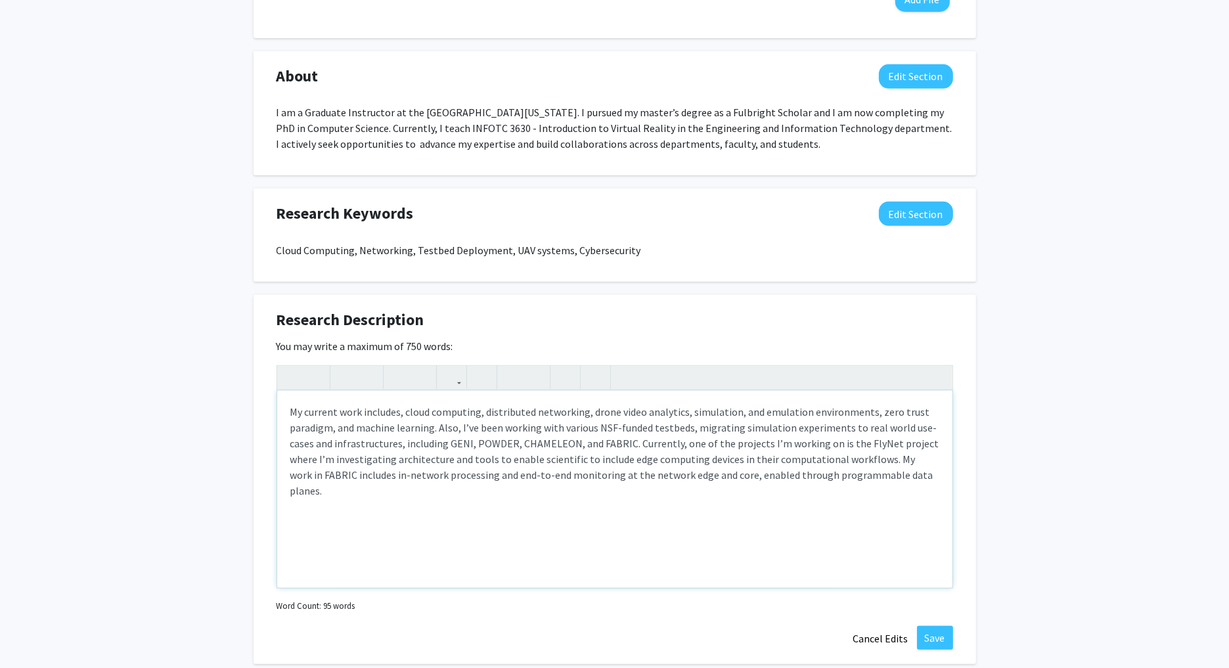
type textarea "<p>My current work includes, cloud computing, distributed networking, drone vid…"
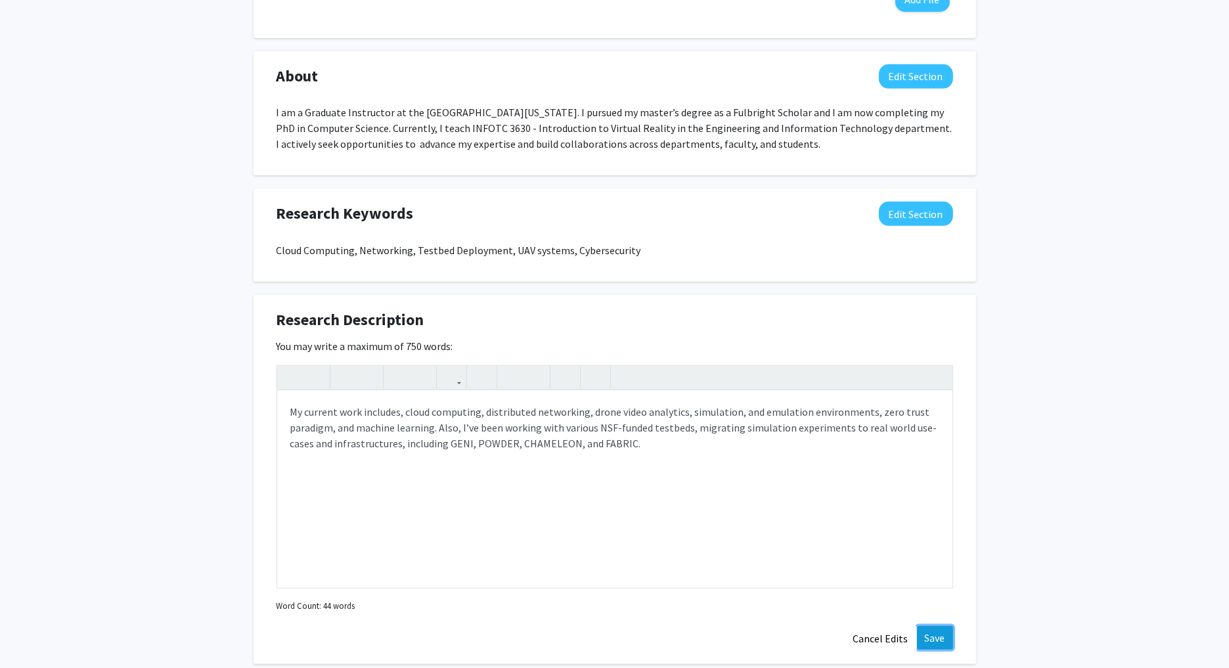
click at [931, 633] on button "Save" at bounding box center [935, 638] width 36 height 24
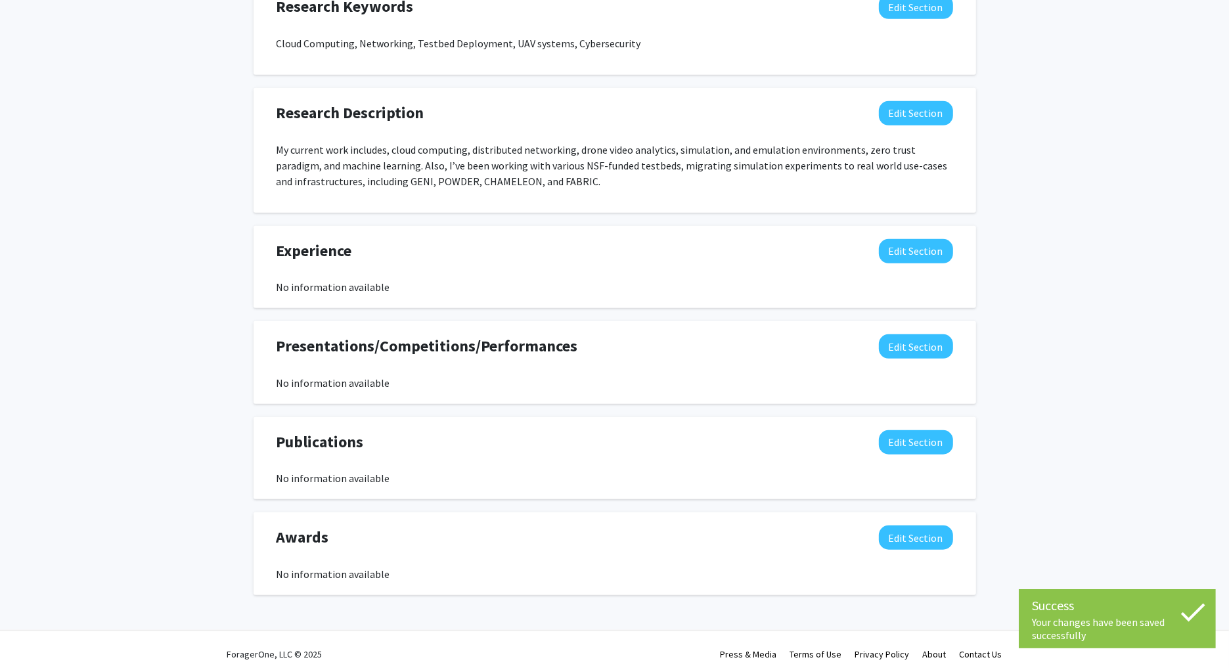
scroll to position [775, 0]
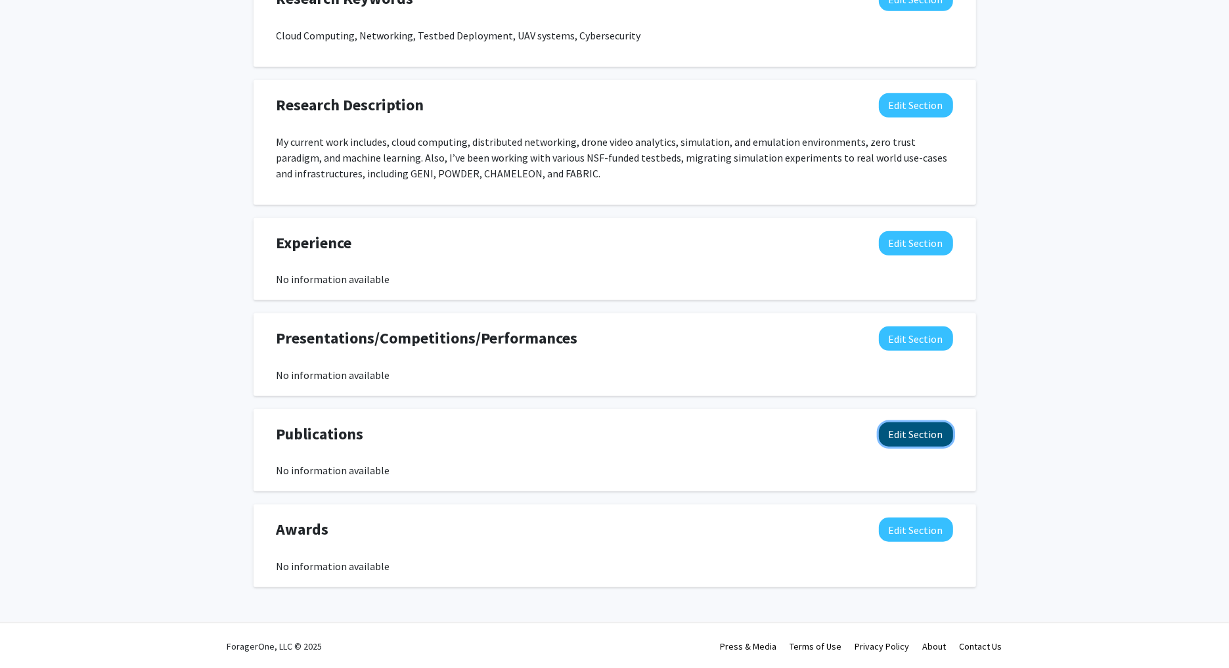
click at [914, 435] on button "Edit Section" at bounding box center [916, 434] width 74 height 24
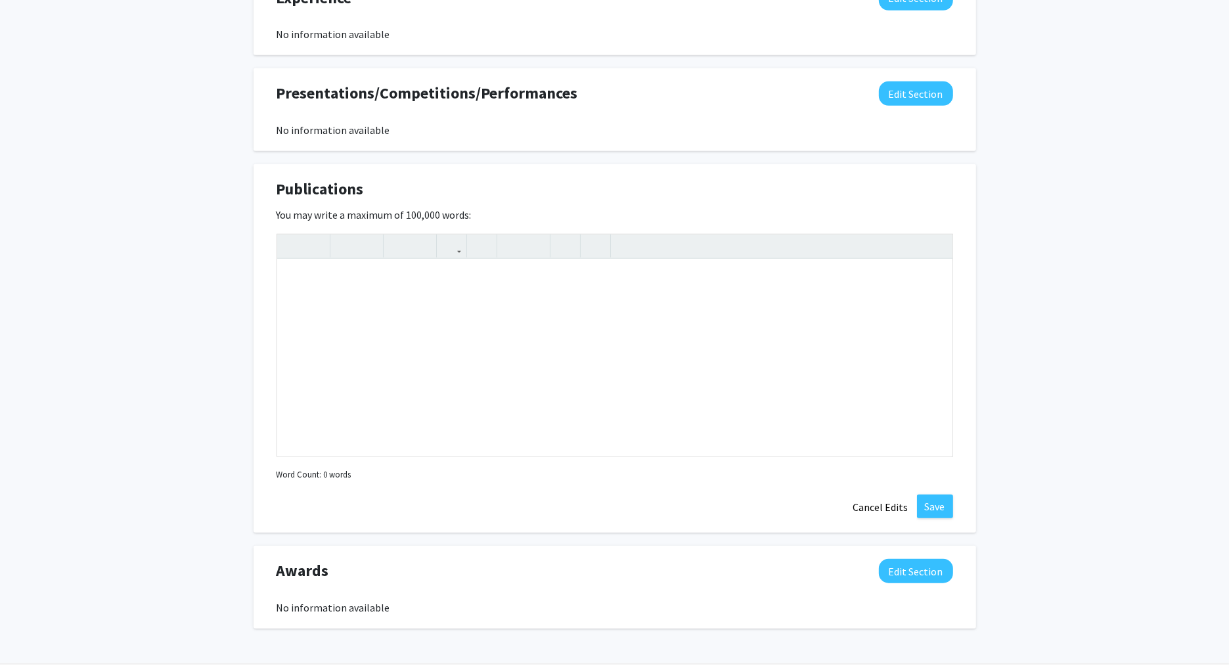
scroll to position [1061, 0]
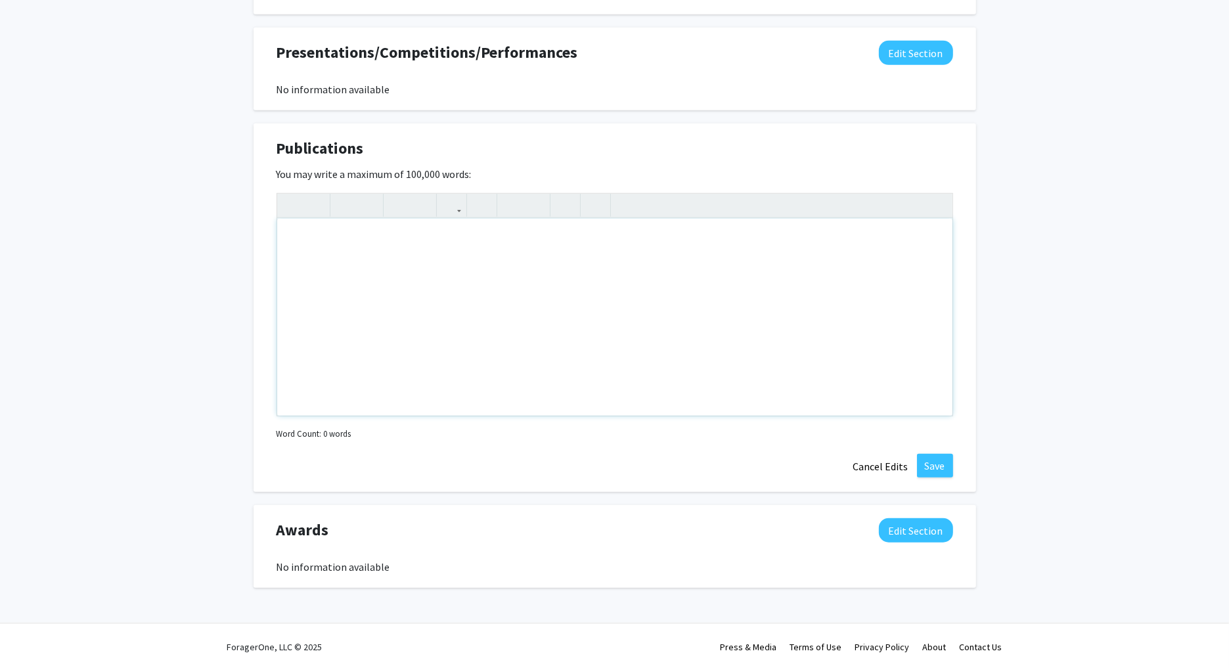
click at [412, 239] on div "Note to users with screen readers: Please deactivate our accessibility plugin f…" at bounding box center [614, 317] width 675 height 197
paste div "Note to users with screen readers: Please deactivate our accessibility plugin f…"
type textarea "<l>[1] I. Dolor, Sitametc Adipi, Elitse, D. Eiusm, T. Incididun, U. Labore, E. …"
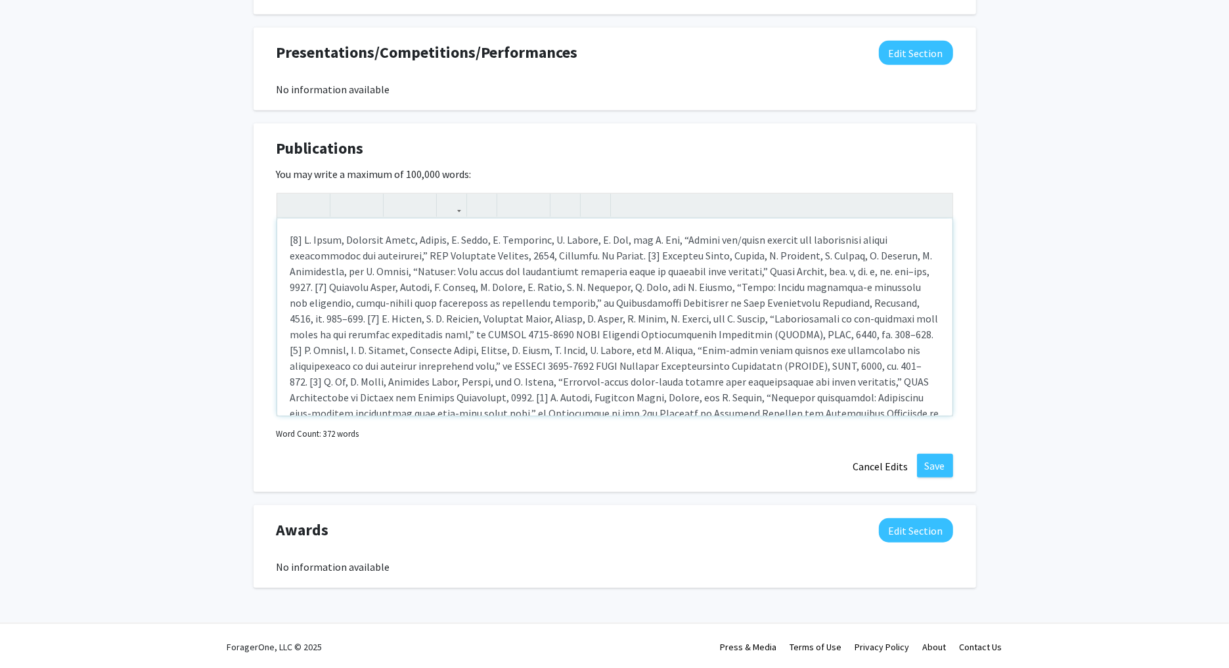
click at [652, 254] on p "Note to users with screen readers: Please deactivate our accessibility plugin f…" at bounding box center [614, 374] width 649 height 284
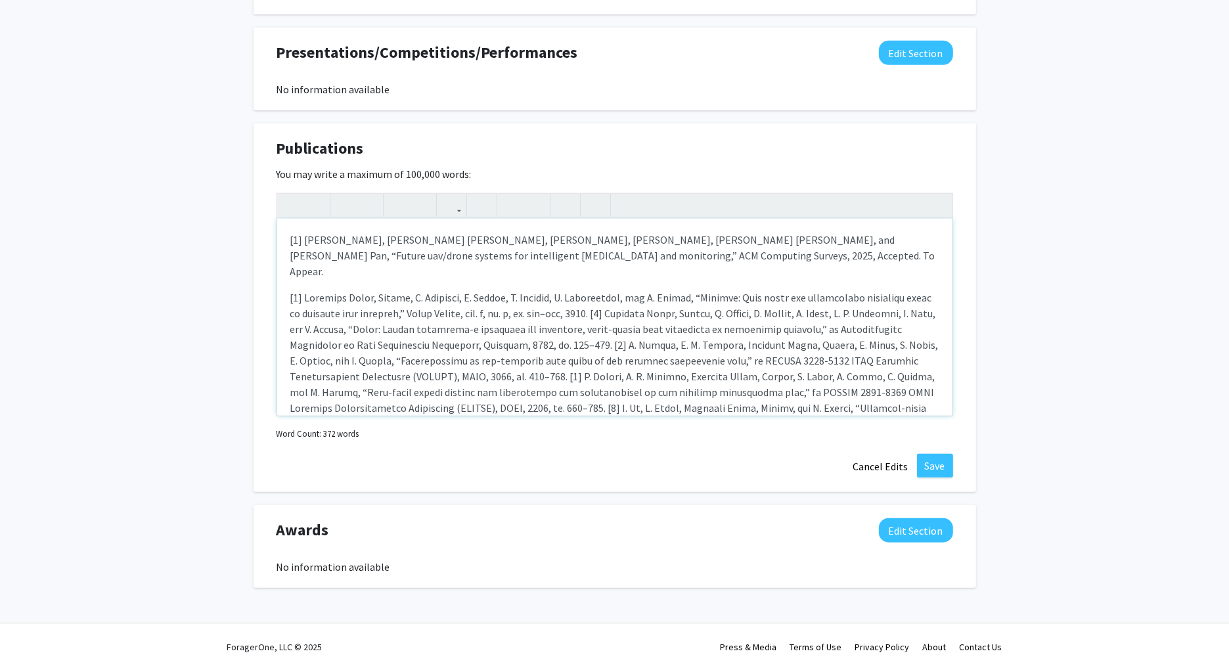
click at [594, 299] on p "Note to users with screen readers: Please deactivate our accessibility plugin f…" at bounding box center [614, 424] width 649 height 268
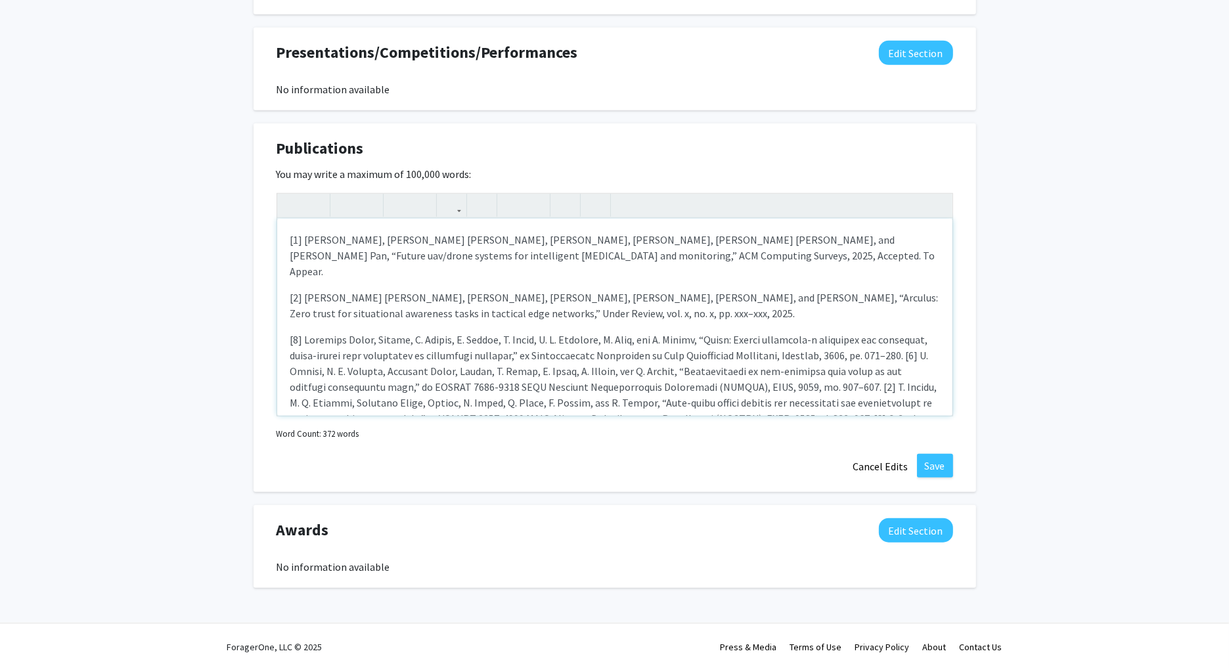
drag, startPoint x: 331, startPoint y: 355, endPoint x: 358, endPoint y: 352, distance: 27.1
click at [331, 354] on p "Note to users with screen readers: Please deactivate our accessibility plugin f…" at bounding box center [614, 450] width 649 height 236
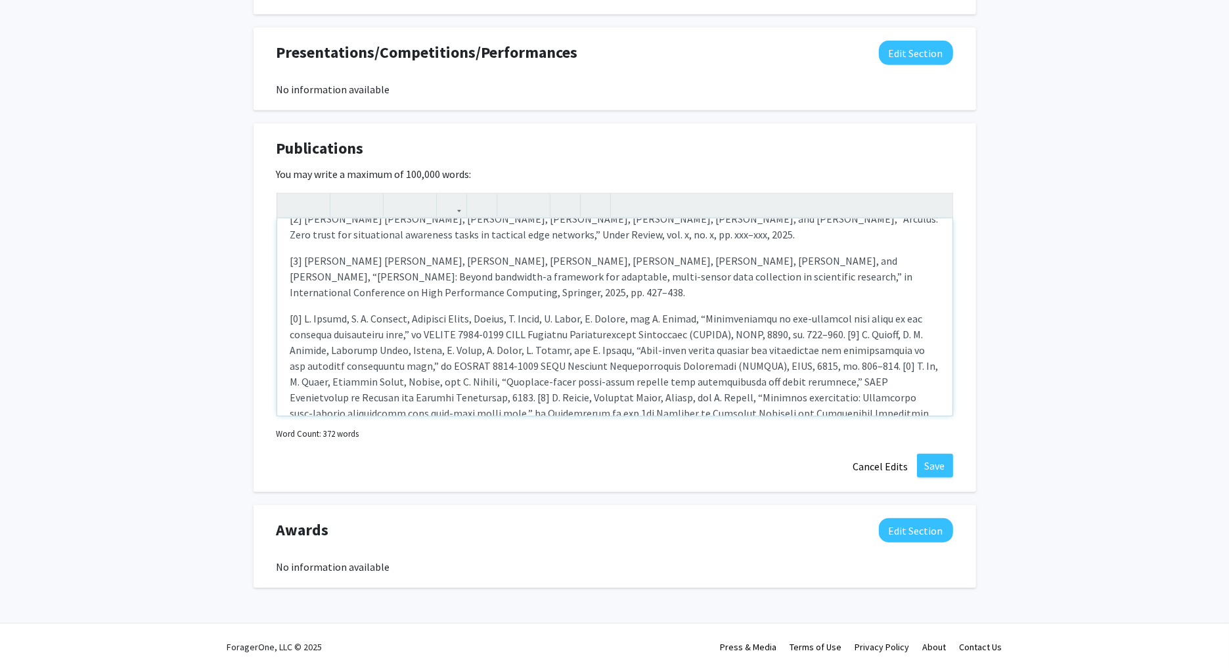
scroll to position [113, 0]
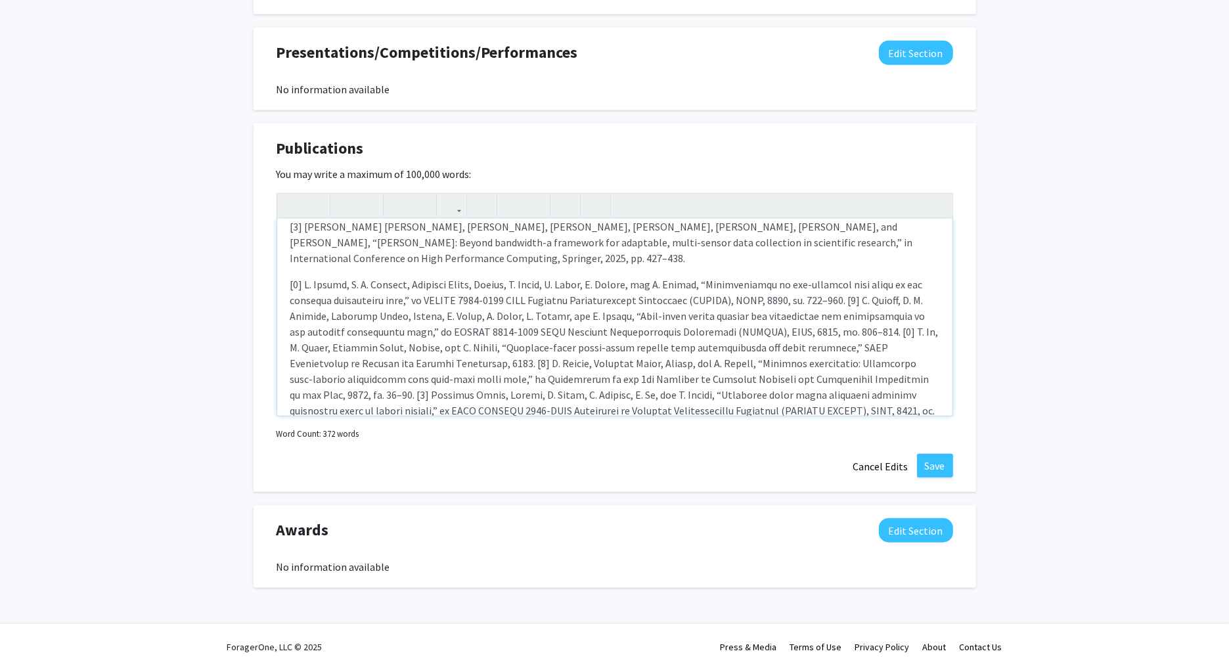
click at [843, 282] on p "Note to users with screen readers: Please deactivate our accessibility plugin f…" at bounding box center [614, 379] width 649 height 205
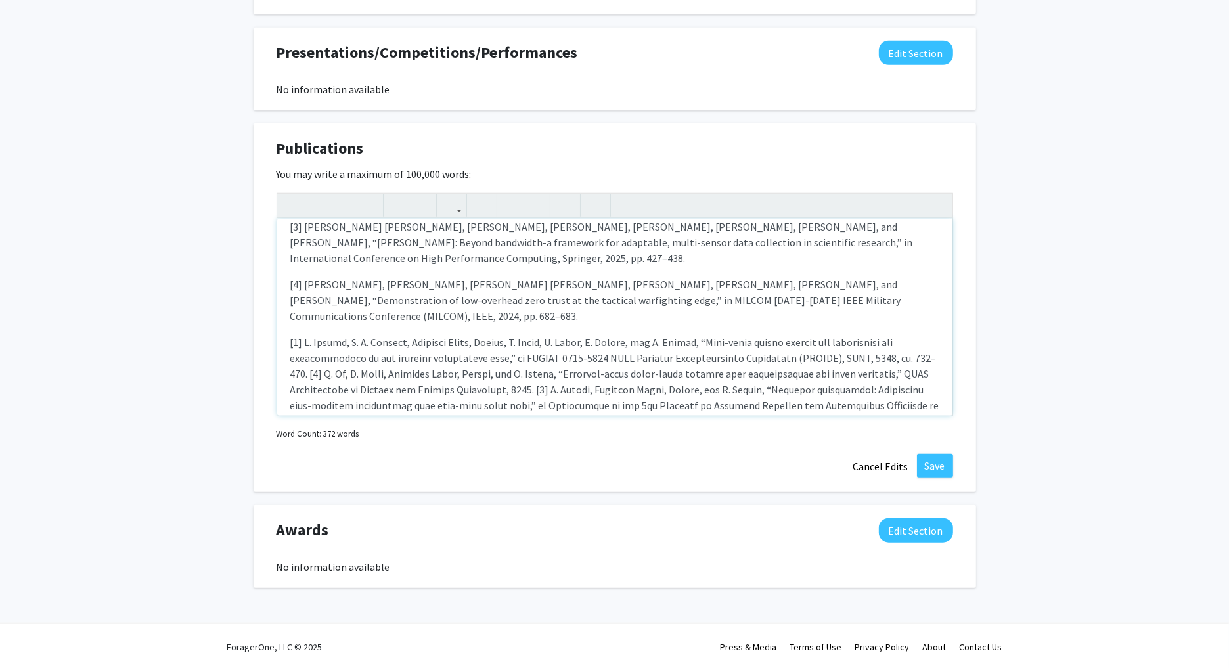
click at [774, 370] on p "Note to users with screen readers: Please deactivate our accessibility plugin f…" at bounding box center [614, 420] width 649 height 173
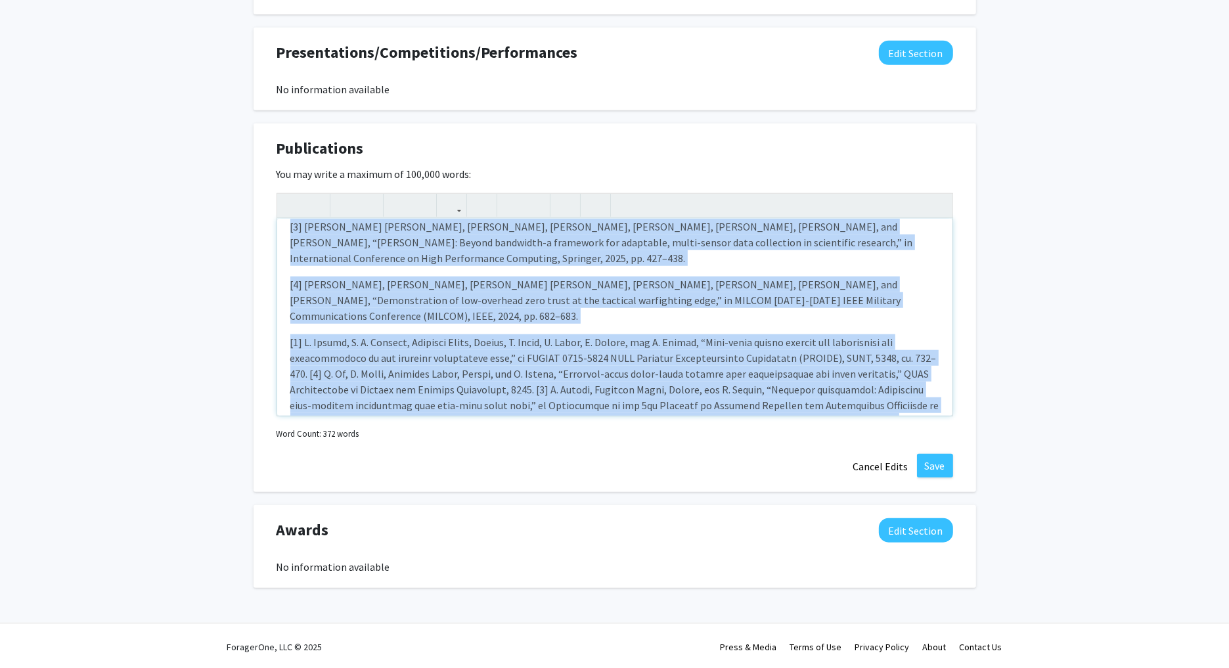
type textarea "<l>[9] I. Dolor, Sitametc Adipi, Elitse, D. Eiusm, T. Incididun, U. Labore, E. …"
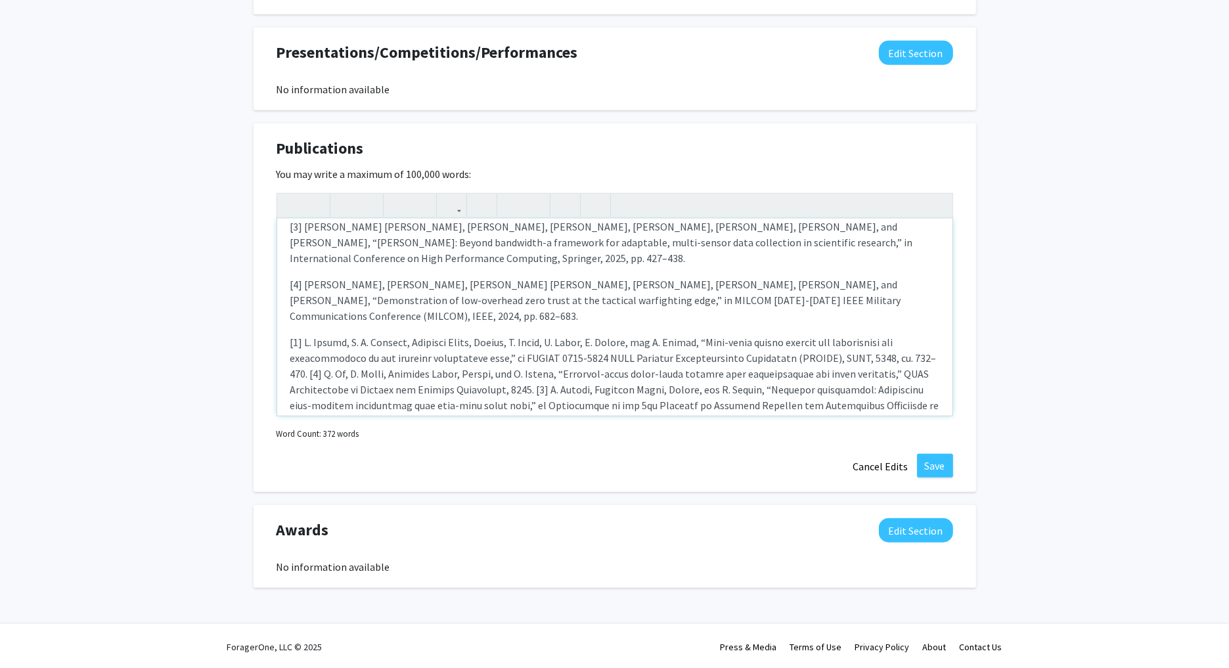
scroll to position [0, 0]
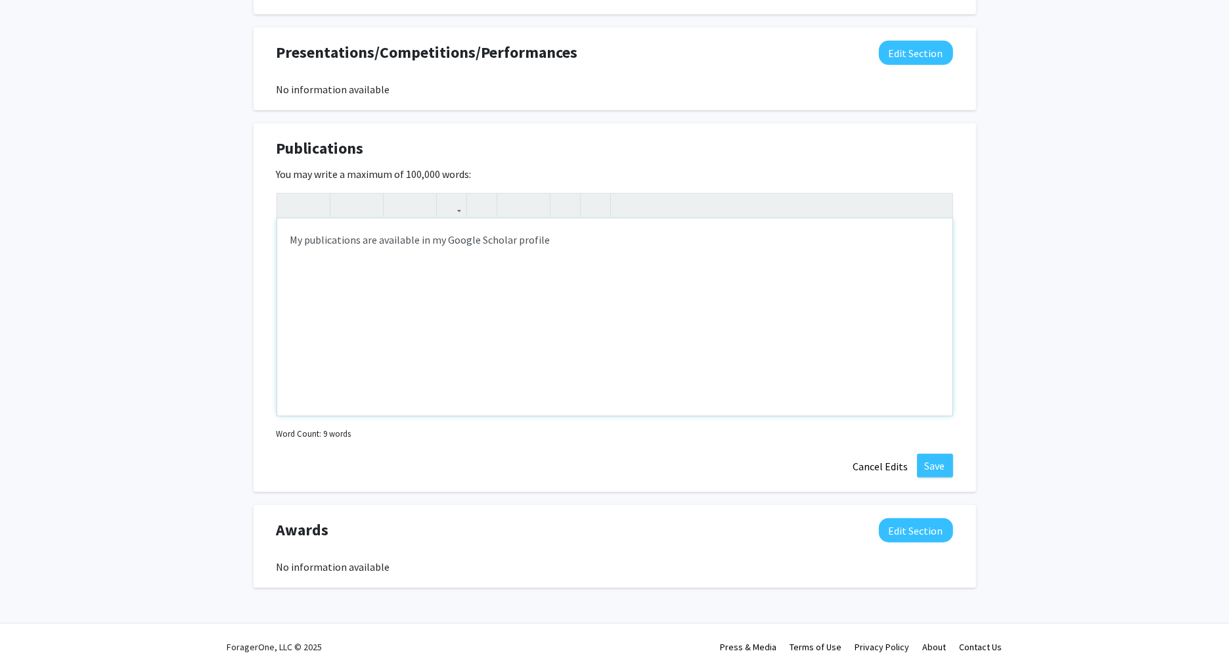
type textarea "<p>My publications are available in my Google Scholar profile.&nbsp;</p>"
drag, startPoint x: 446, startPoint y: 240, endPoint x: 511, endPoint y: 240, distance: 65.0
click at [511, 240] on p "My publications are available in my Google Scholar profile." at bounding box center [614, 240] width 649 height 16
click at [457, 207] on icon "button" at bounding box center [451, 205] width 11 height 22
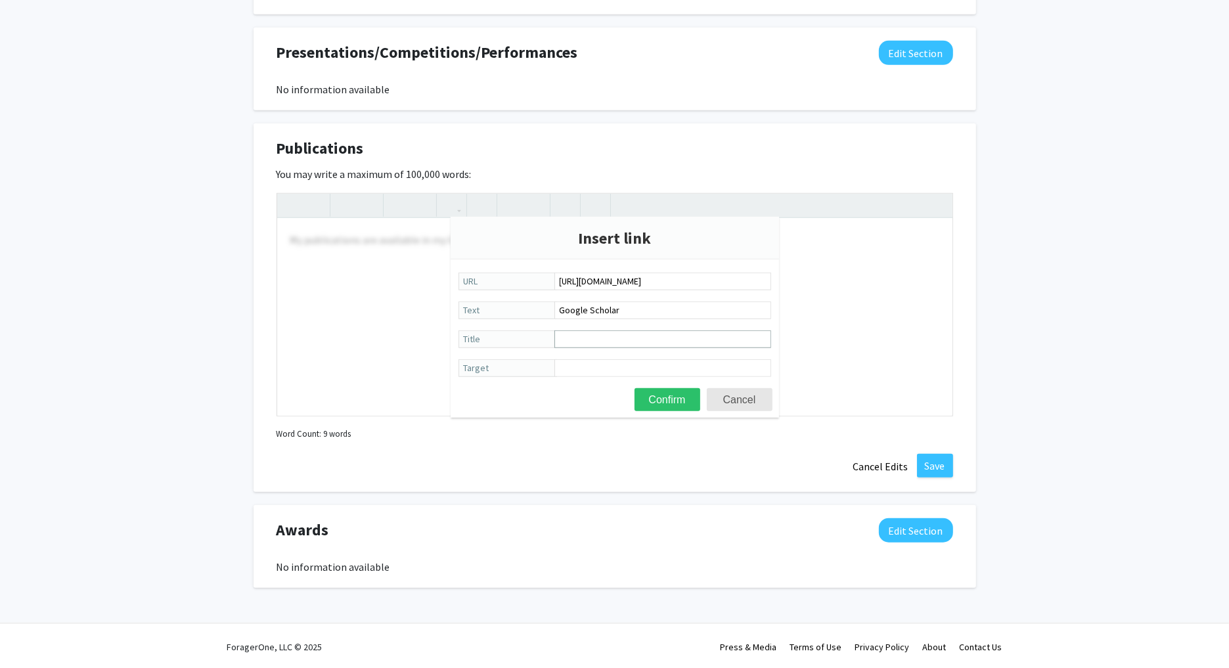
scroll to position [0, 37]
type input "[URL][DOMAIN_NAME]"
click at [667, 397] on button "Confirm" at bounding box center [668, 399] width 66 height 23
type textarea "<p>My publications are available in my <a href="[URL][DOMAIN_NAME]">Google Scho…"
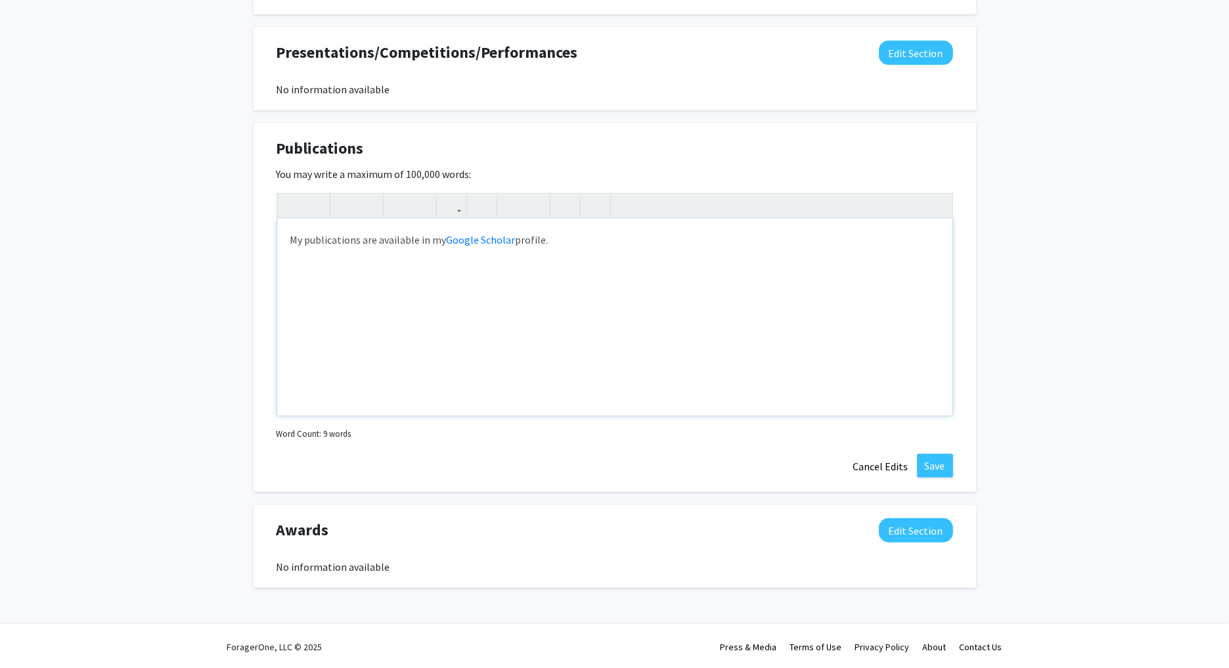
click at [541, 353] on div "My publications are available in my Google Scholar profile." at bounding box center [614, 317] width 675 height 197
click at [923, 460] on button "Save" at bounding box center [935, 466] width 36 height 24
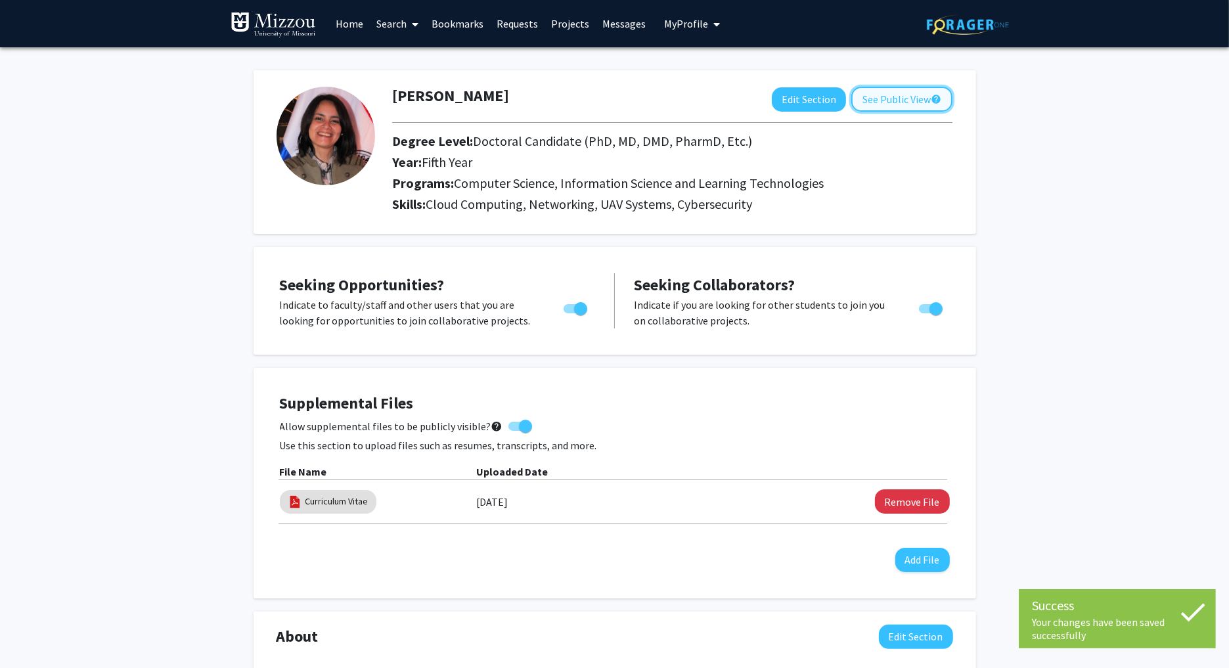
click at [896, 99] on button "See Public View help" at bounding box center [901, 99] width 101 height 25
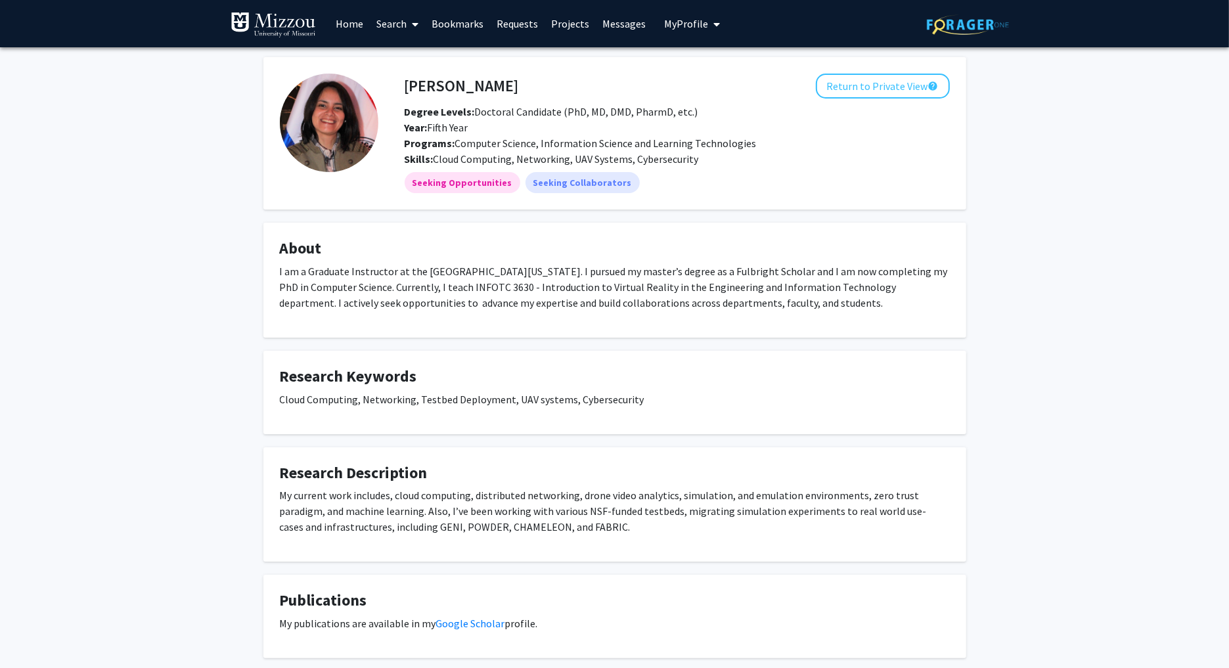
click at [365, 25] on link "Home" at bounding box center [349, 24] width 41 height 46
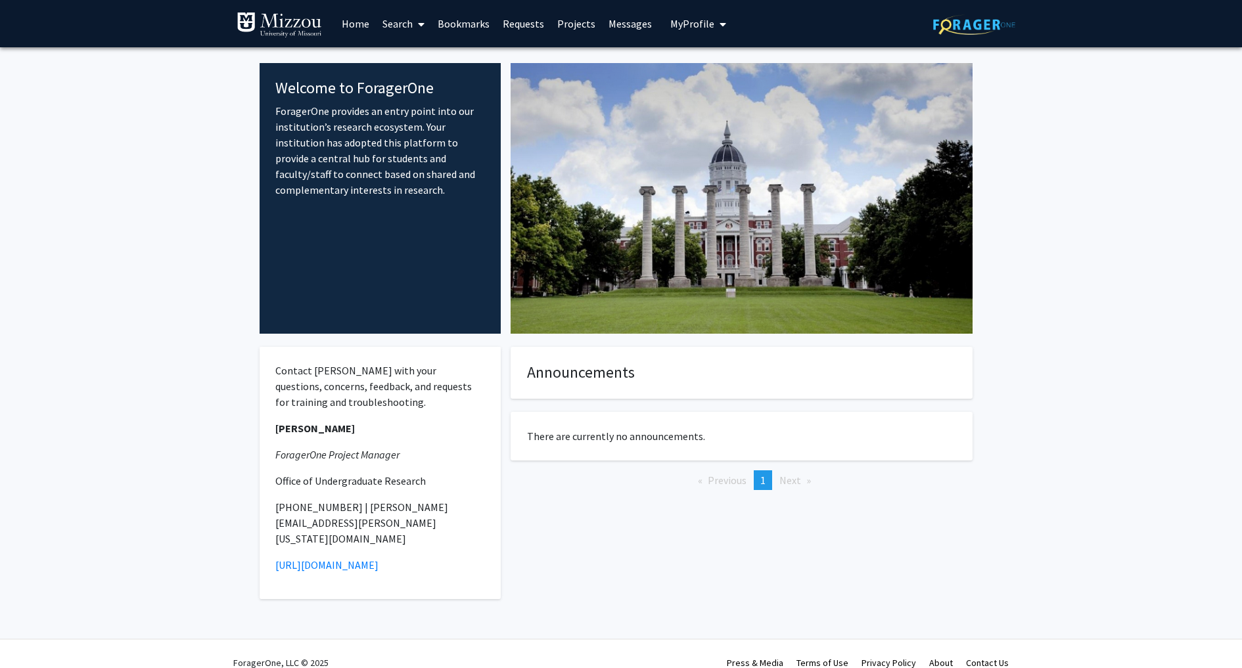
click at [392, 14] on link "Search" at bounding box center [403, 24] width 55 height 46
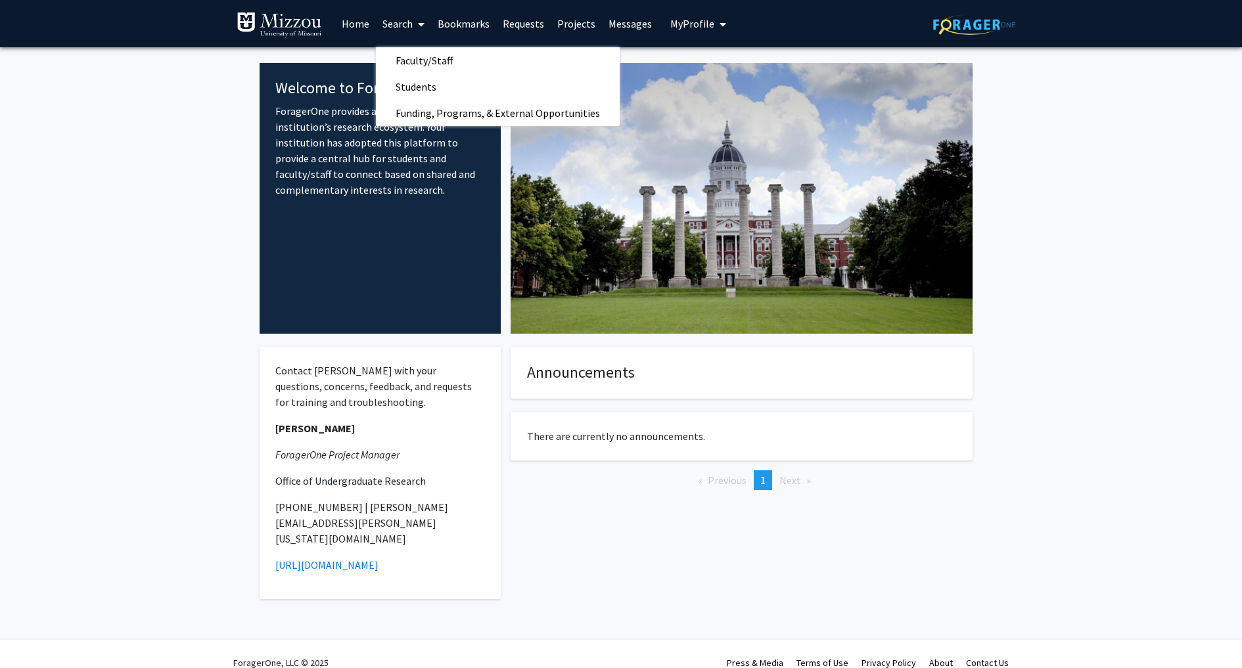
click at [460, 26] on link "Bookmarks" at bounding box center [463, 24] width 65 height 46
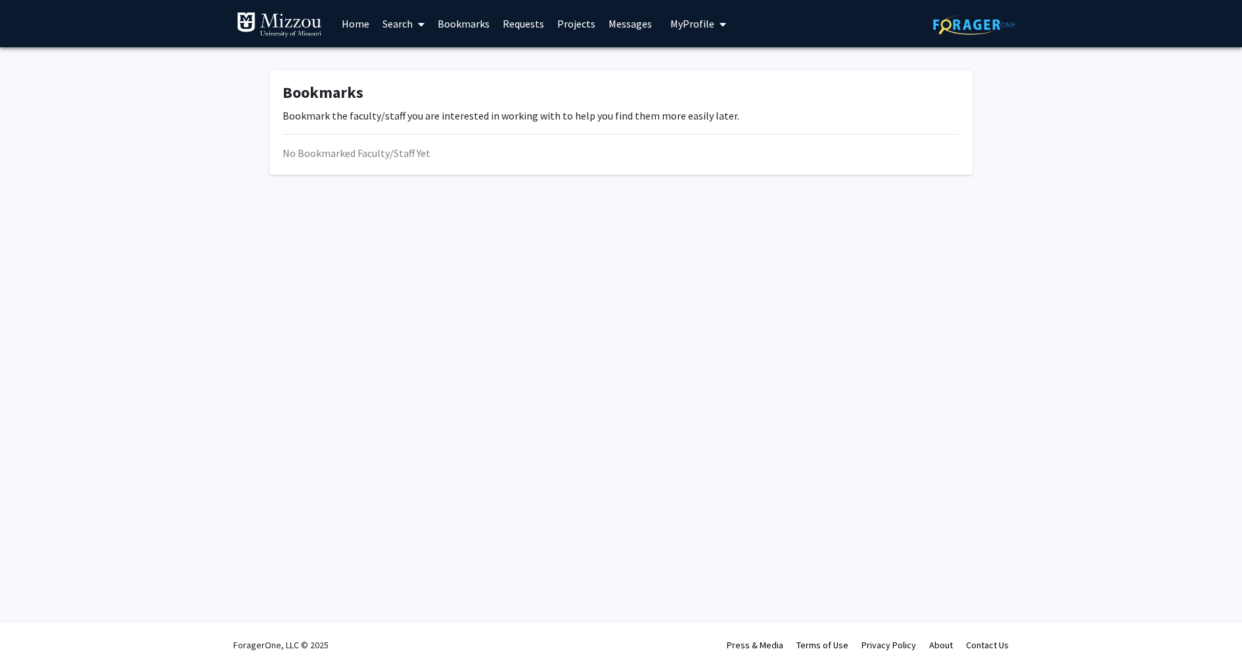
click at [519, 24] on link "Requests" at bounding box center [523, 24] width 55 height 46
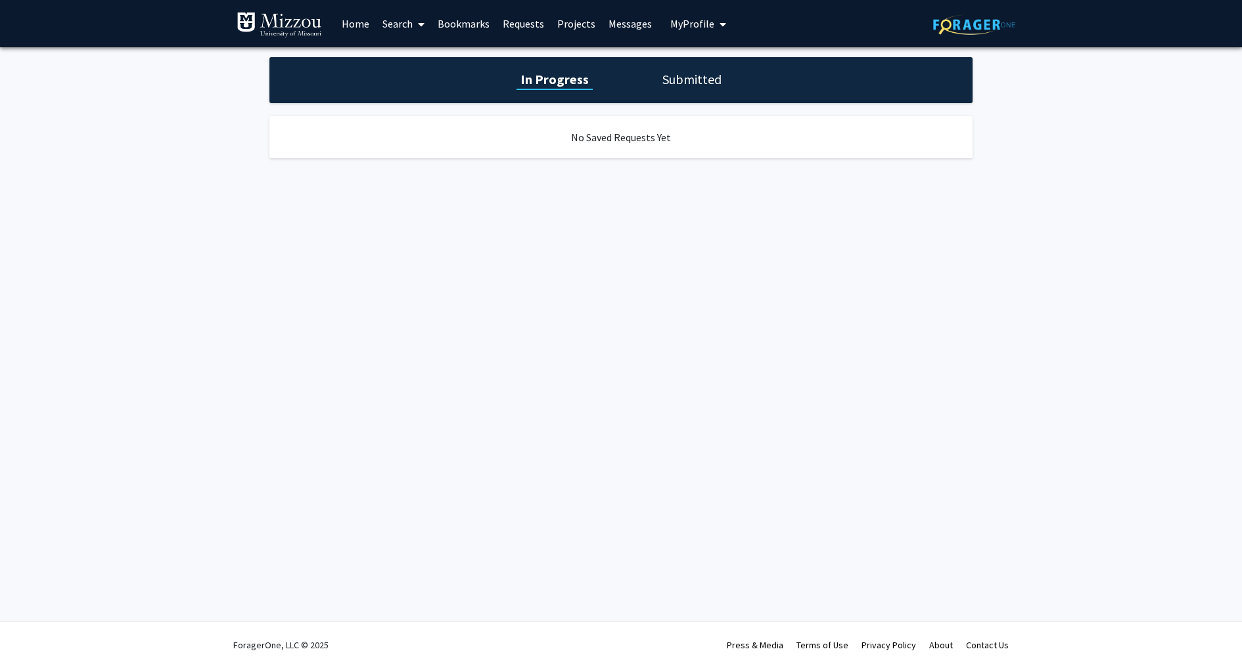
click at [568, 23] on link "Projects" at bounding box center [575, 24] width 51 height 46
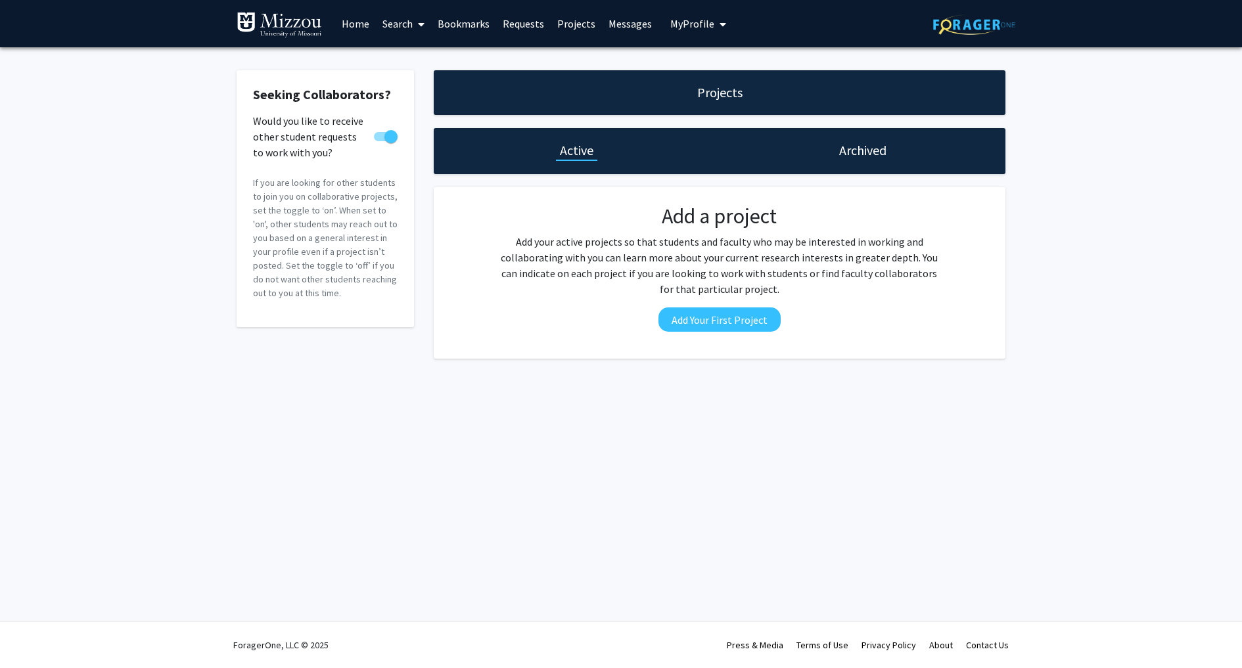
click at [625, 28] on link "Messages" at bounding box center [630, 24] width 56 height 46
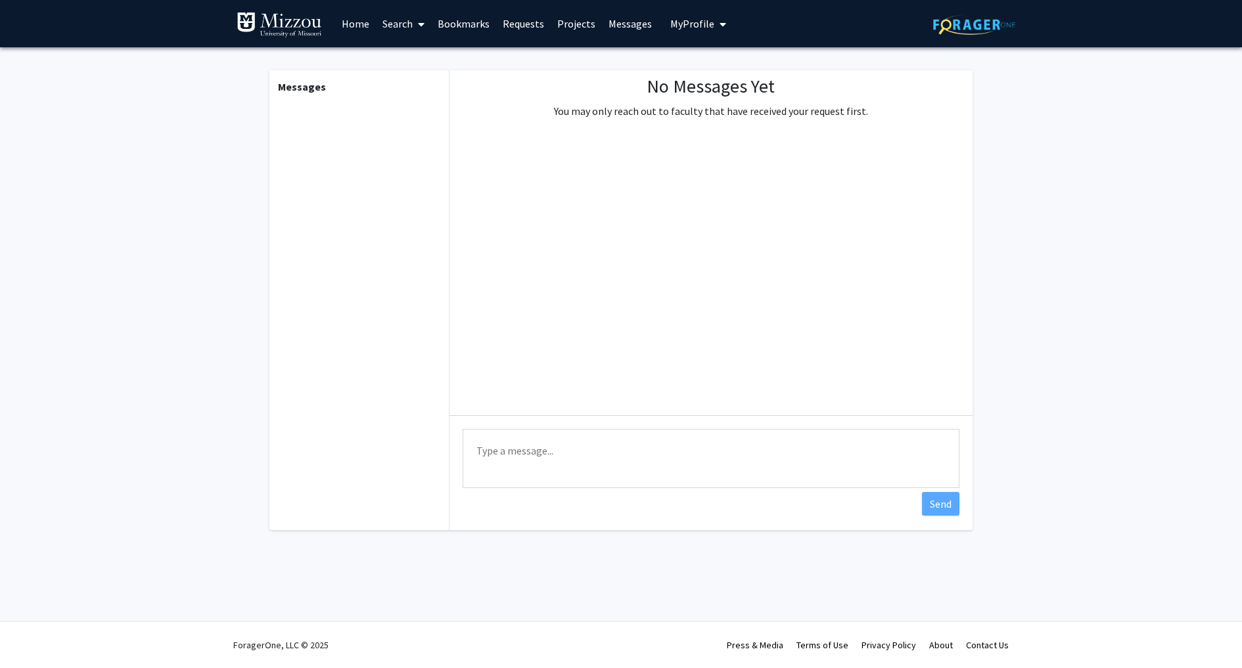
click at [694, 25] on span "My Profile" at bounding box center [692, 23] width 44 height 13
click at [734, 83] on span "View Profile" at bounding box center [751, 75] width 79 height 14
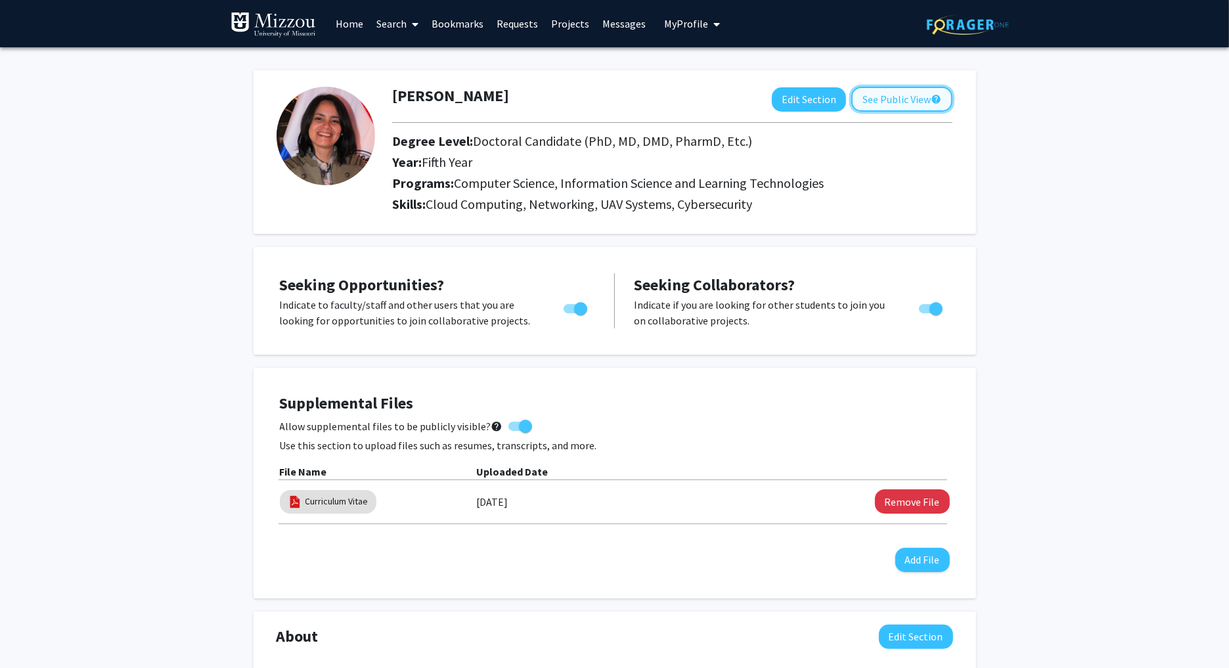
click at [880, 97] on button "See Public View help" at bounding box center [901, 99] width 101 height 25
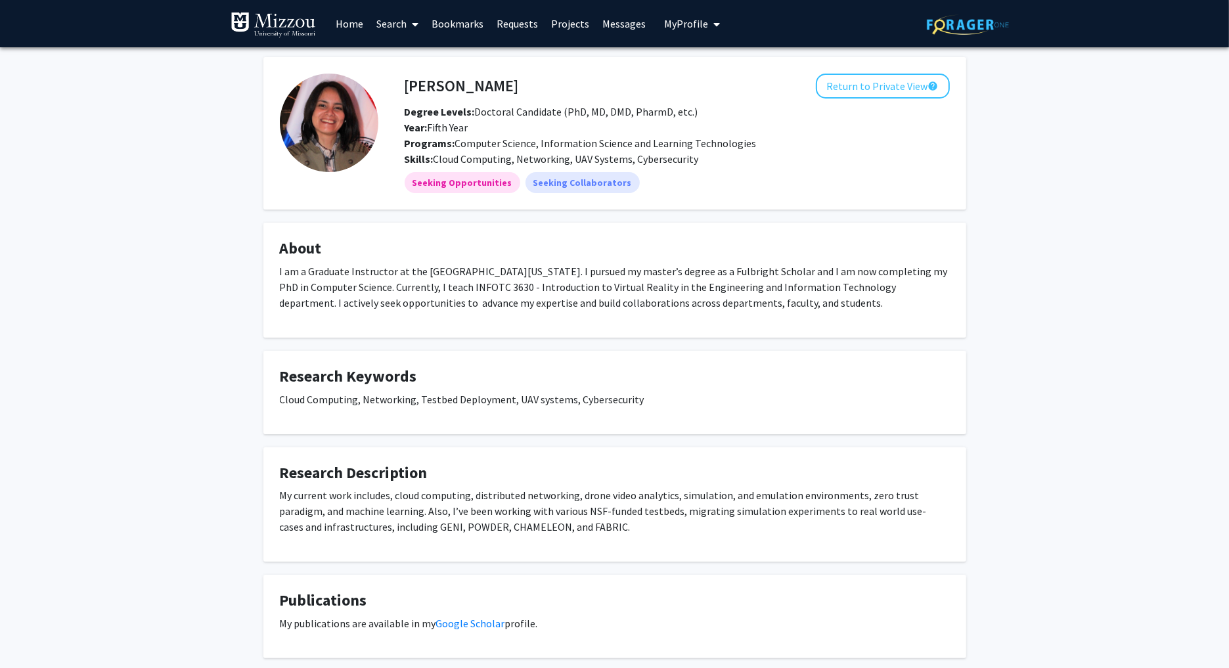
click at [713, 27] on icon "My profile dropdown to access profile and logout" at bounding box center [716, 24] width 7 height 11
click at [717, 110] on link "Account Settings" at bounding box center [732, 102] width 118 height 16
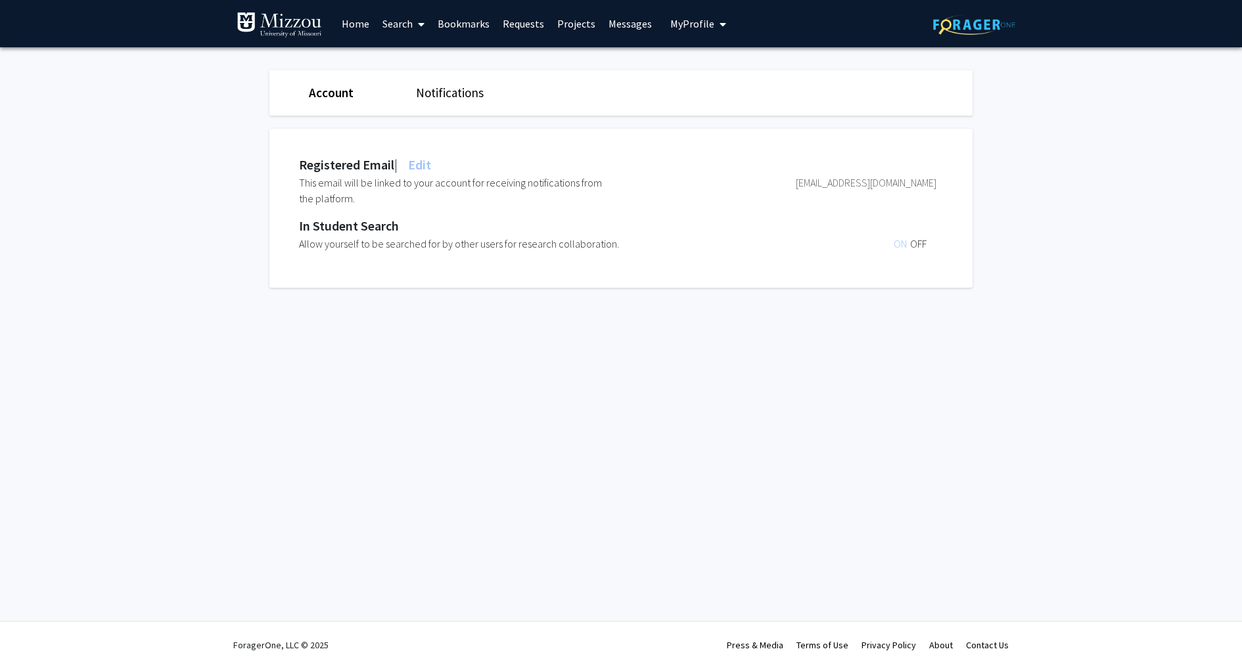
click at [449, 95] on link "Notifications" at bounding box center [450, 93] width 68 height 16
click at [326, 93] on link "Account" at bounding box center [330, 93] width 43 height 16
click at [358, 20] on link "Home" at bounding box center [355, 24] width 41 height 46
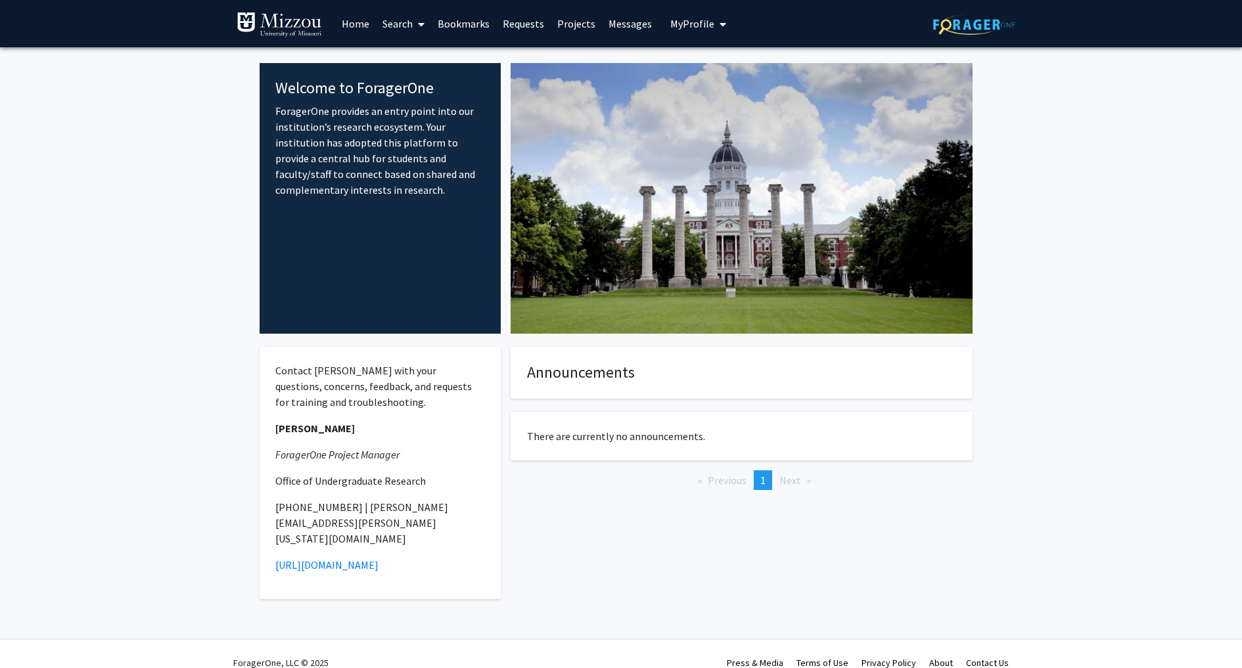
click at [298, 25] on img at bounding box center [278, 25] width 85 height 26
click at [363, 20] on link "Home" at bounding box center [355, 24] width 41 height 46
click at [399, 20] on link "Search" at bounding box center [403, 24] width 55 height 46
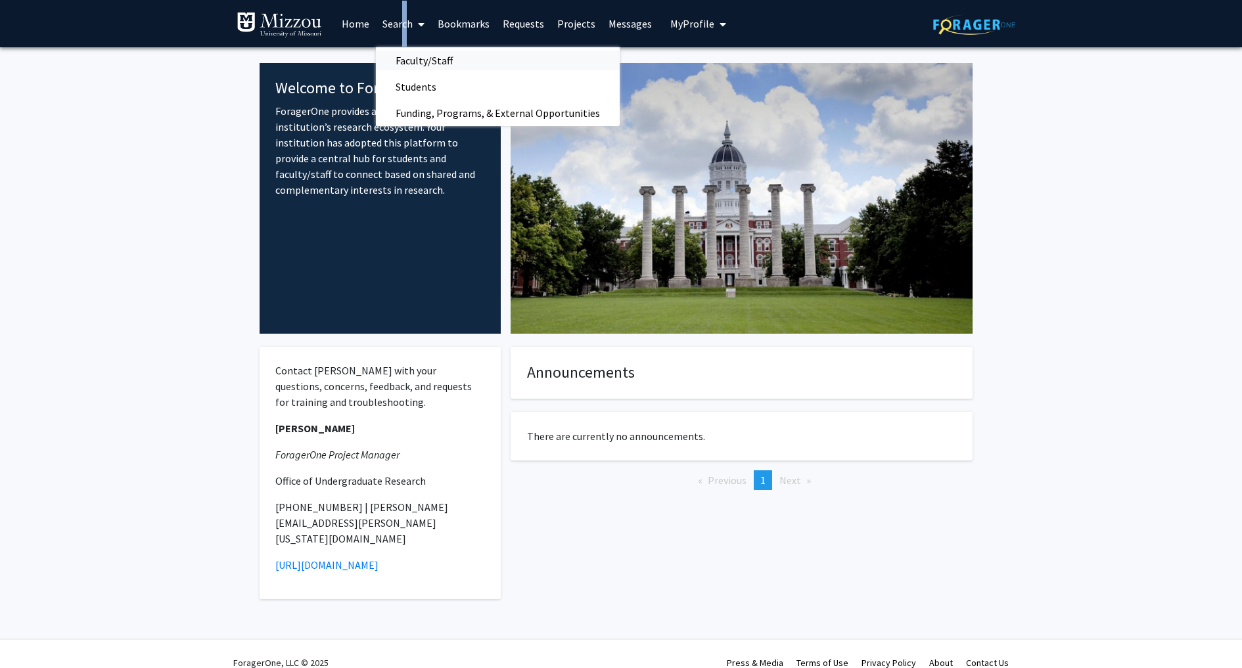
click at [439, 62] on span "Faculty/Staff" at bounding box center [424, 60] width 97 height 26
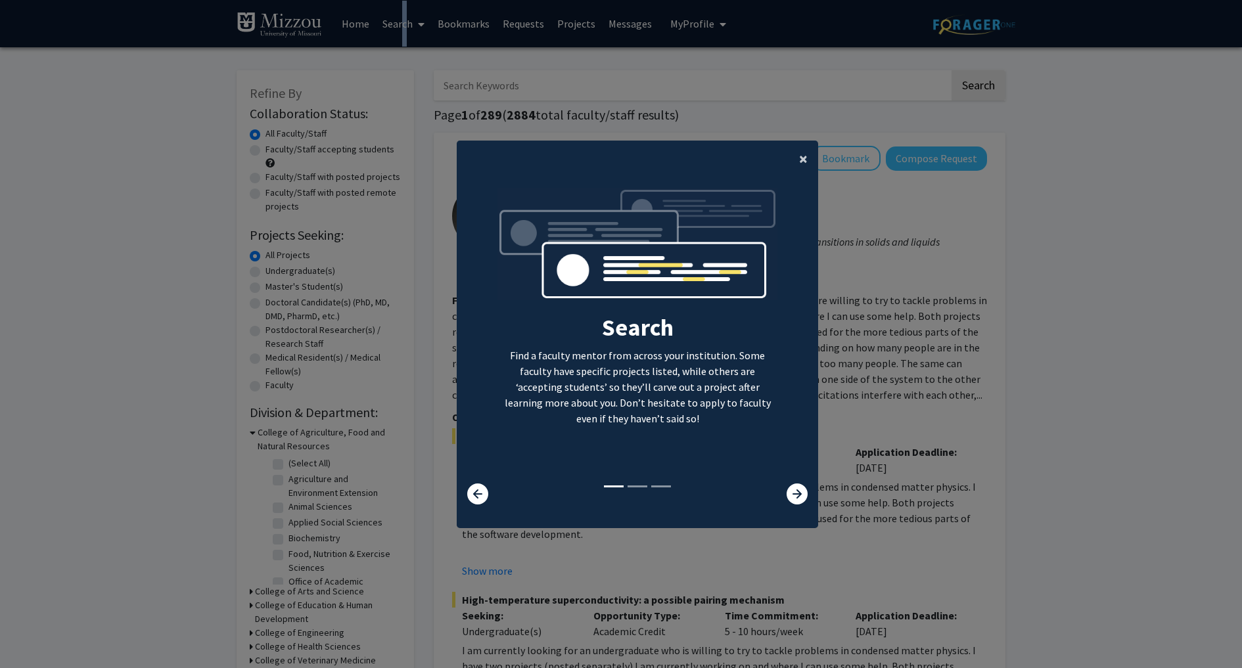
click at [799, 158] on span "×" at bounding box center [803, 158] width 9 height 20
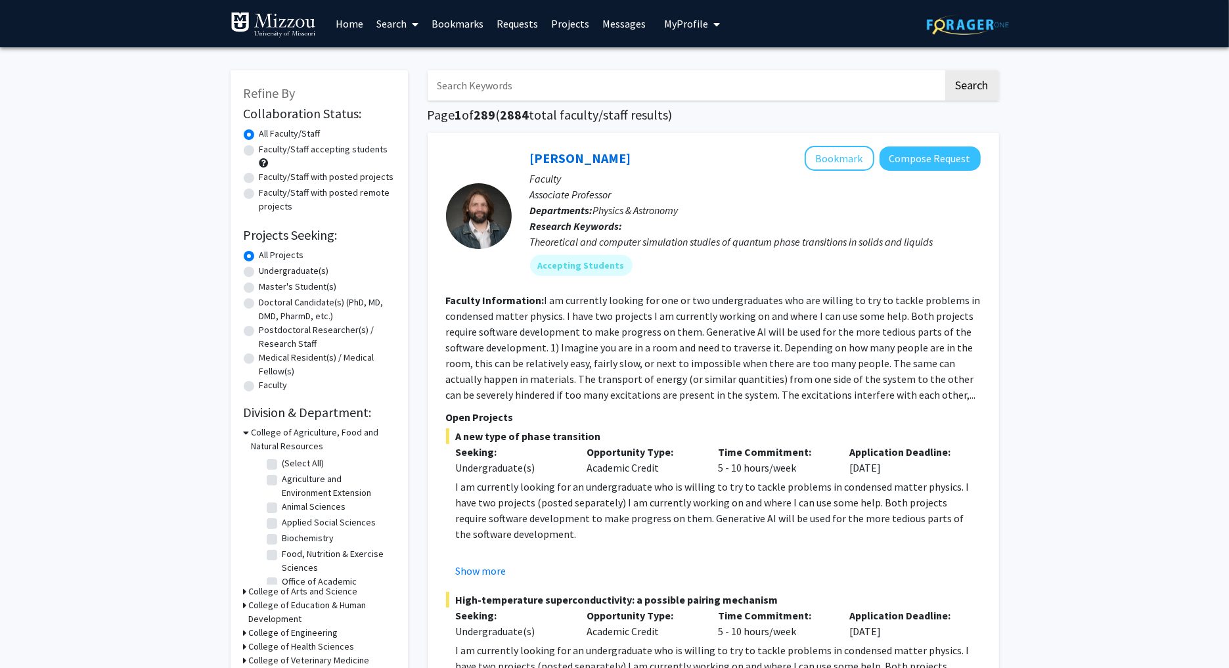
click at [259, 271] on label "Undergraduate(s)" at bounding box center [294, 271] width 70 height 14
click at [259, 271] on input "Undergraduate(s)" at bounding box center [263, 268] width 9 height 9
radio input "true"
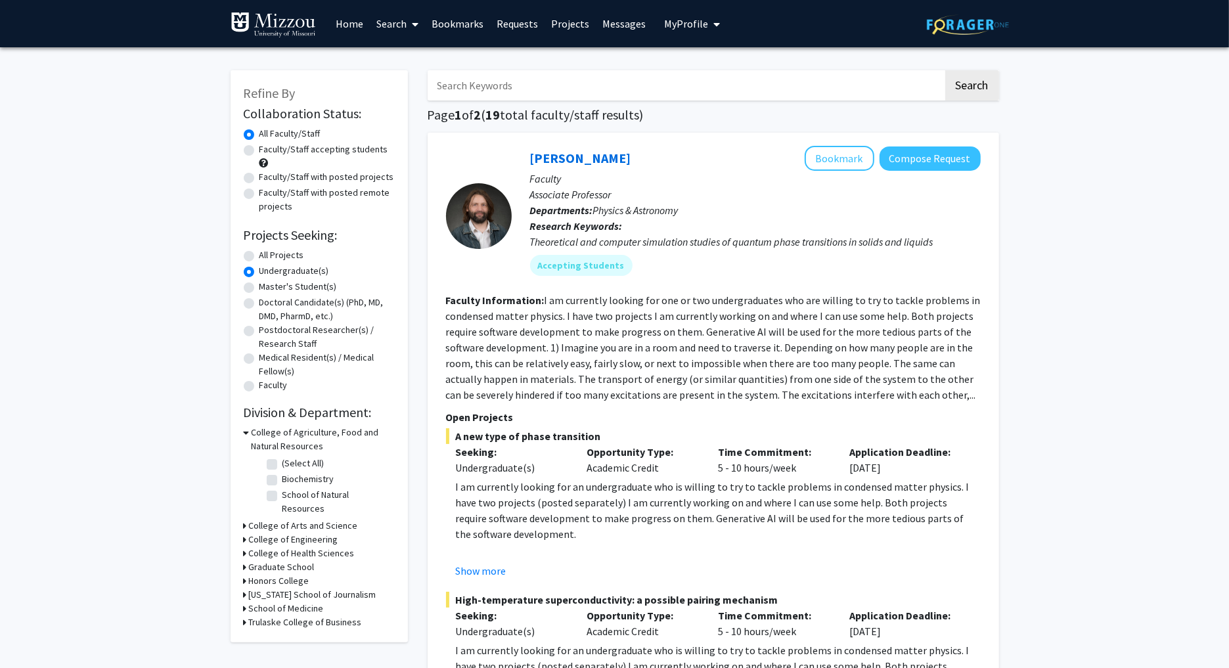
click at [259, 271] on label "Undergraduate(s)" at bounding box center [294, 271] width 70 height 14
click at [259, 271] on input "Undergraduate(s)" at bounding box center [263, 268] width 9 height 9
click at [259, 149] on label "Faculty/Staff accepting students" at bounding box center [323, 150] width 129 height 14
click at [259, 149] on input "Faculty/Staff accepting students" at bounding box center [263, 147] width 9 height 9
radio input "true"
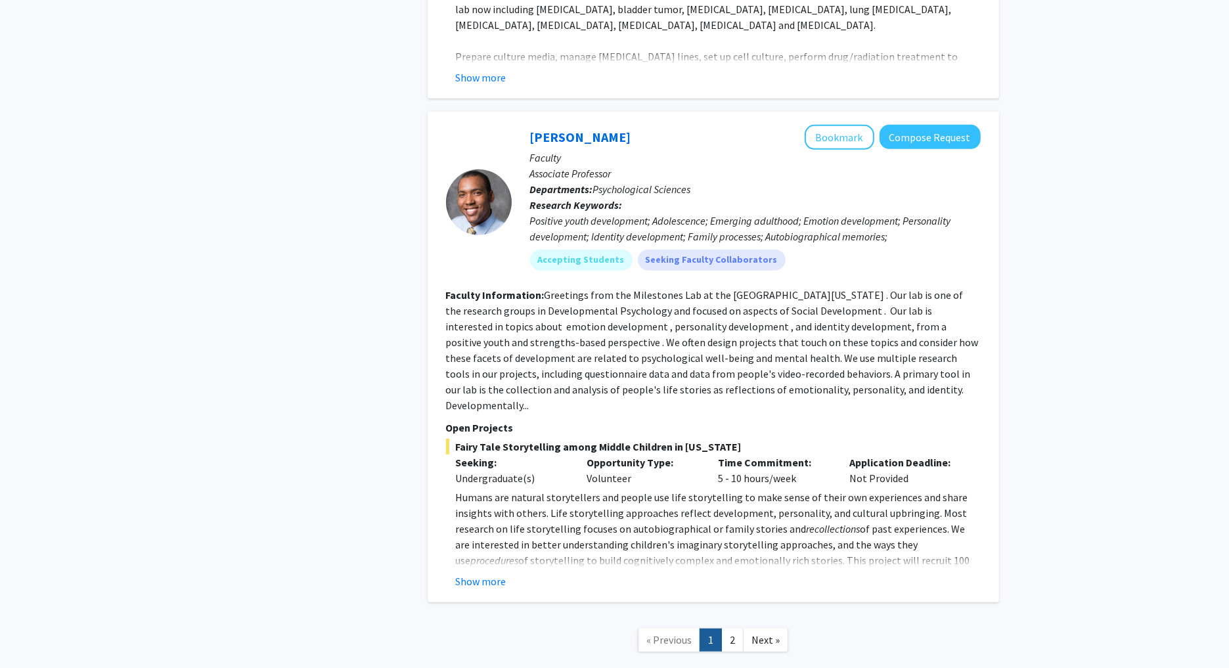
scroll to position [5683, 0]
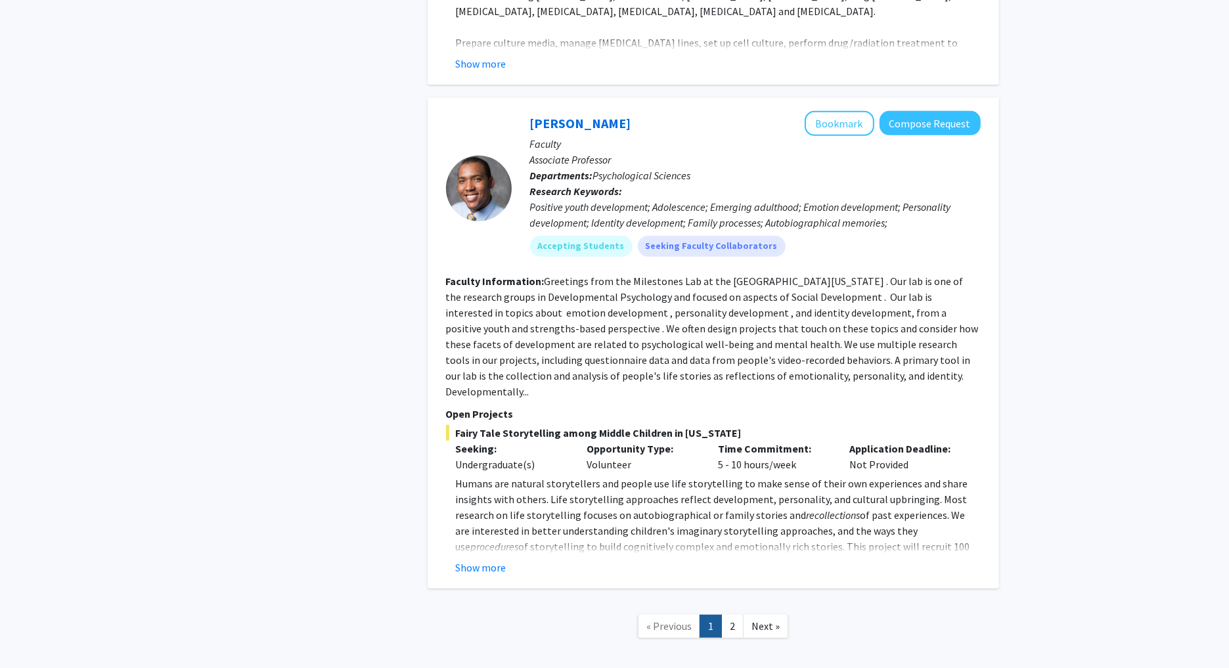
click at [726, 615] on link "2" at bounding box center [732, 626] width 22 height 23
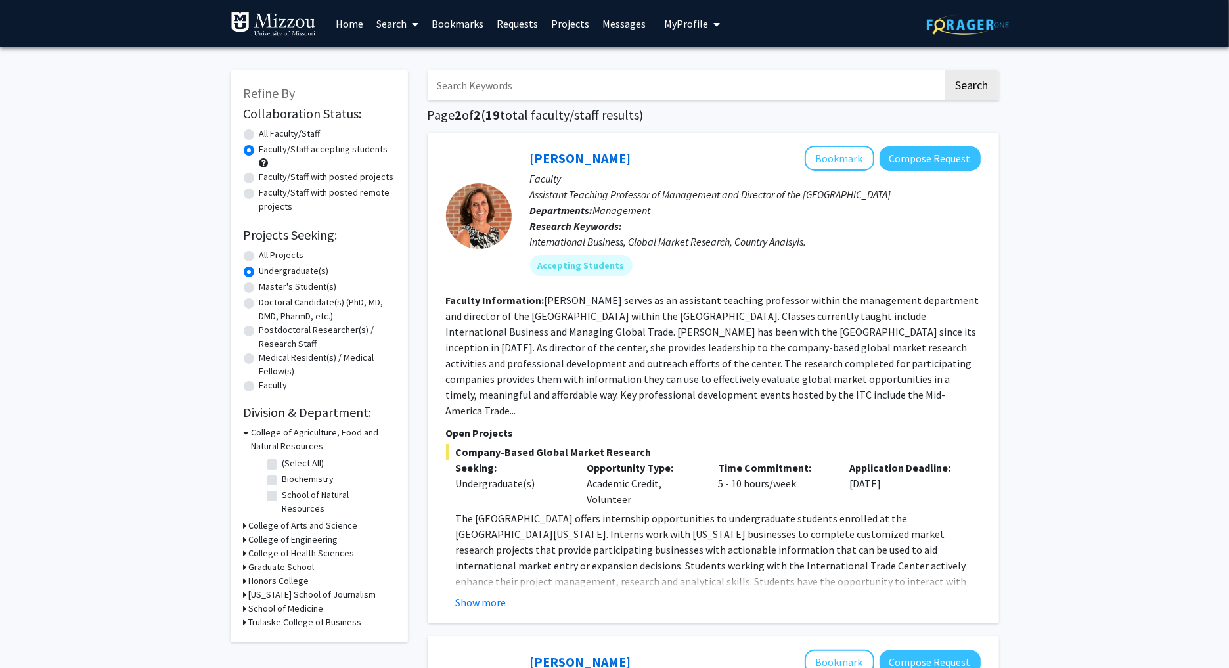
click at [259, 387] on label "Faculty" at bounding box center [273, 385] width 28 height 14
click at [259, 387] on input "Faculty" at bounding box center [263, 382] width 9 height 9
radio input "true"
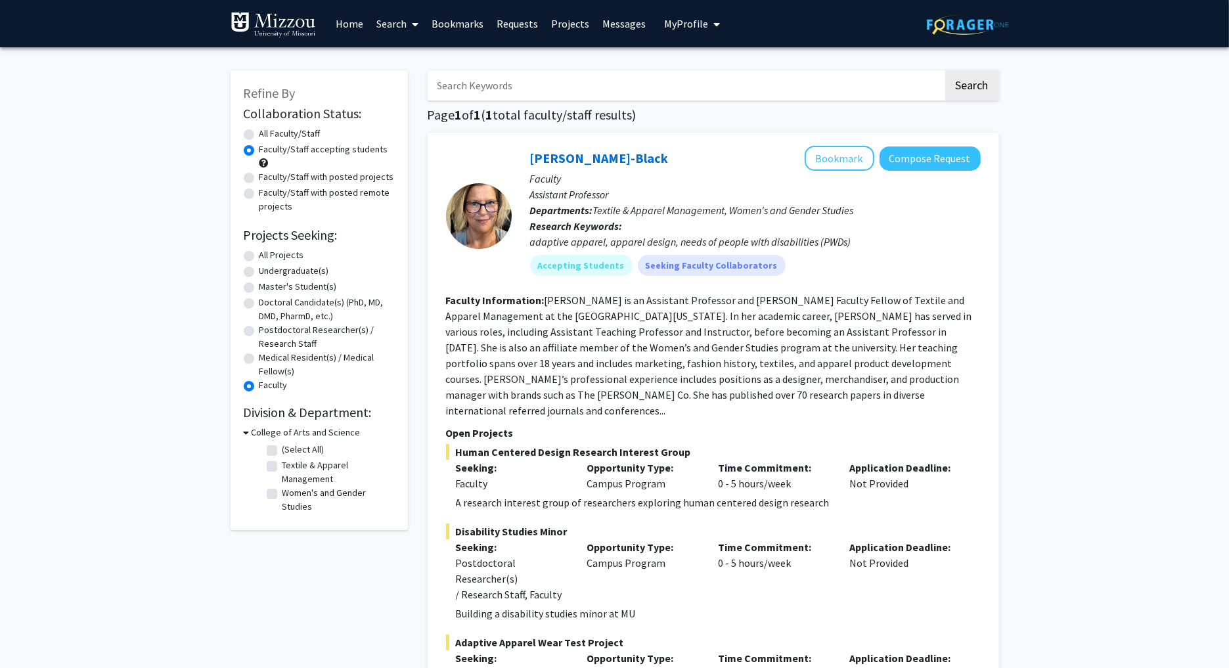
click at [583, 74] on input "Search Keywords" at bounding box center [686, 85] width 516 height 30
type input "[PERSON_NAME]"
click at [945, 70] on button "Search" at bounding box center [972, 85] width 54 height 30
radio input "true"
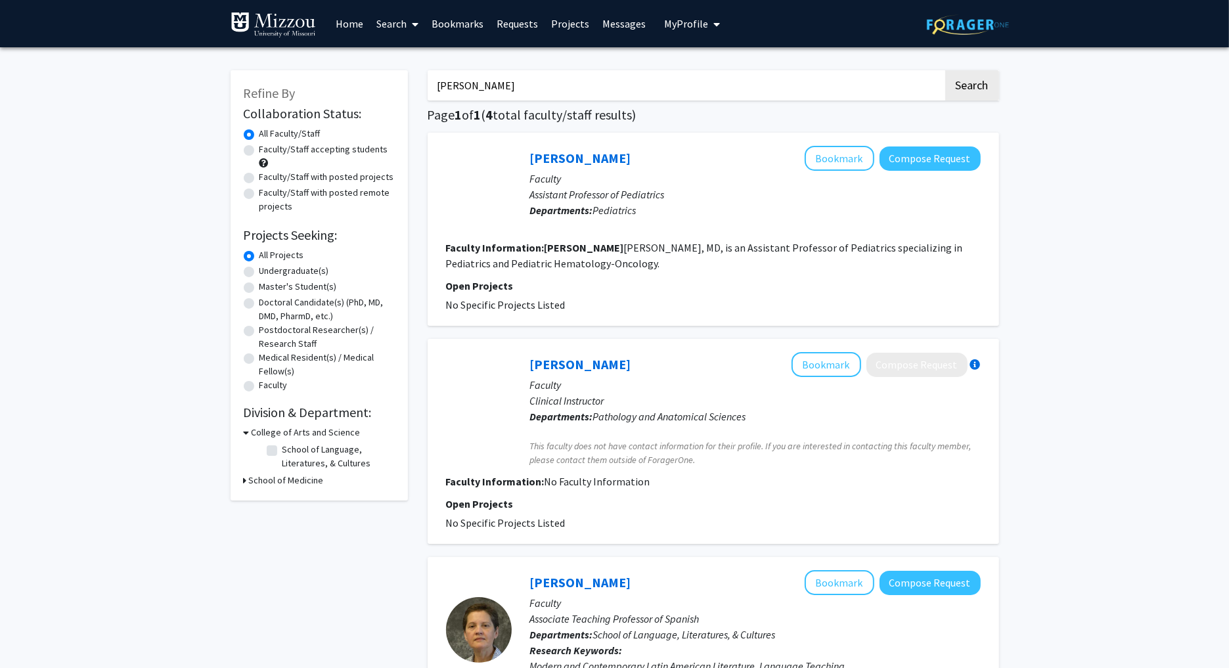
click at [945, 70] on button "Search" at bounding box center [972, 85] width 54 height 30
drag, startPoint x: 463, startPoint y: 83, endPoint x: 658, endPoint y: 83, distance: 195.1
click at [658, 83] on input "[PERSON_NAME]" at bounding box center [686, 85] width 516 height 30
type input "[PERSON_NAME]"
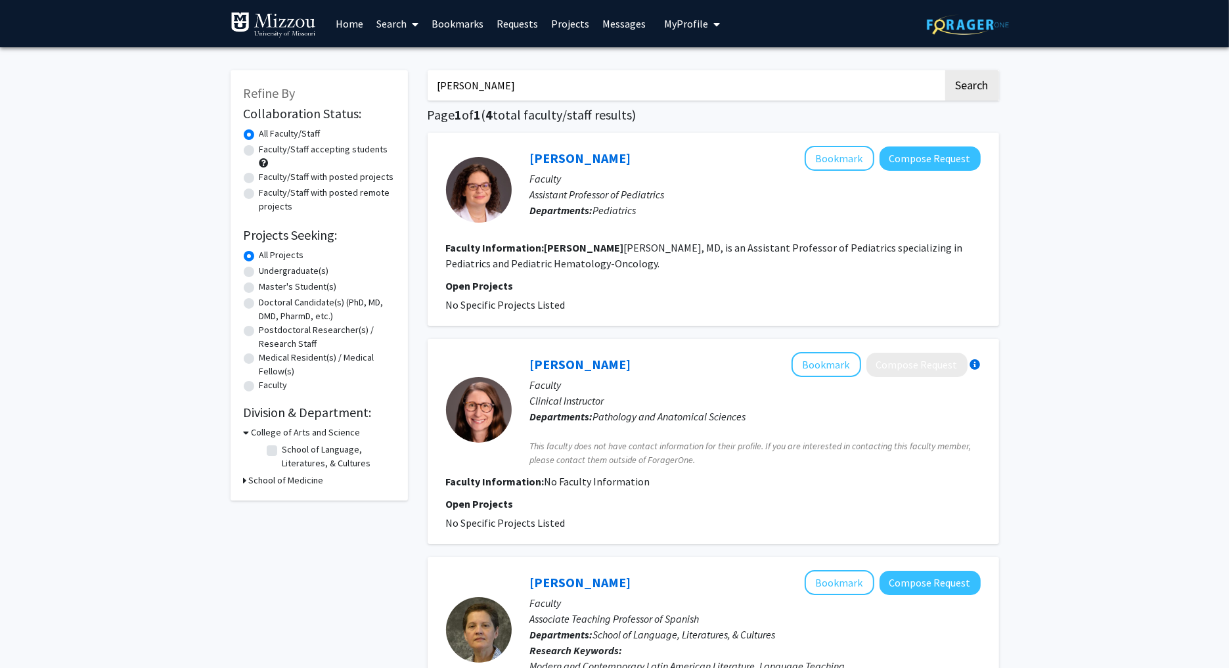
click at [945, 70] on button "Search" at bounding box center [972, 85] width 54 height 30
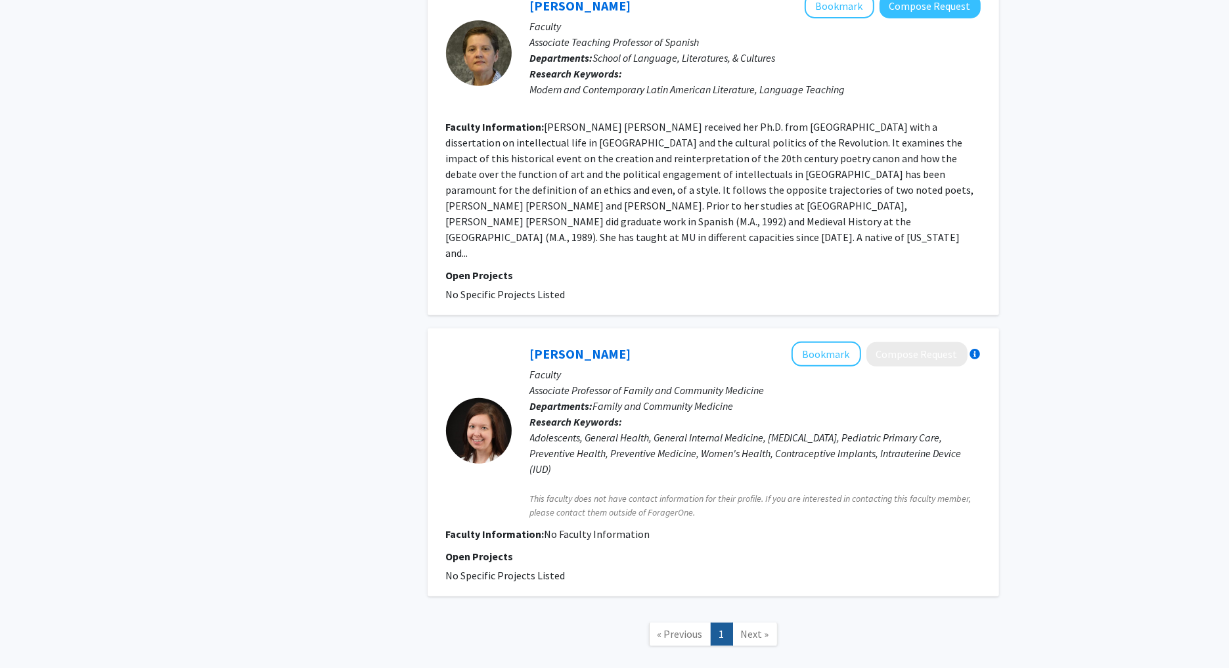
scroll to position [602, 0]
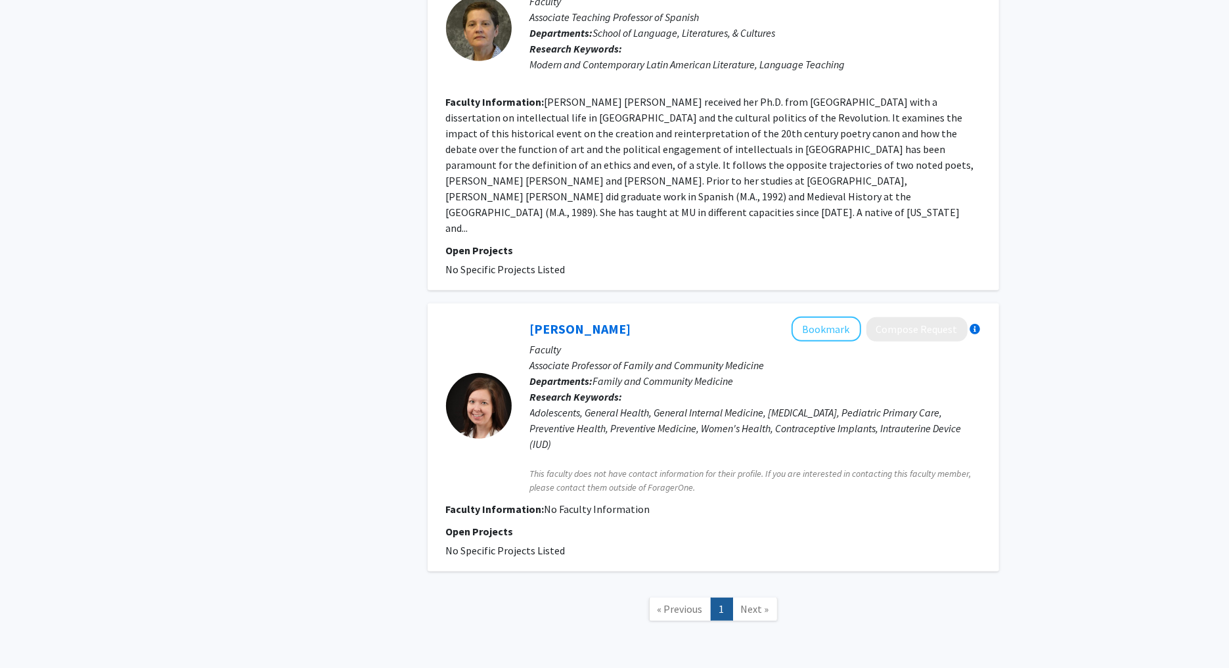
click at [750, 602] on span "Next »" at bounding box center [755, 608] width 28 height 13
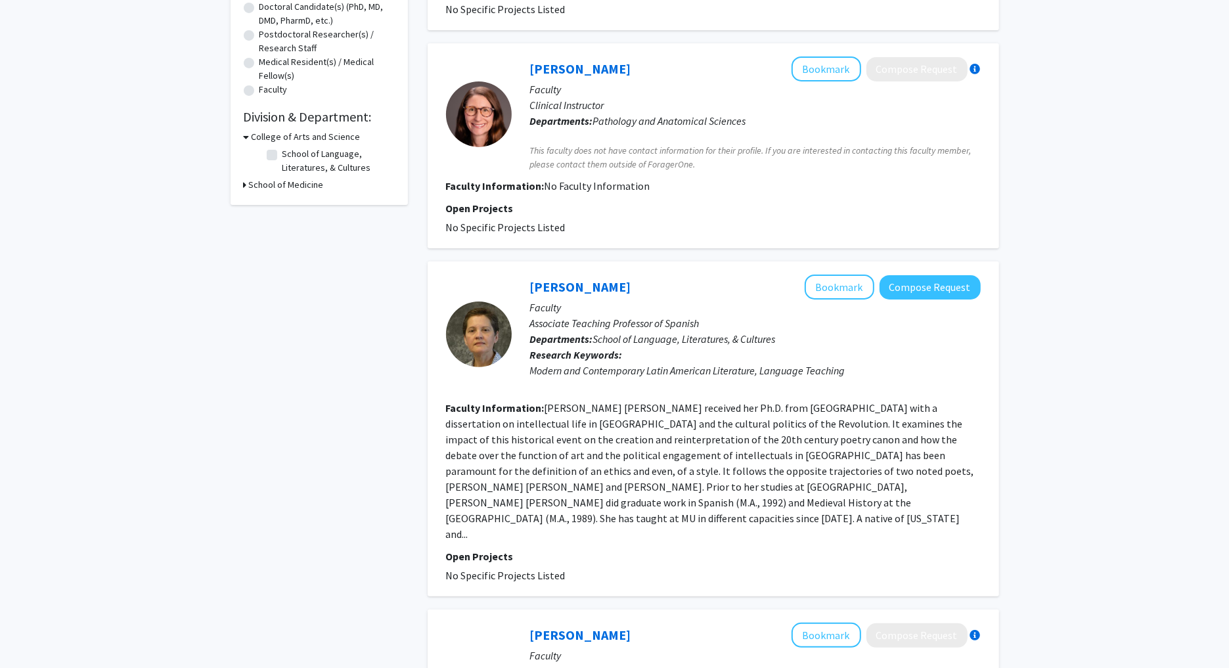
scroll to position [0, 0]
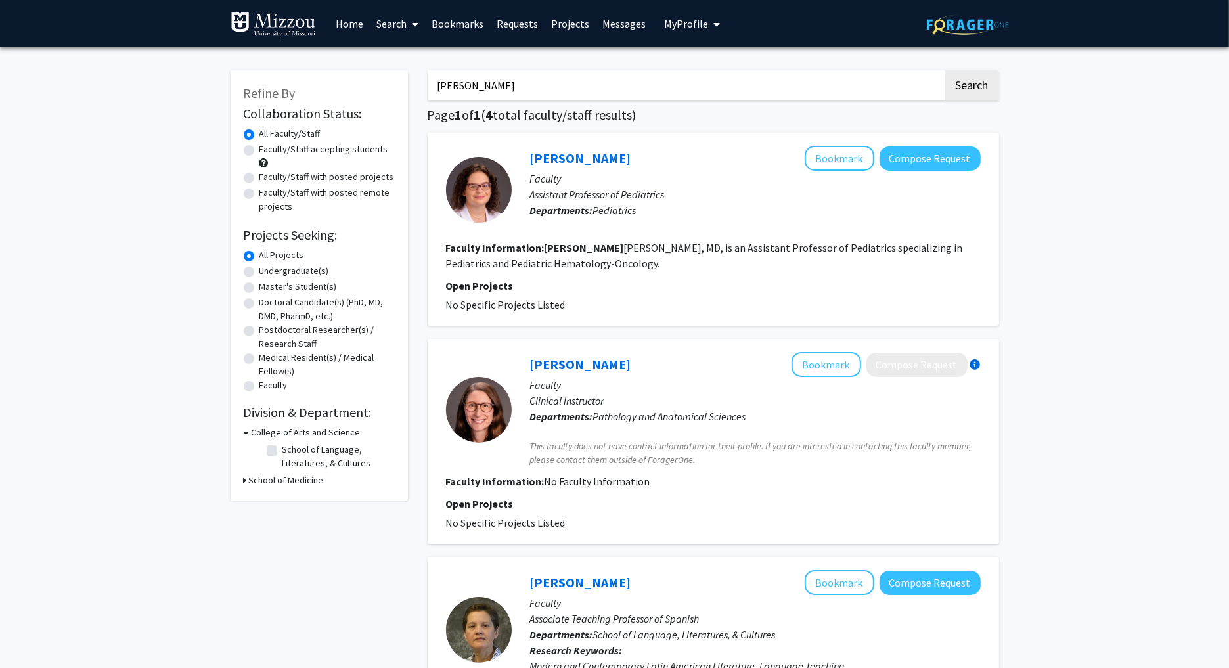
click at [259, 307] on label "Doctoral Candidate(s) (PhD, MD, DMD, PharmD, etc.)" at bounding box center [326, 310] width 135 height 28
click at [259, 304] on input "Doctoral Candidate(s) (PhD, MD, DMD, PharmD, etc.)" at bounding box center [263, 300] width 9 height 9
radio input "true"
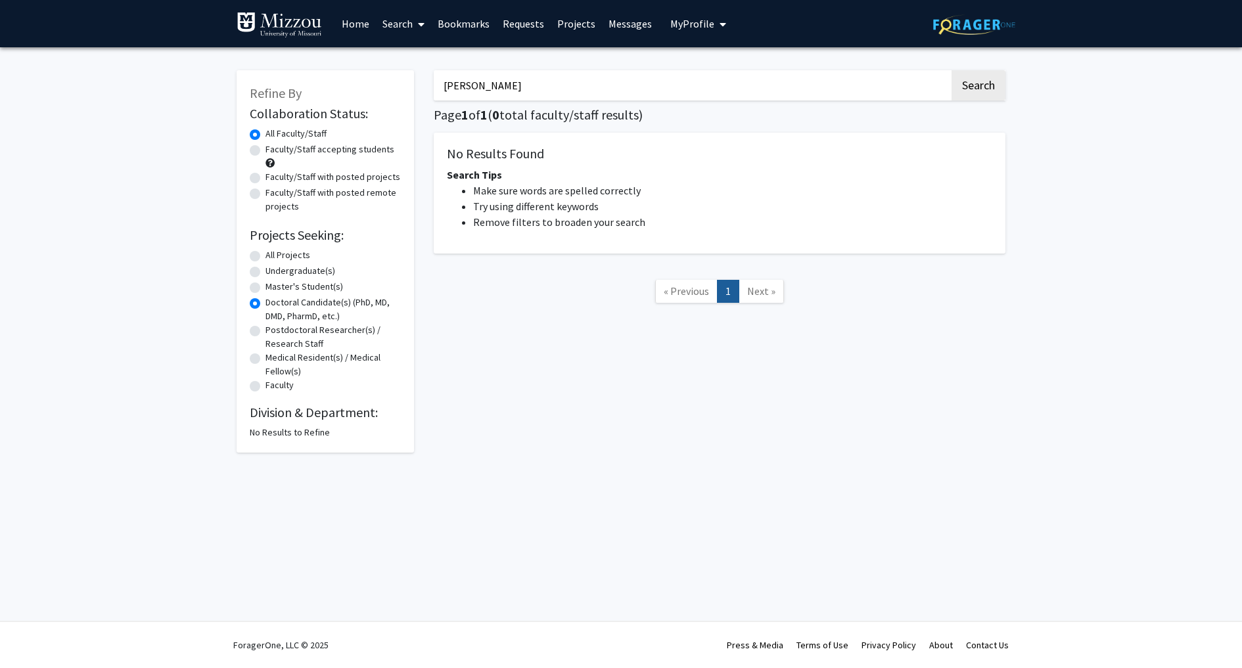
click at [265, 173] on label "Faculty/Staff with posted projects" at bounding box center [332, 177] width 135 height 14
click at [265, 173] on input "Faculty/Staff with posted projects" at bounding box center [269, 174] width 9 height 9
radio input "true"
click at [265, 190] on label "Faculty/Staff with posted remote projects" at bounding box center [332, 200] width 135 height 28
click at [265, 190] on input "Faculty/Staff with posted remote projects" at bounding box center [269, 190] width 9 height 9
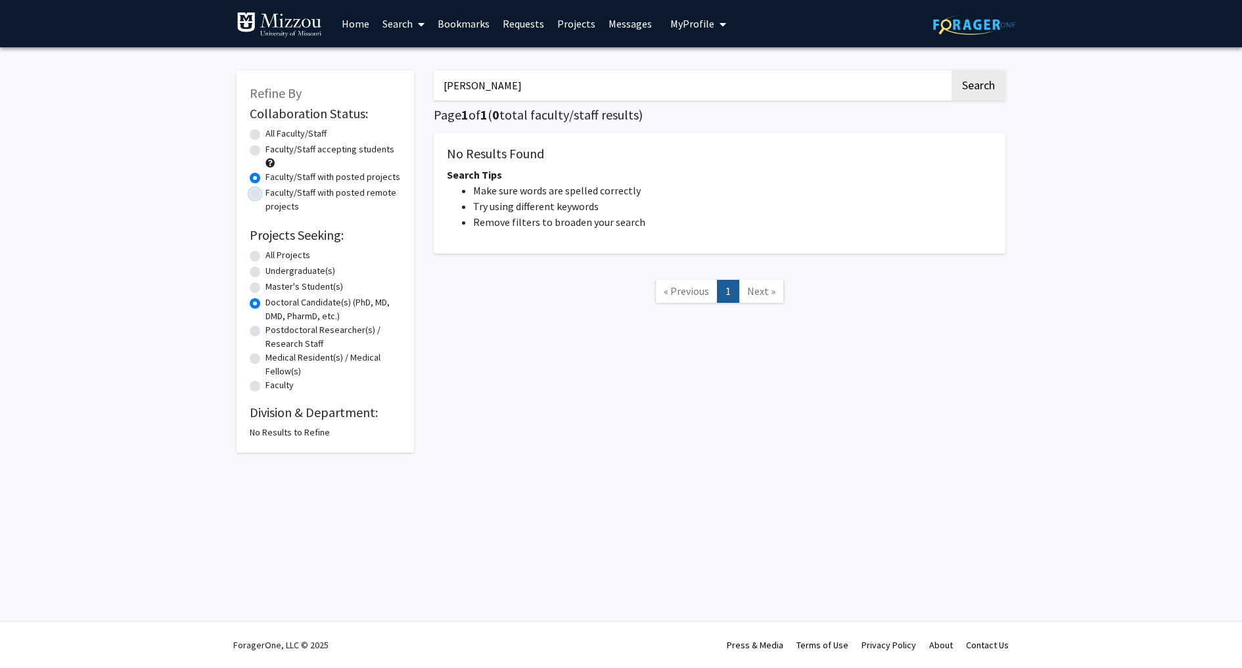
radio input "true"
click at [265, 133] on label "All Faculty/Staff" at bounding box center [295, 134] width 61 height 14
click at [265, 133] on input "All Faculty/Staff" at bounding box center [269, 131] width 9 height 9
radio input "true"
click at [265, 150] on label "Faculty/Staff accepting students" at bounding box center [329, 150] width 129 height 14
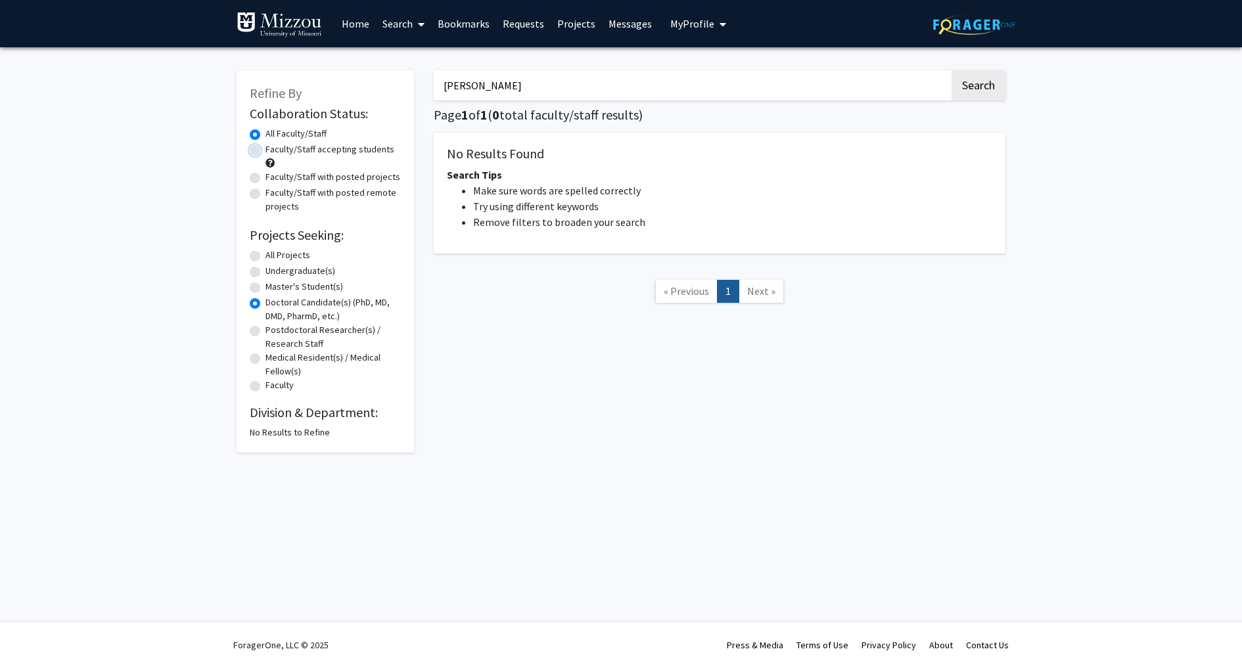
click at [265, 150] on input "Faculty/Staff accepting students" at bounding box center [269, 147] width 9 height 9
radio input "true"
click at [265, 131] on label "All Faculty/Staff" at bounding box center [295, 134] width 61 height 14
click at [265, 131] on input "All Faculty/Staff" at bounding box center [269, 131] width 9 height 9
radio input "true"
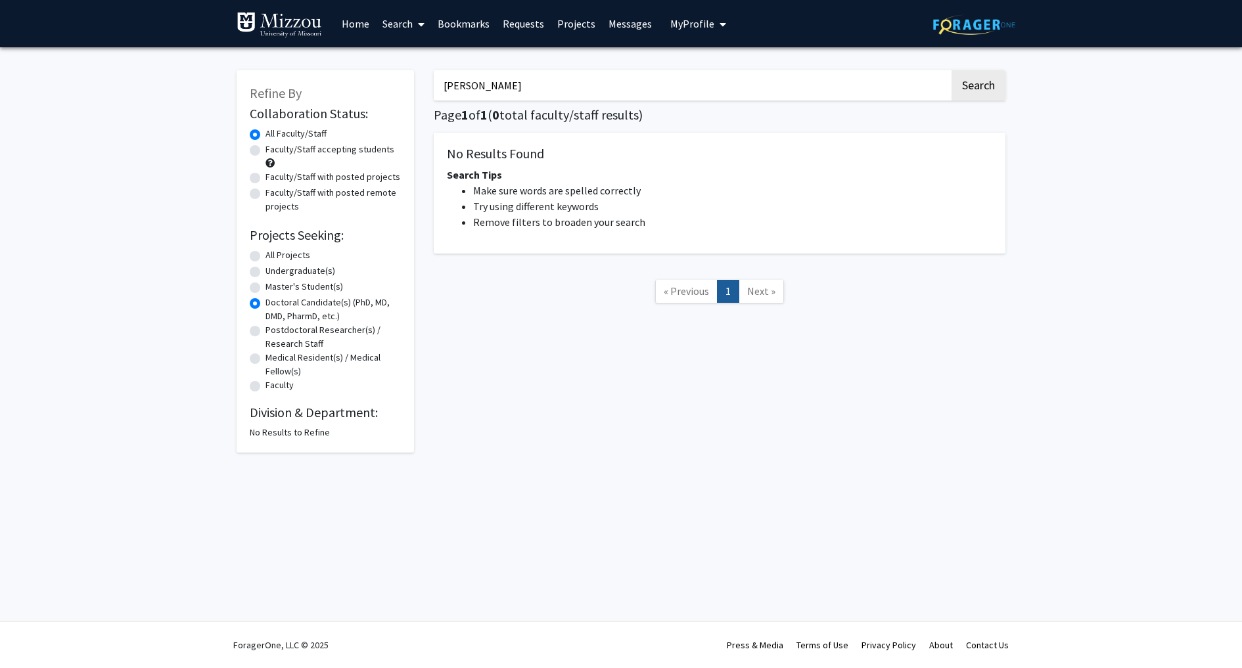
click at [265, 255] on label "All Projects" at bounding box center [287, 255] width 45 height 14
click at [265, 255] on input "All Projects" at bounding box center [269, 252] width 9 height 9
radio input "true"
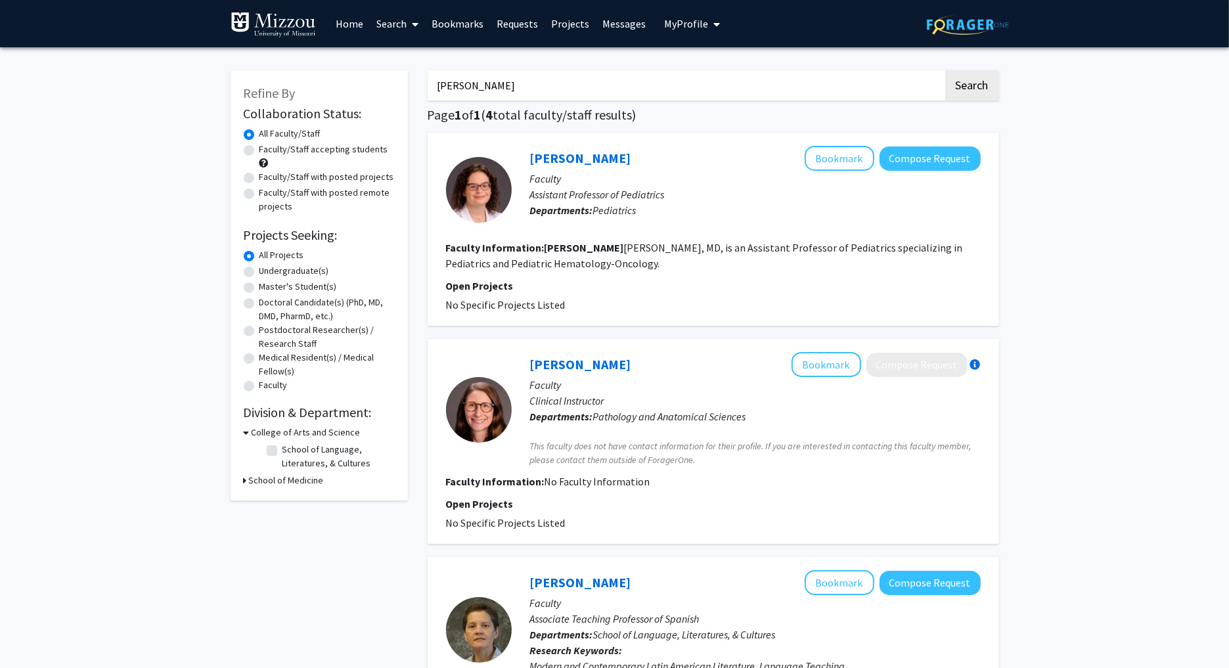
click at [373, 22] on link "Search" at bounding box center [397, 24] width 55 height 46
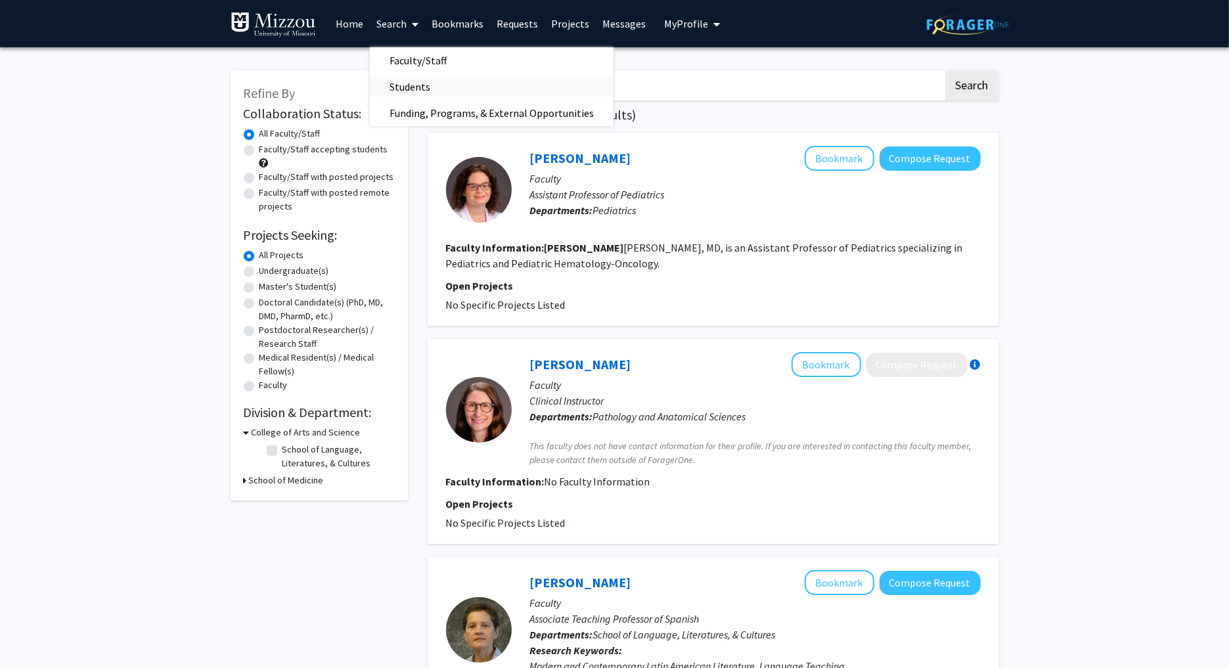
click at [436, 84] on span "Students" at bounding box center [410, 87] width 80 height 26
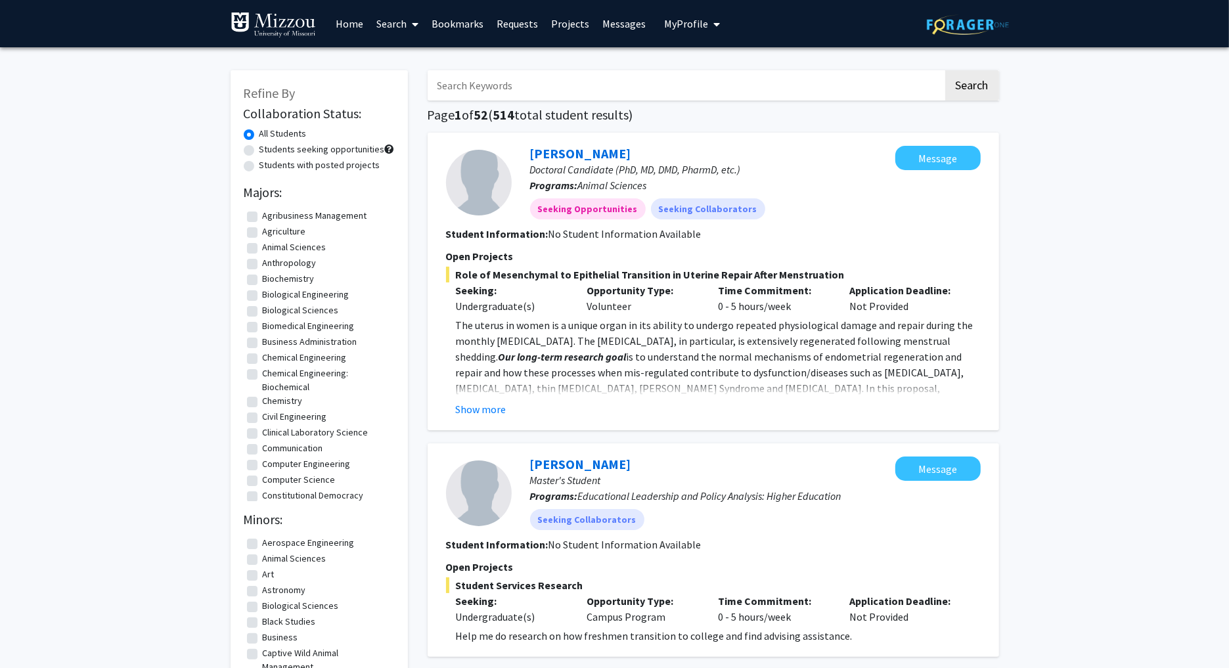
click at [486, 92] on input "Search Keywords" at bounding box center [686, 85] width 516 height 30
type input "[PERSON_NAME]"
click at [945, 70] on button "Search" at bounding box center [972, 85] width 54 height 30
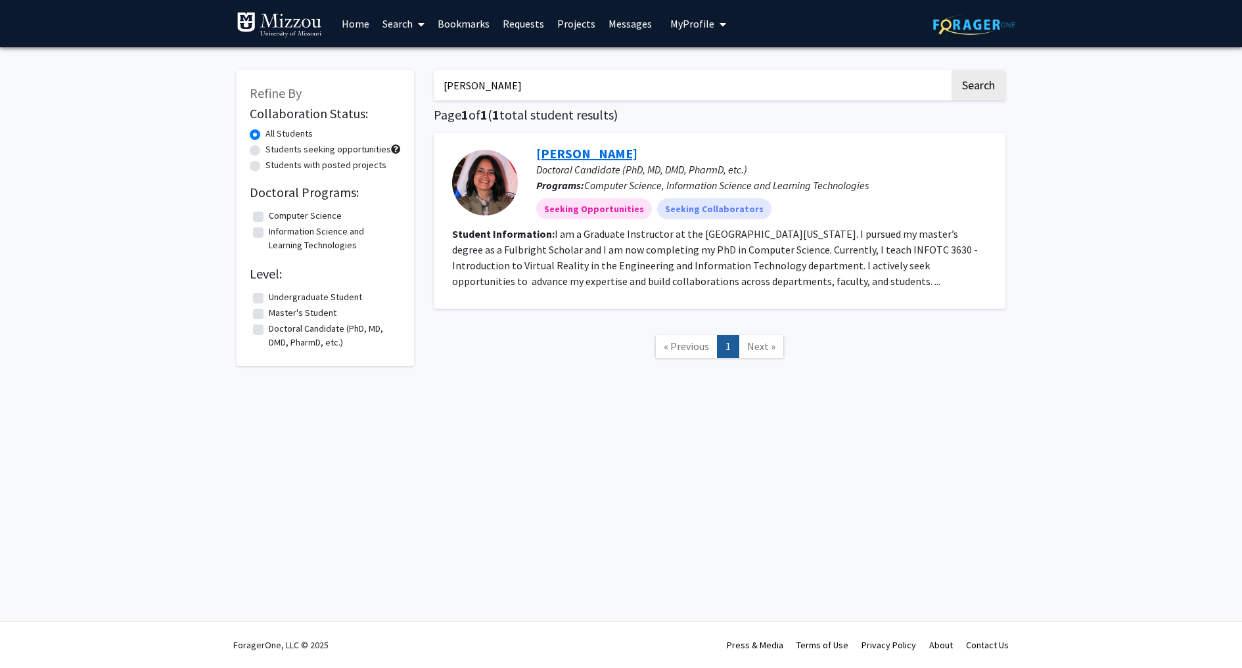
click at [624, 155] on link "[PERSON_NAME]" at bounding box center [586, 153] width 101 height 16
